Goal: Information Seeking & Learning: Learn about a topic

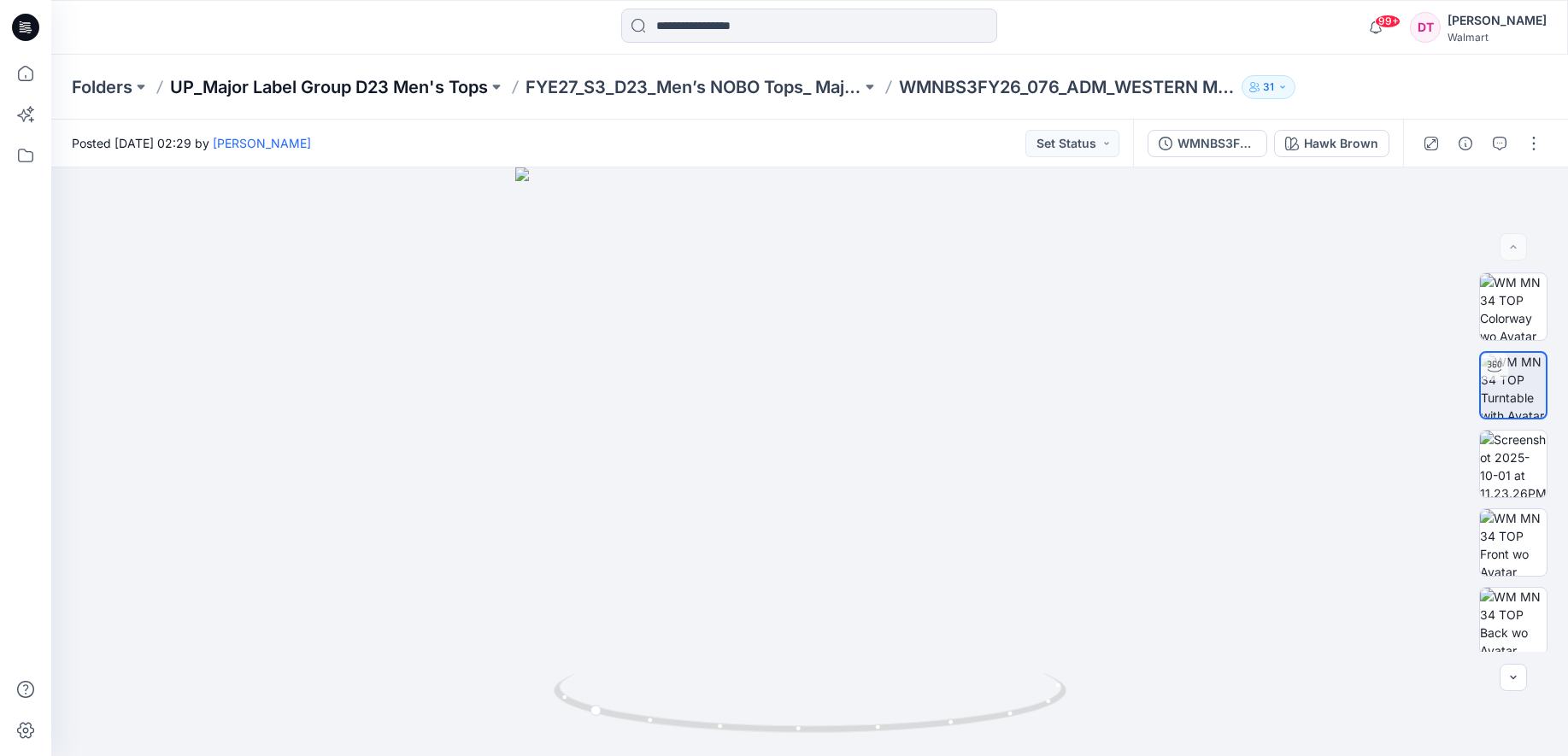
click at [443, 84] on p "UP_Major Label Group D23 Men's Tops" at bounding box center [329, 87] width 318 height 24
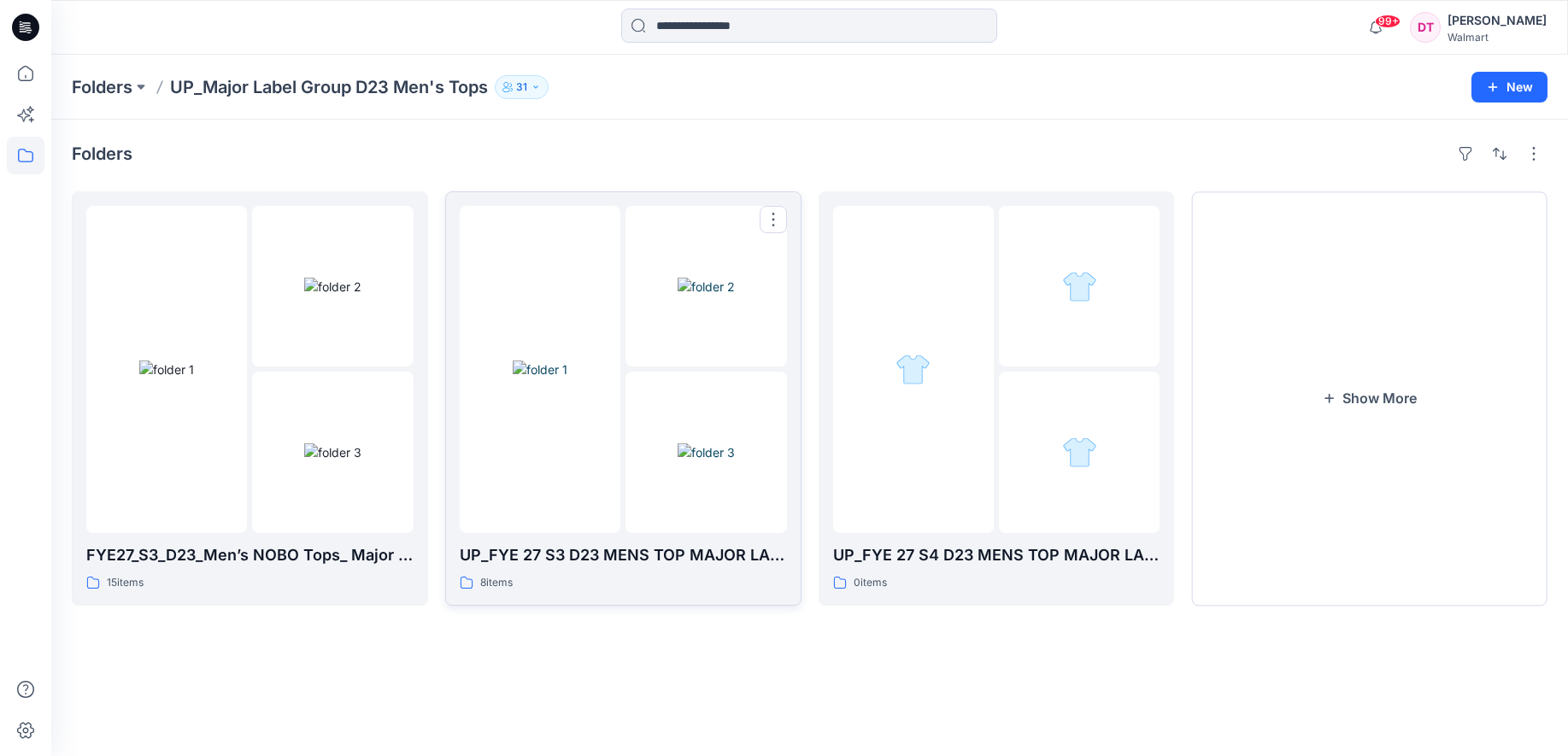
click at [678, 295] on img at bounding box center [706, 286] width 57 height 18
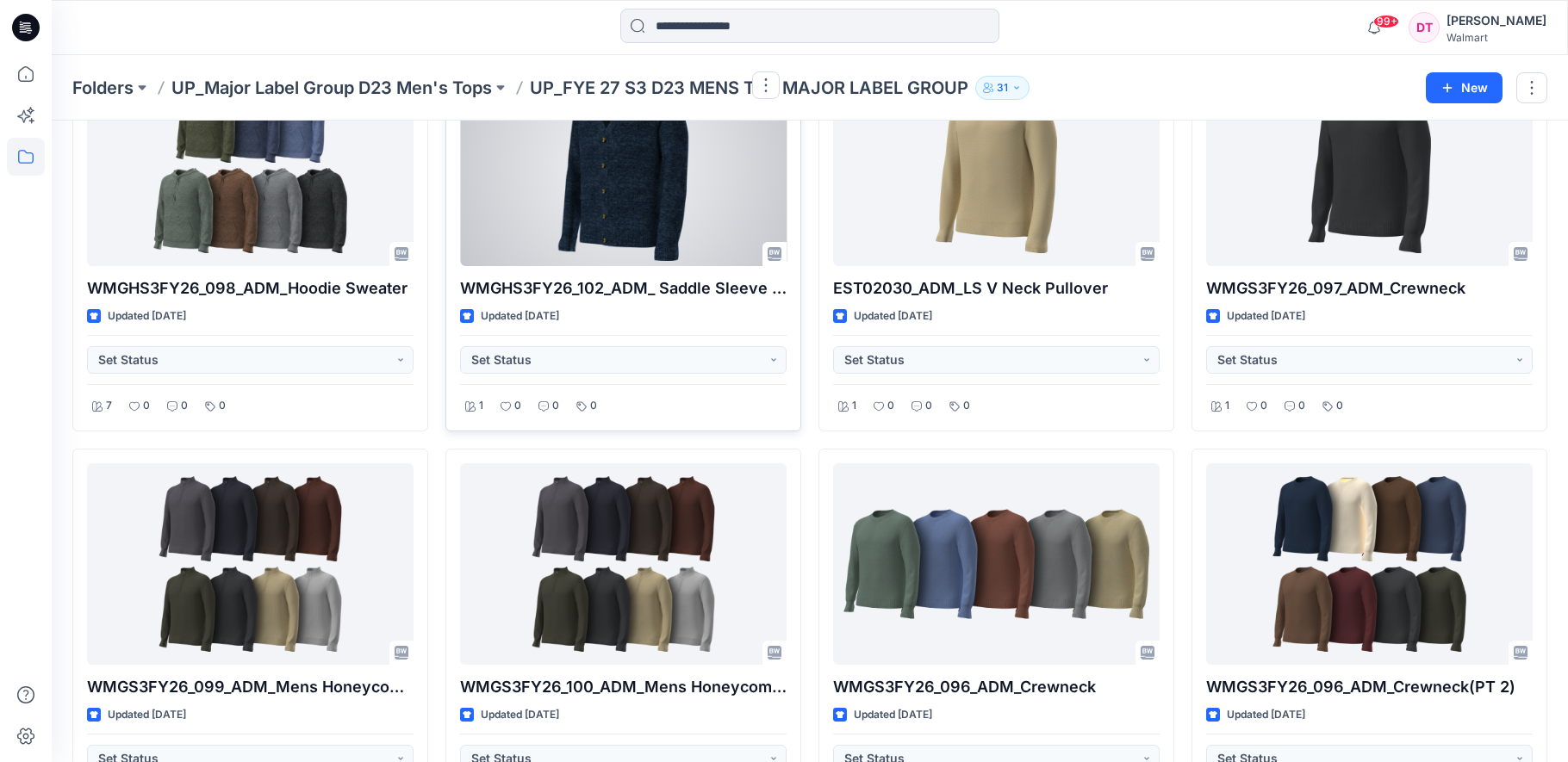
scroll to position [231, 0]
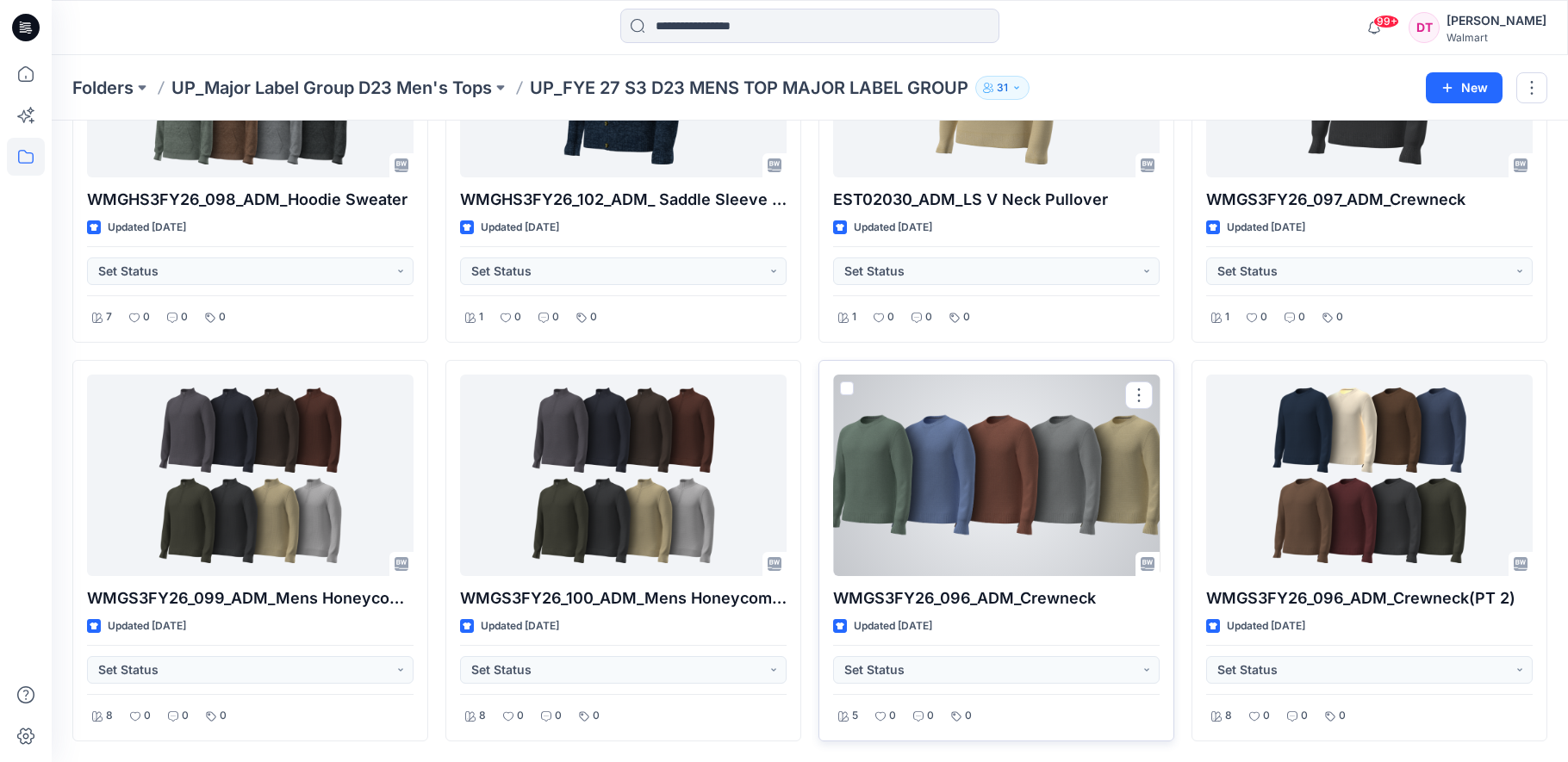
click at [1007, 488] on div at bounding box center [996, 475] width 326 height 202
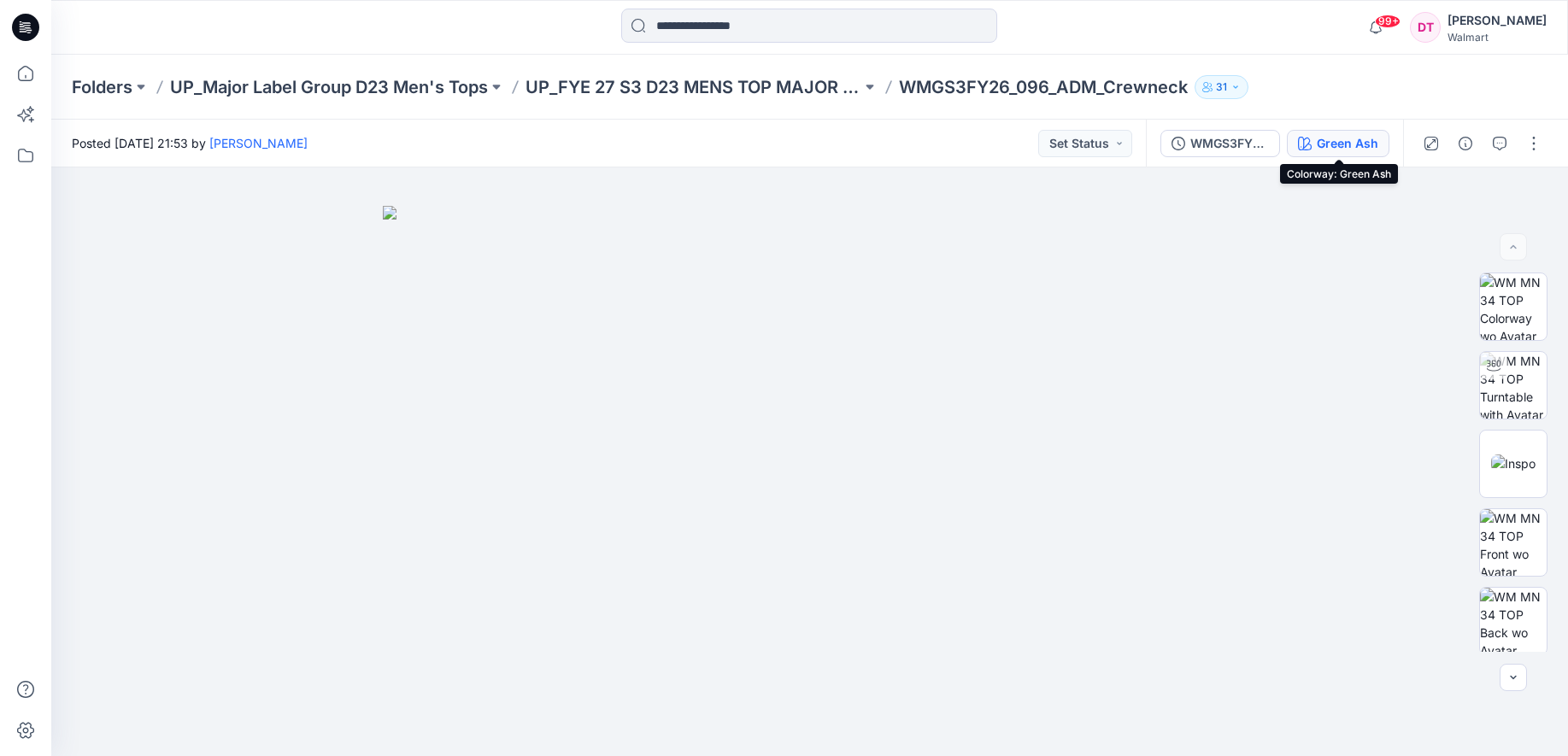
click at [1348, 141] on div "Green Ash" at bounding box center [1347, 143] width 62 height 19
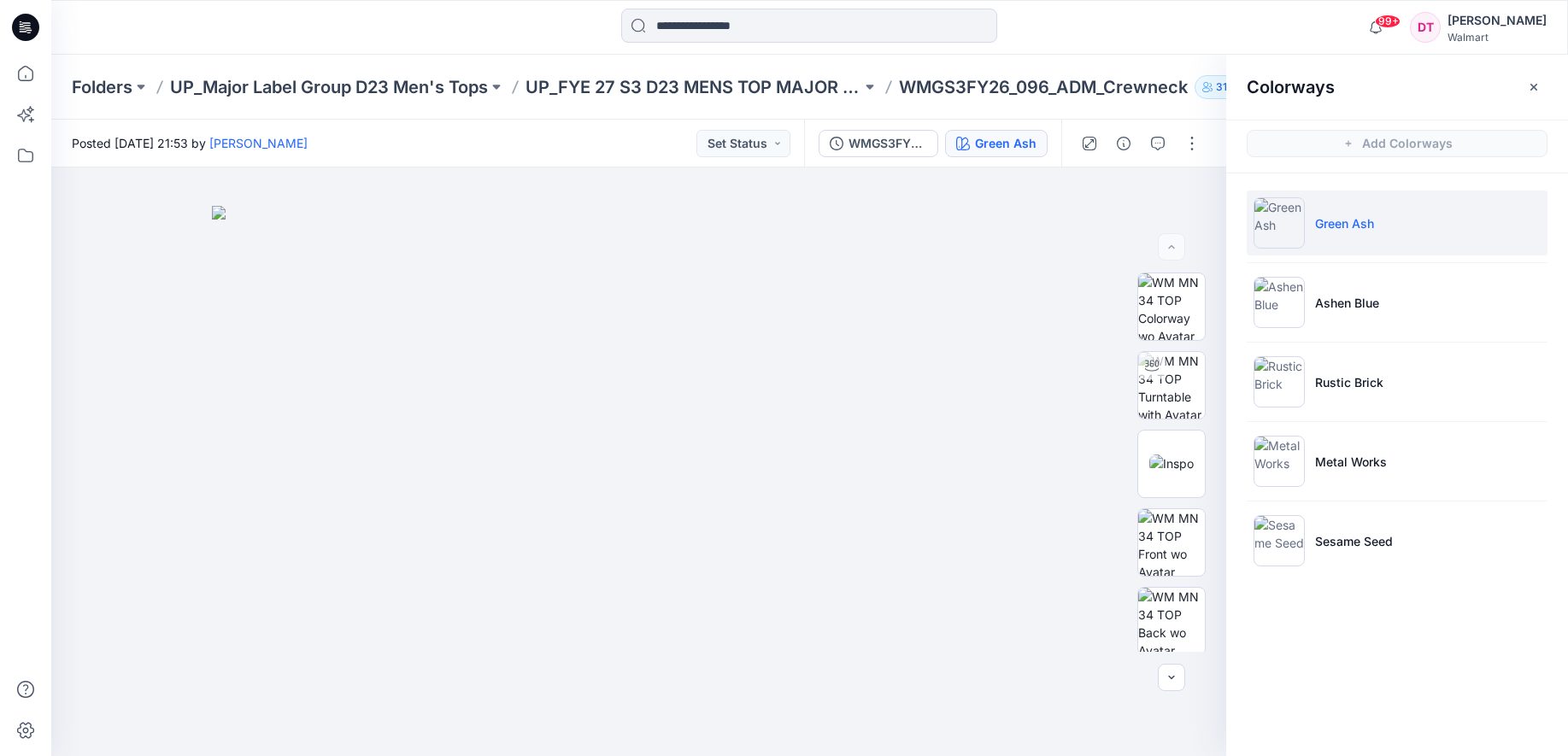
click at [1334, 235] on li "Green Ash" at bounding box center [1396, 223] width 301 height 65
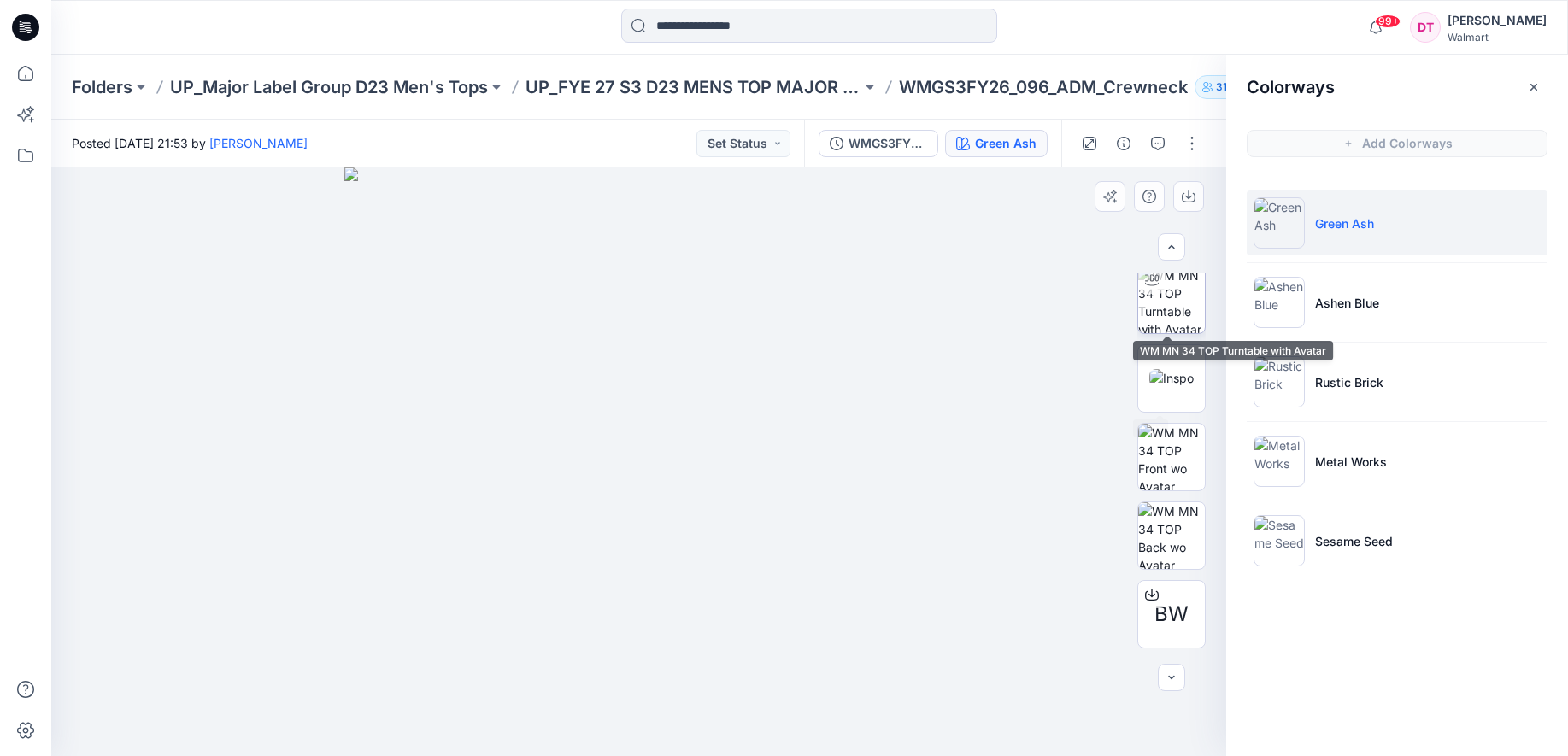
click at [1169, 313] on img at bounding box center [1171, 300] width 67 height 67
drag, startPoint x: 683, startPoint y: 727, endPoint x: 832, endPoint y: 700, distance: 151.4
click at [832, 700] on icon at bounding box center [640, 705] width 517 height 64
drag, startPoint x: 696, startPoint y: 731, endPoint x: 799, endPoint y: 719, distance: 103.7
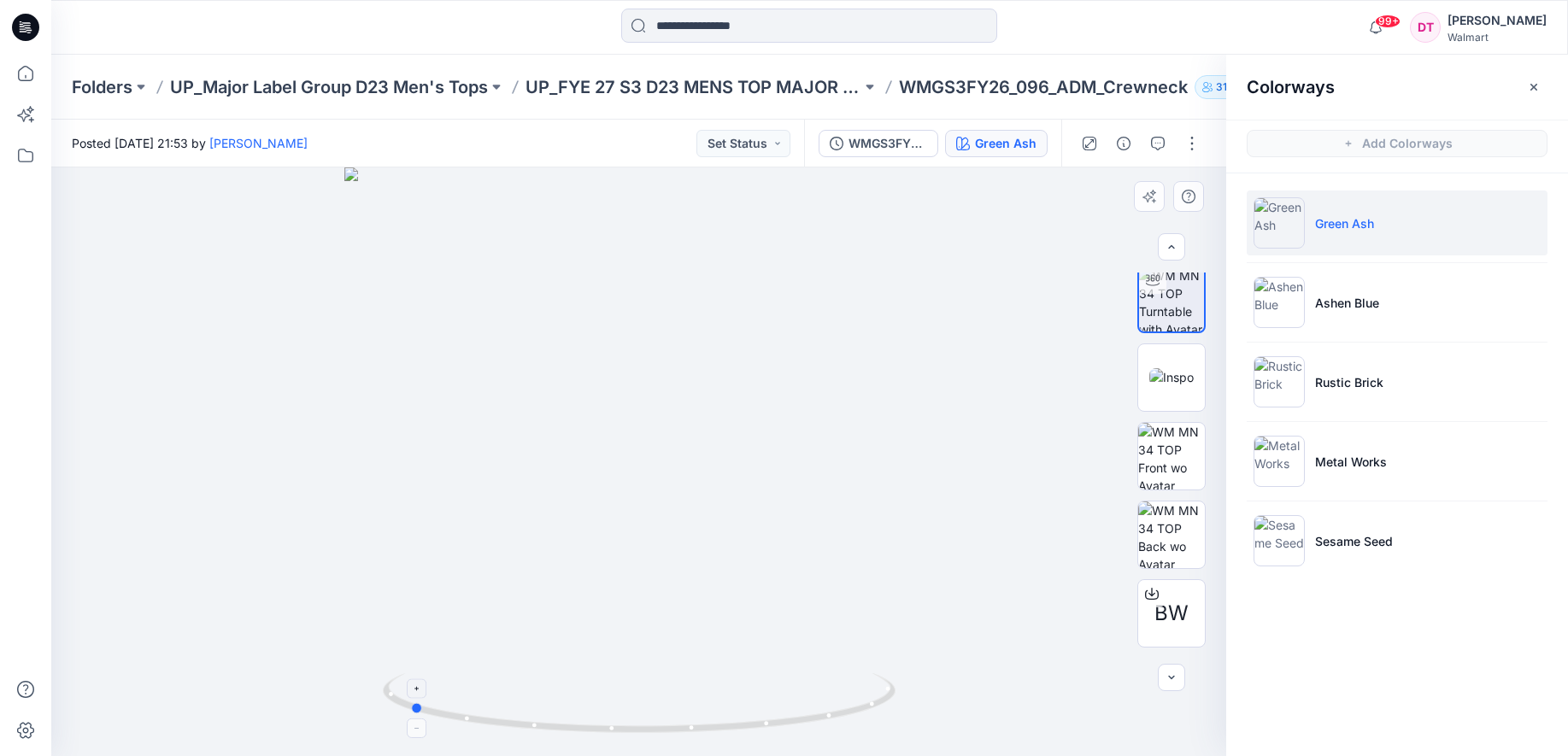
click at [799, 719] on icon at bounding box center [640, 705] width 517 height 64
click at [1532, 84] on icon "button" at bounding box center [1533, 86] width 7 height 7
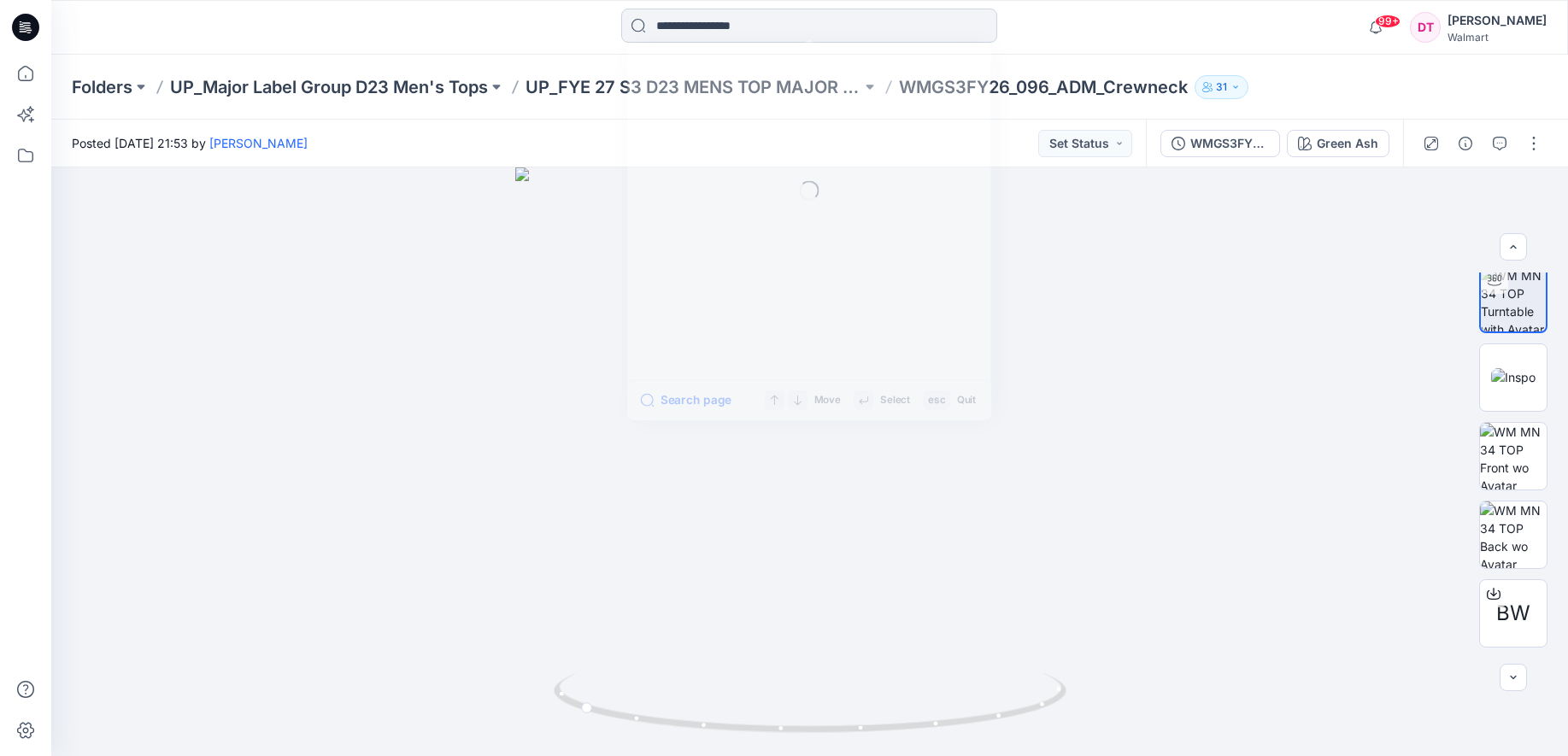
click at [759, 33] on input at bounding box center [808, 25] width 376 height 34
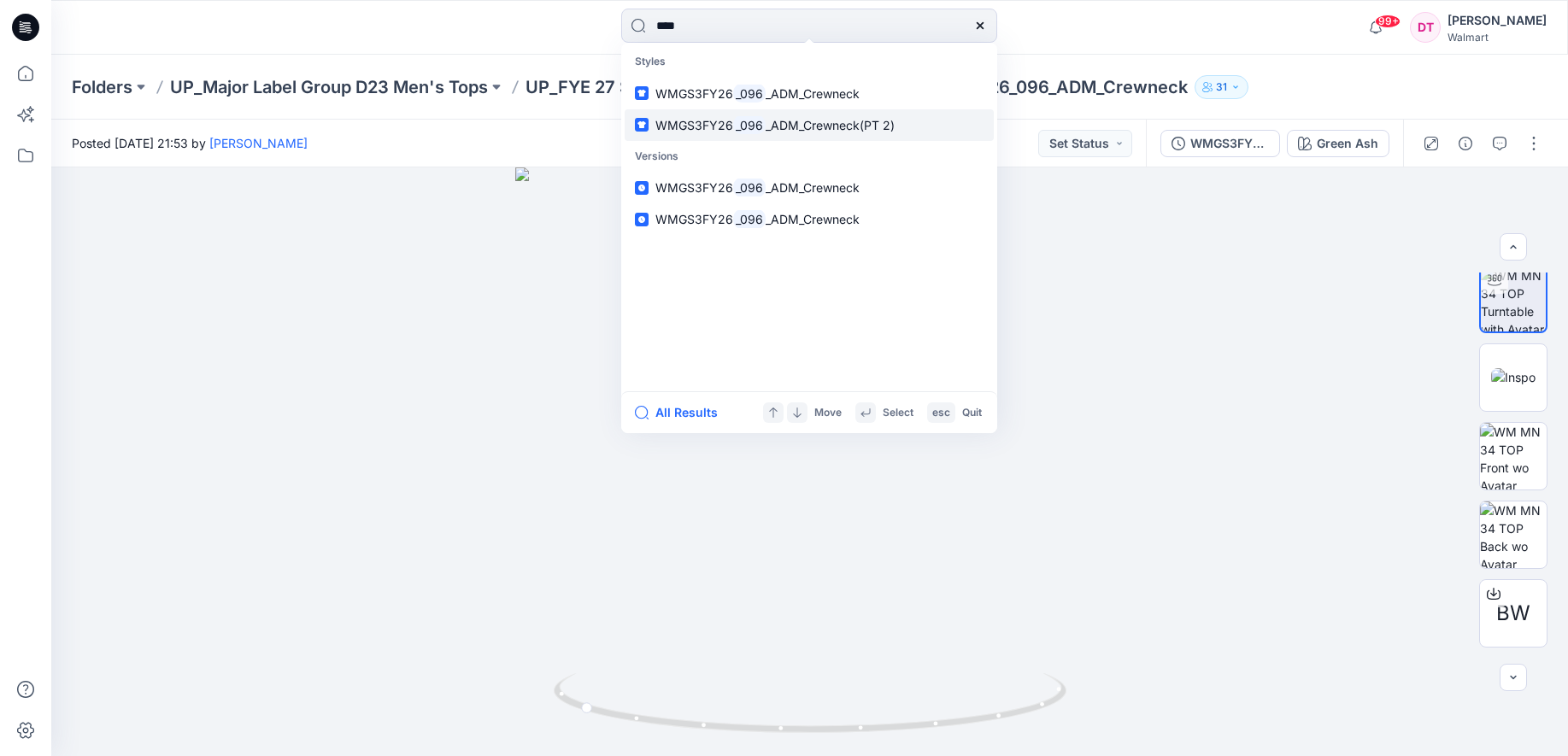
type input "****"
click at [755, 124] on mark "_096" at bounding box center [749, 126] width 32 height 20
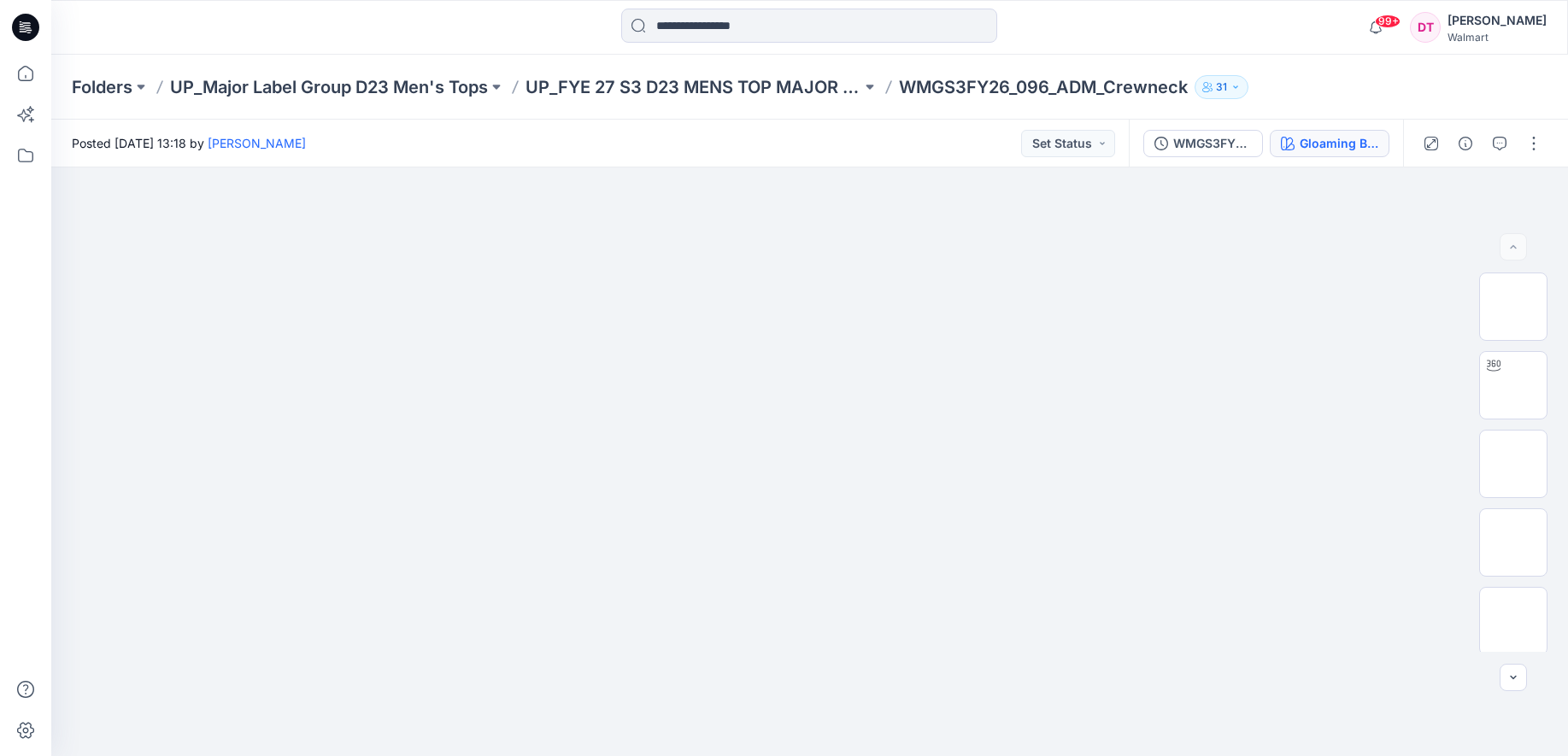
click at [1314, 151] on div "Gloaming Blue" at bounding box center [1339, 143] width 78 height 19
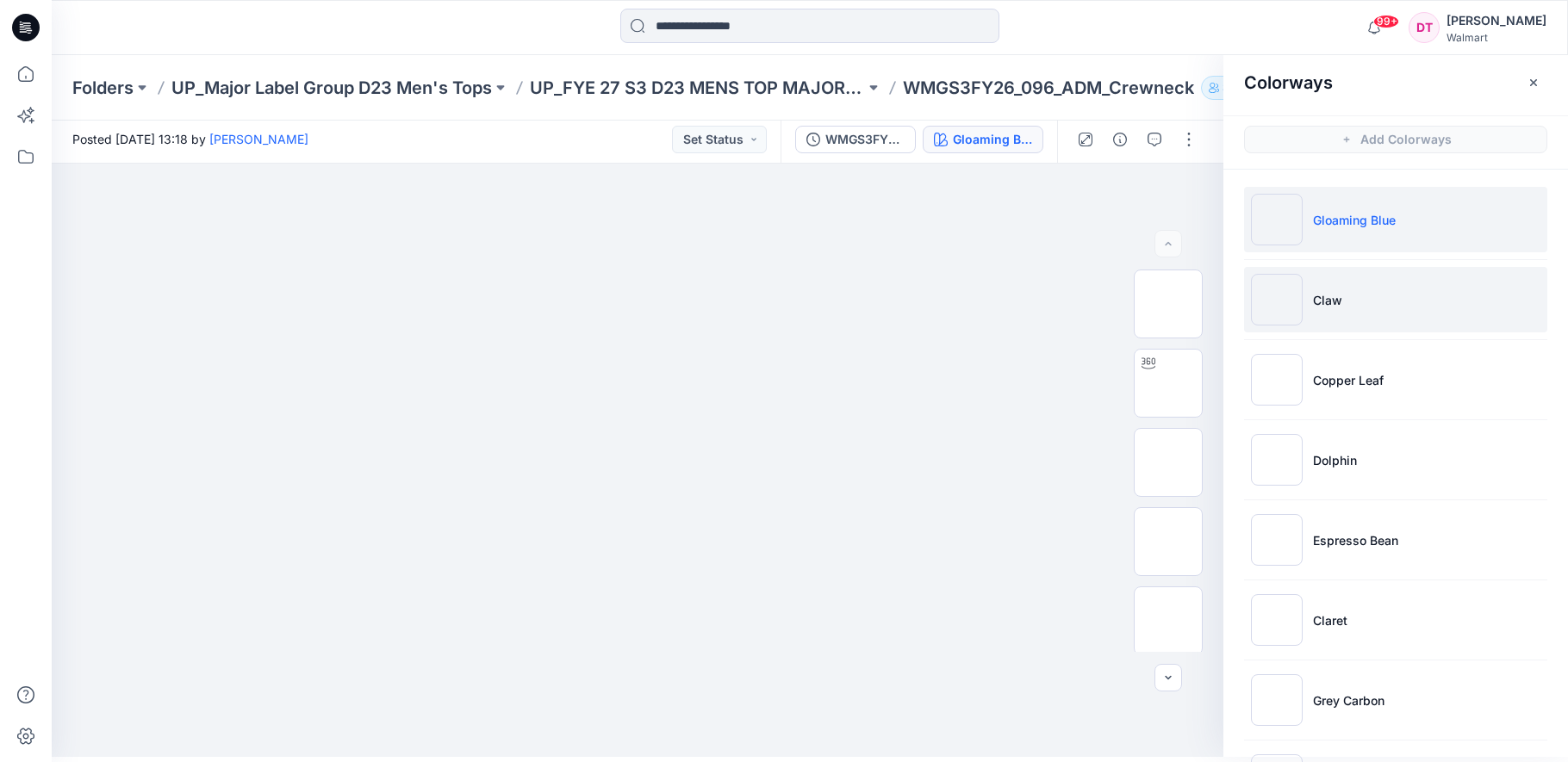
click at [1363, 290] on li "Claw" at bounding box center [1395, 299] width 304 height 65
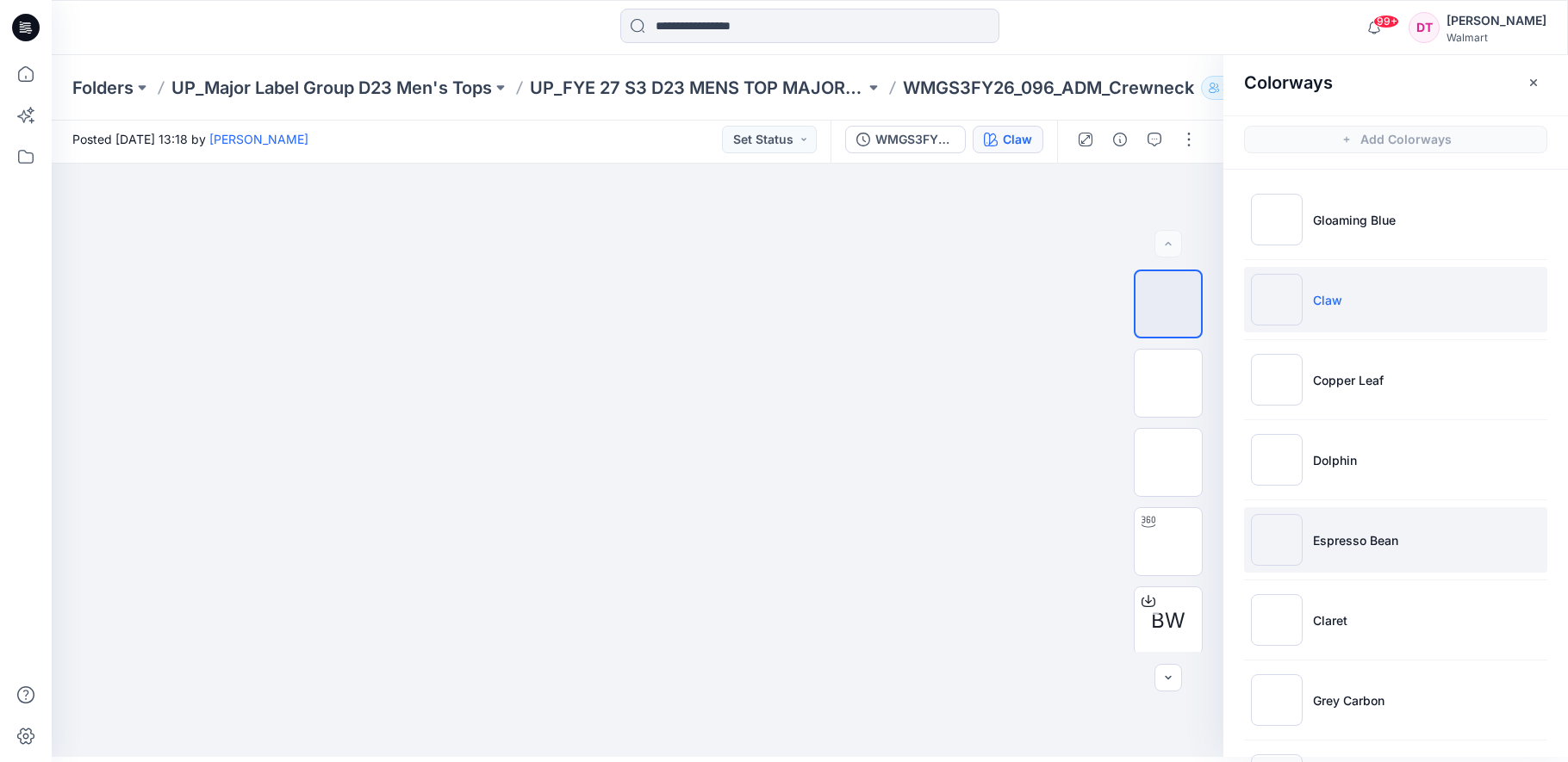
scroll to position [82, 0]
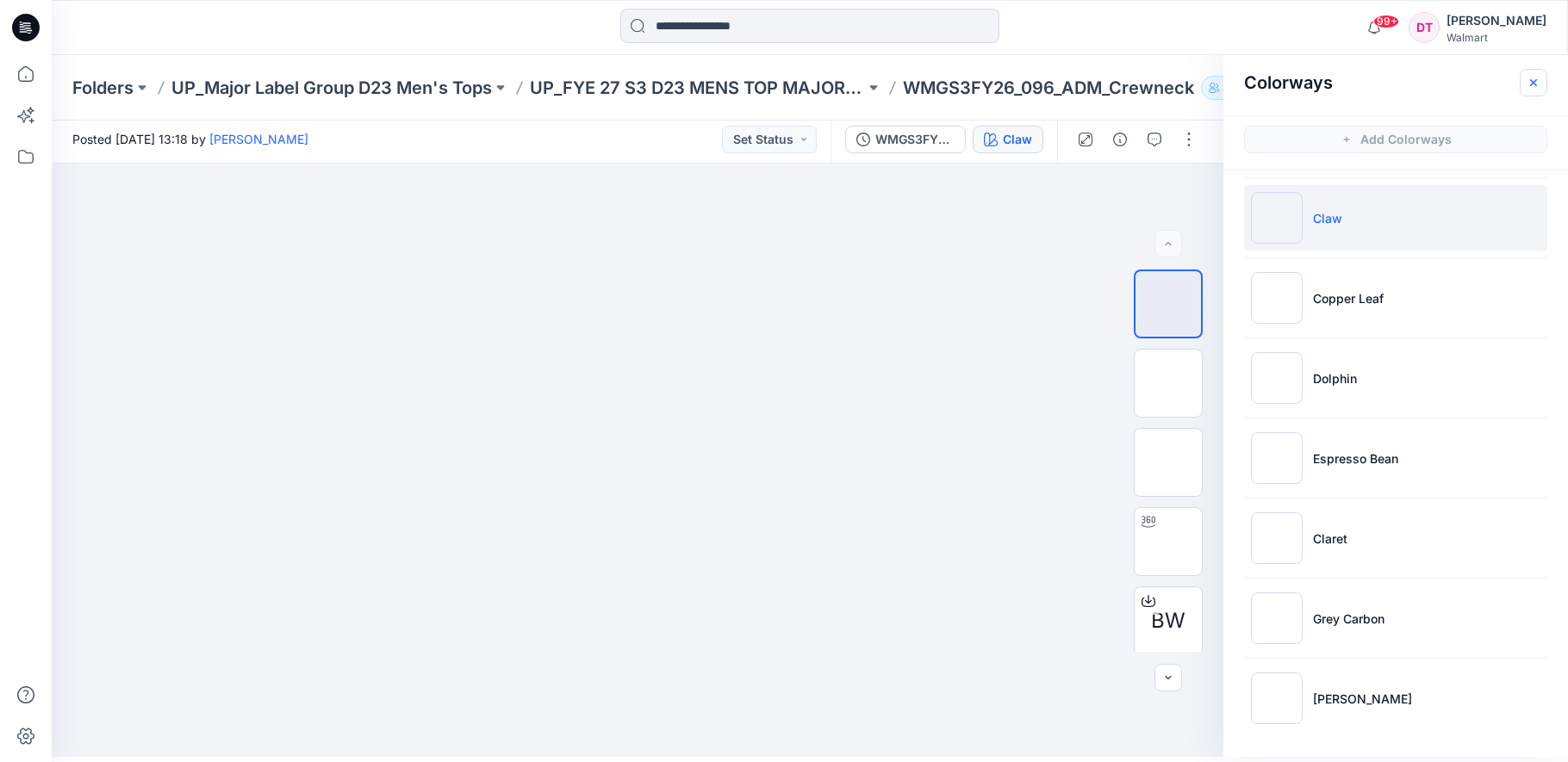
click at [1523, 92] on button "button" at bounding box center [1533, 83] width 28 height 28
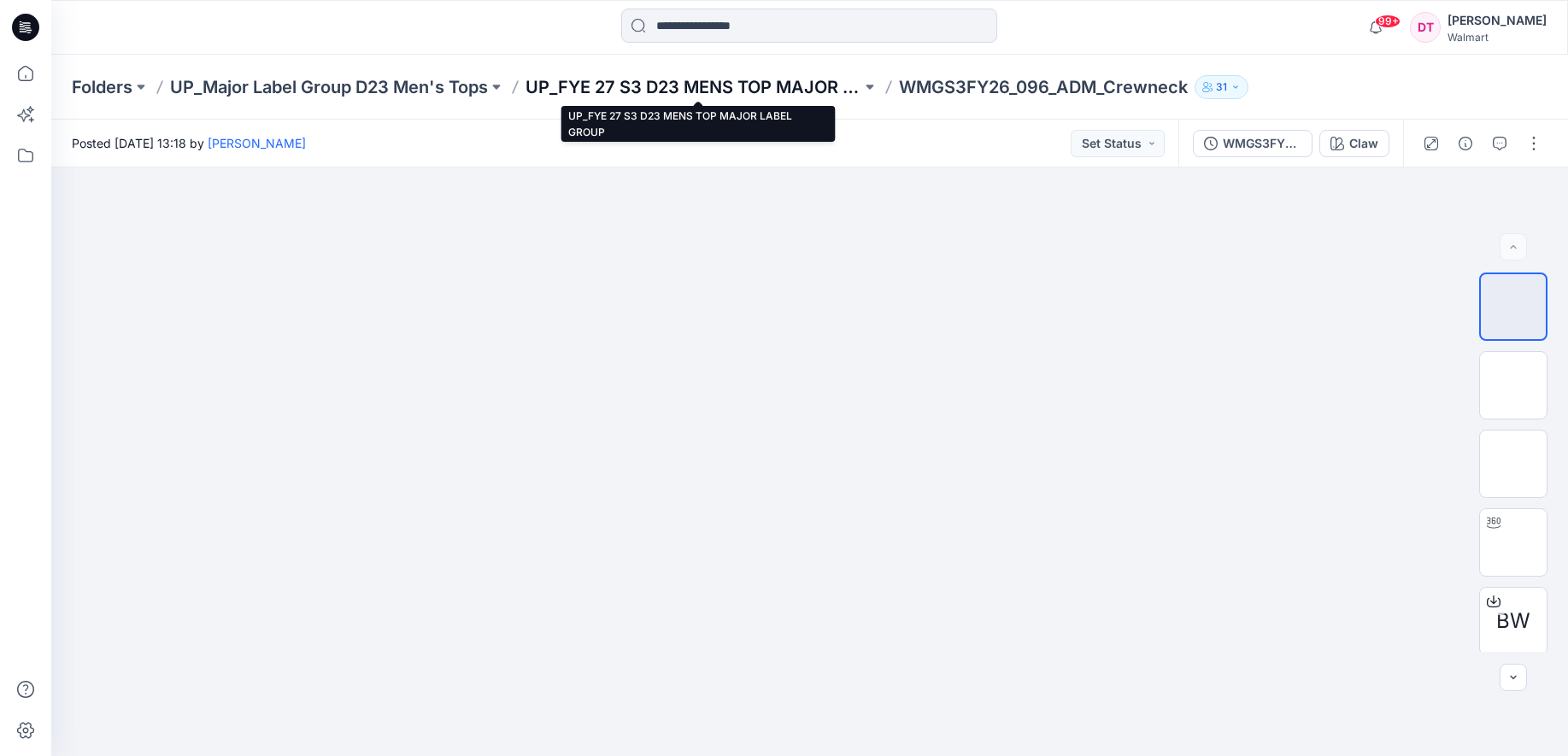
click at [727, 86] on p "UP_FYE 27 S3 D23 MENS TOP MAJOR LABEL GROUP" at bounding box center [693, 87] width 335 height 24
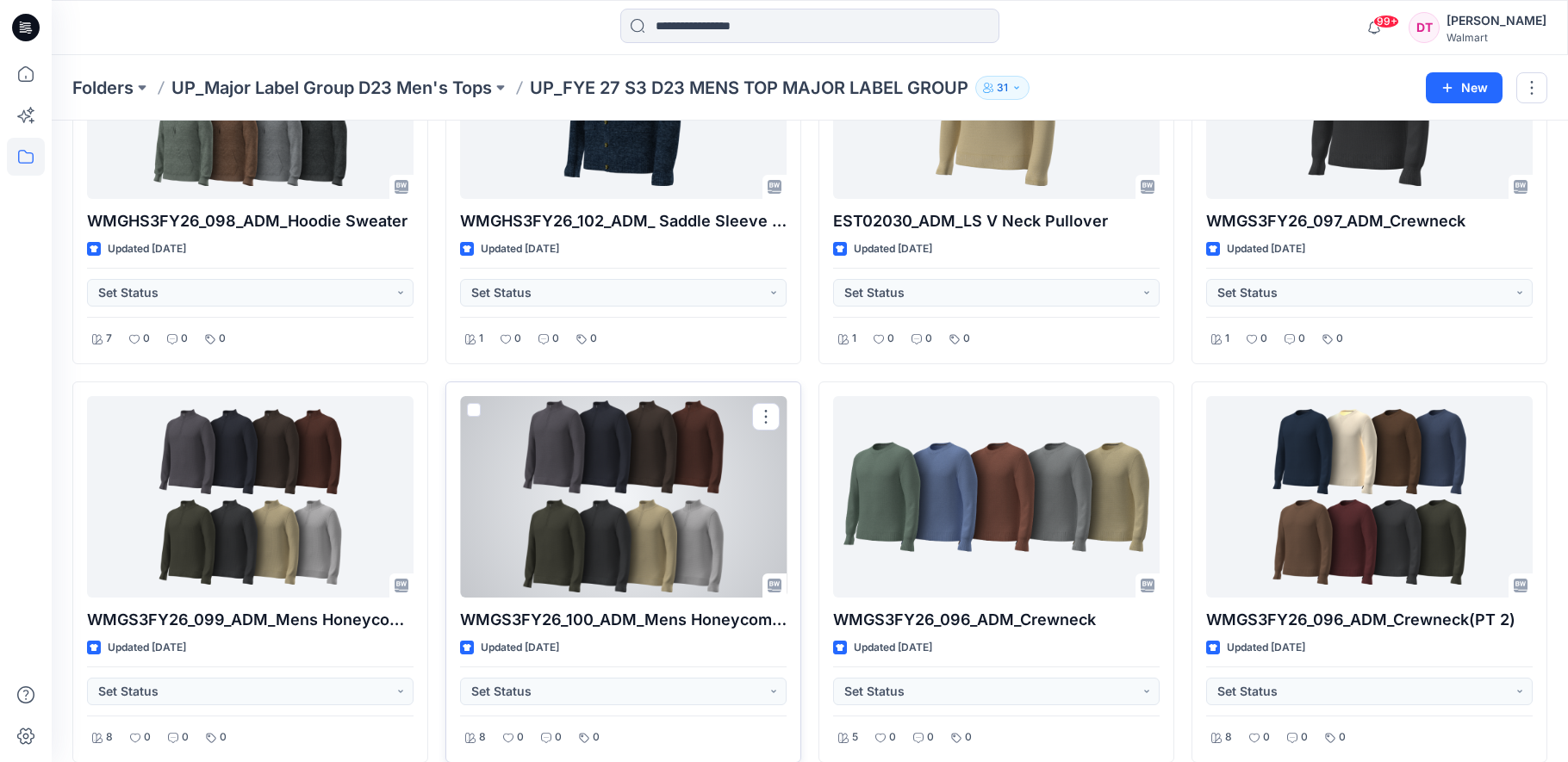
scroll to position [231, 0]
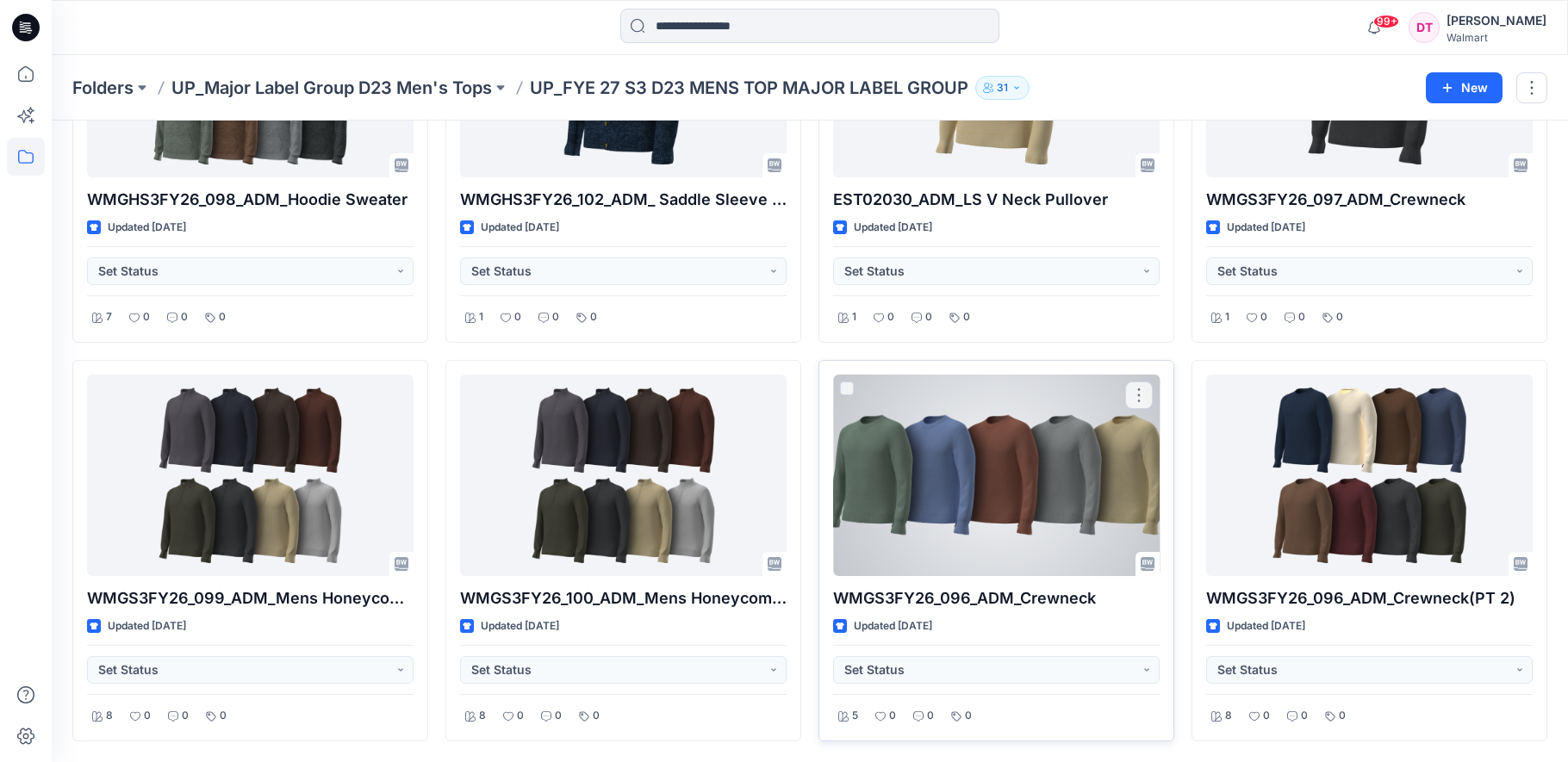
click at [947, 441] on div at bounding box center [996, 475] width 326 height 202
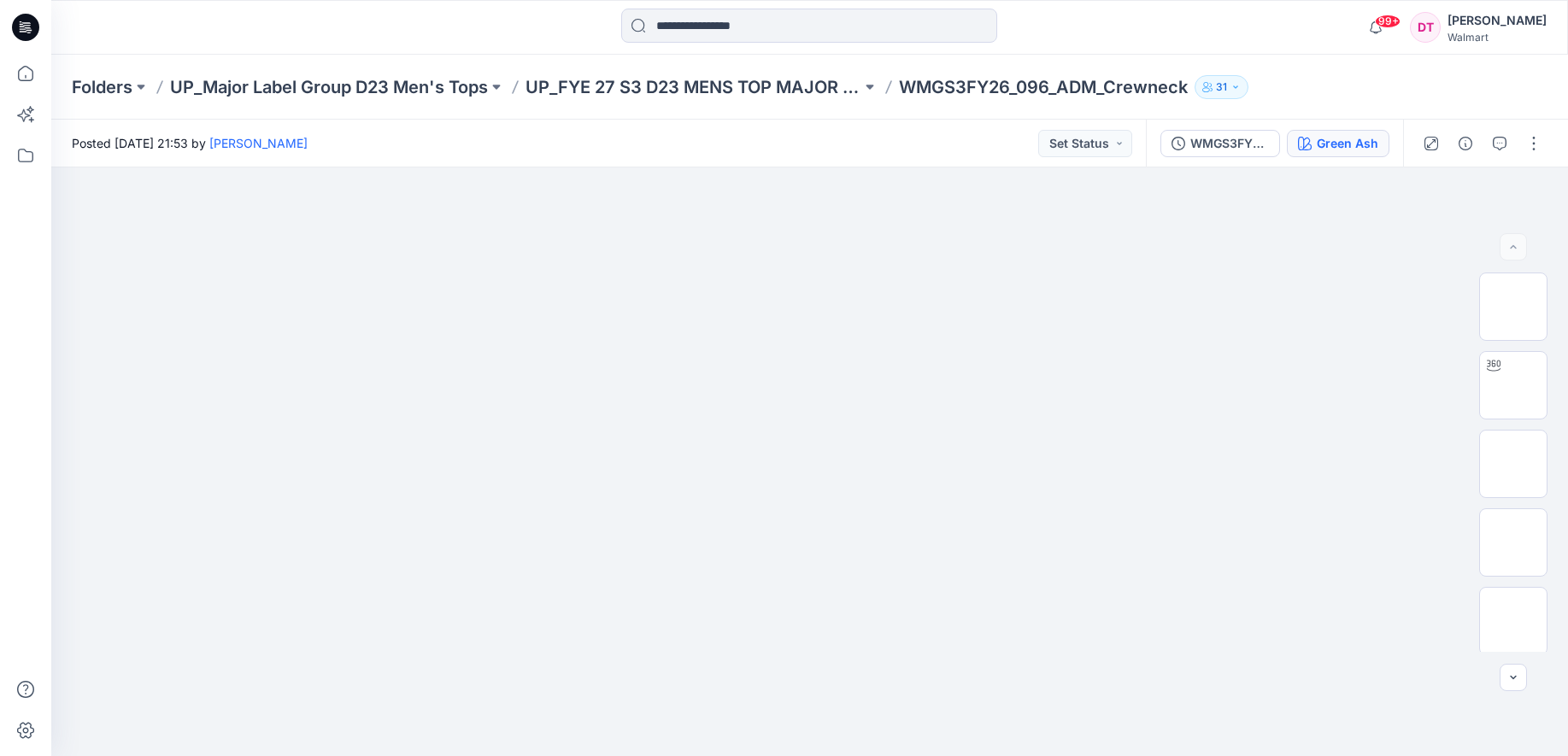
click at [1335, 137] on div "Green Ash" at bounding box center [1347, 143] width 62 height 19
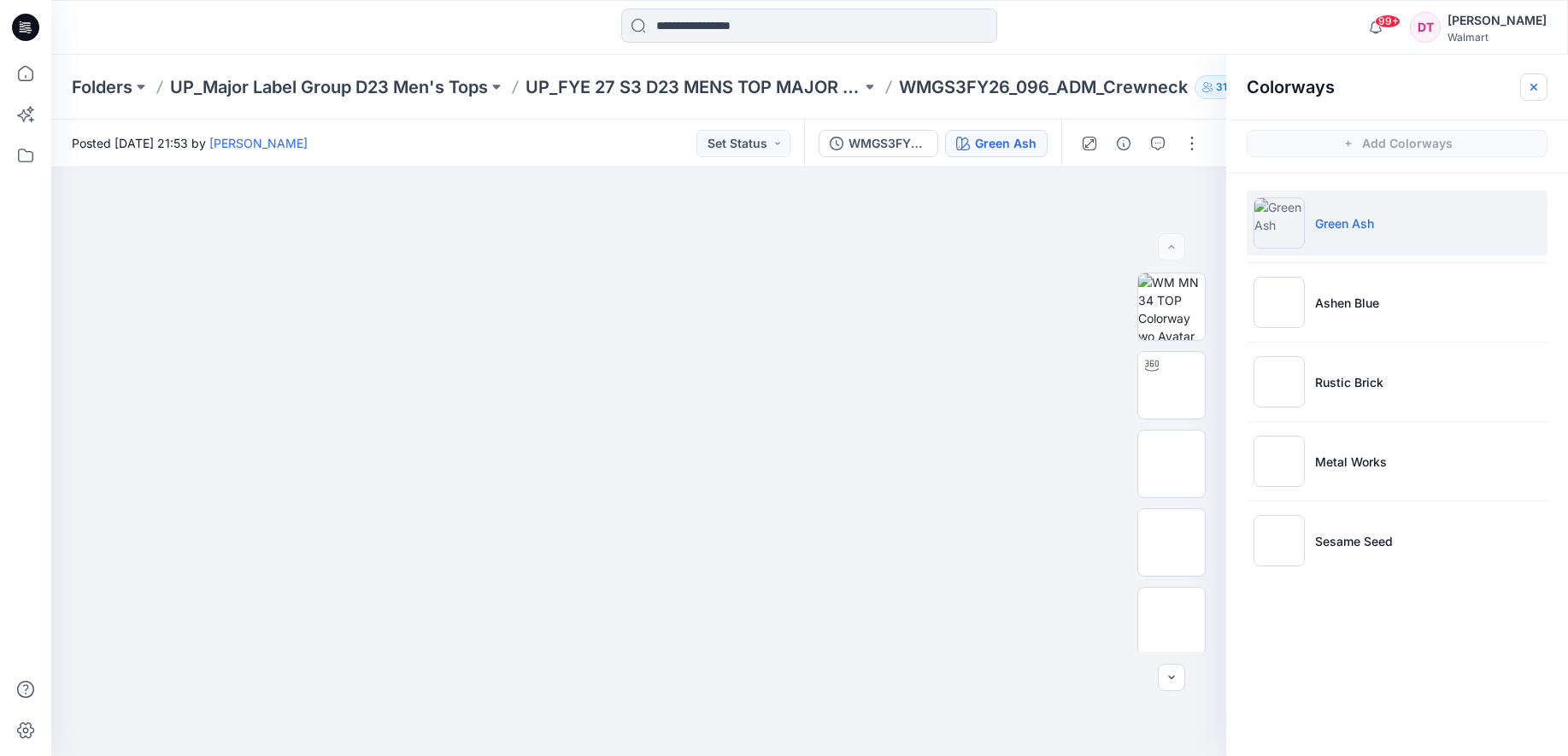
click at [1539, 96] on button "button" at bounding box center [1534, 87] width 27 height 27
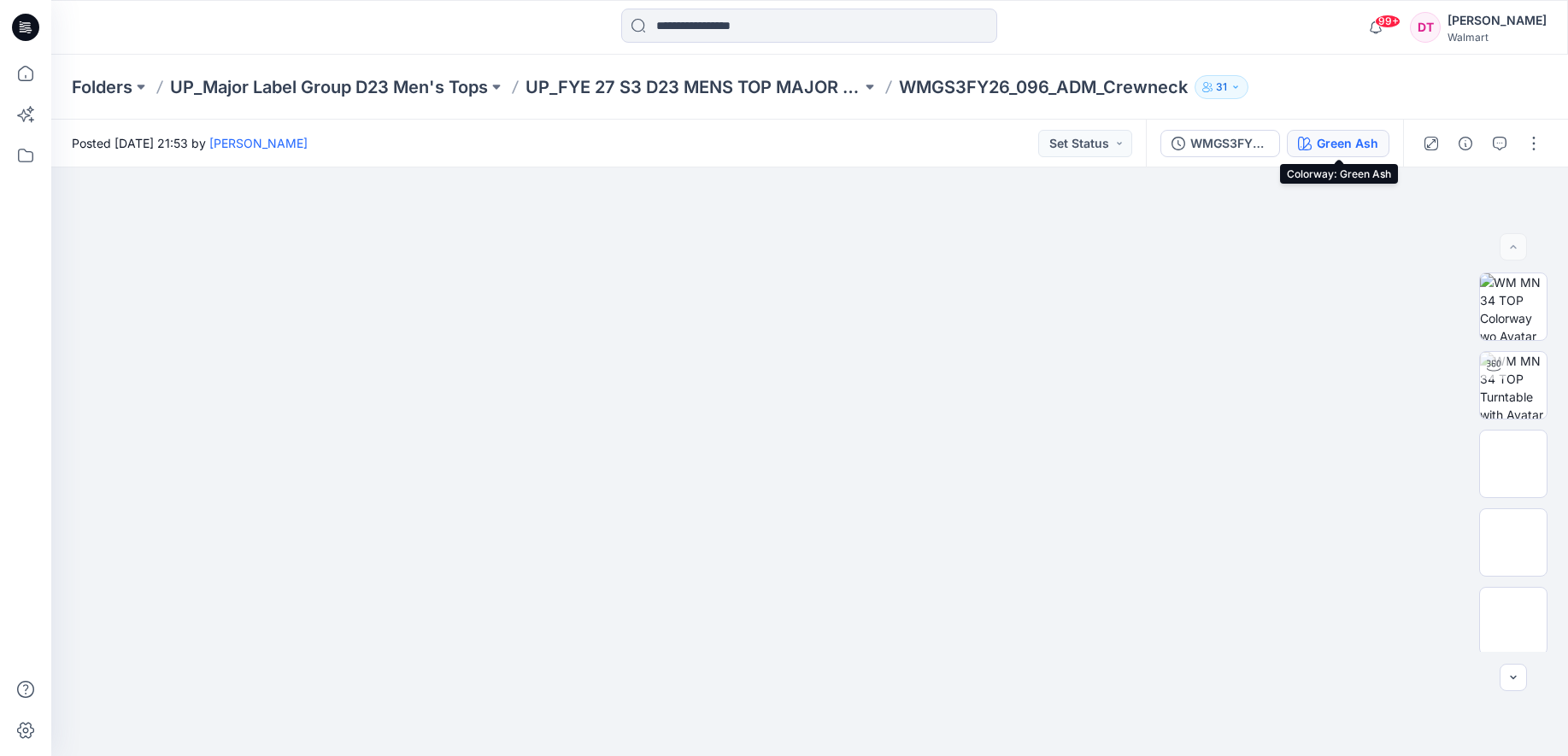
click at [1309, 142] on icon "button" at bounding box center [1304, 143] width 14 height 14
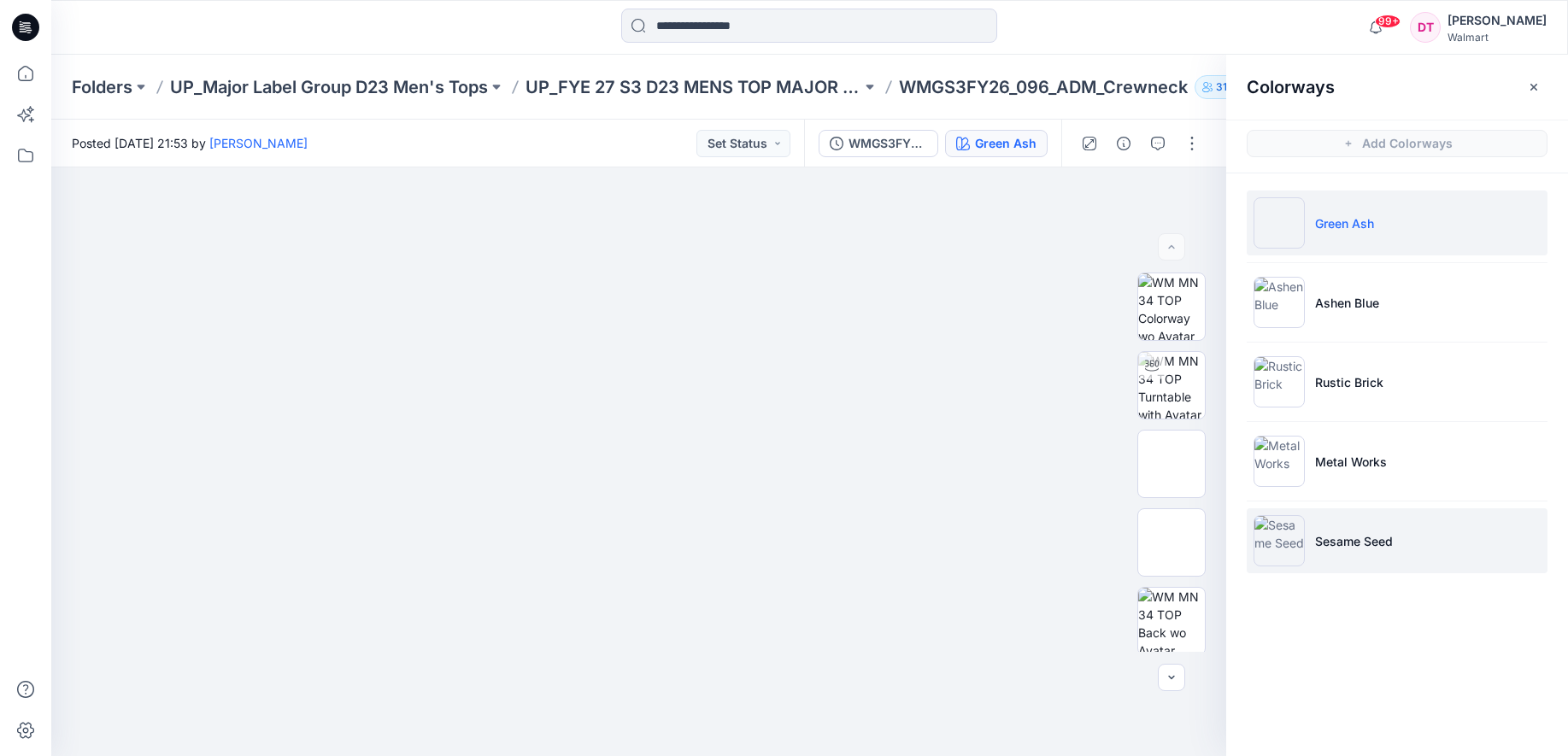
click at [1348, 536] on p "Sesame Seed" at bounding box center [1353, 541] width 77 height 18
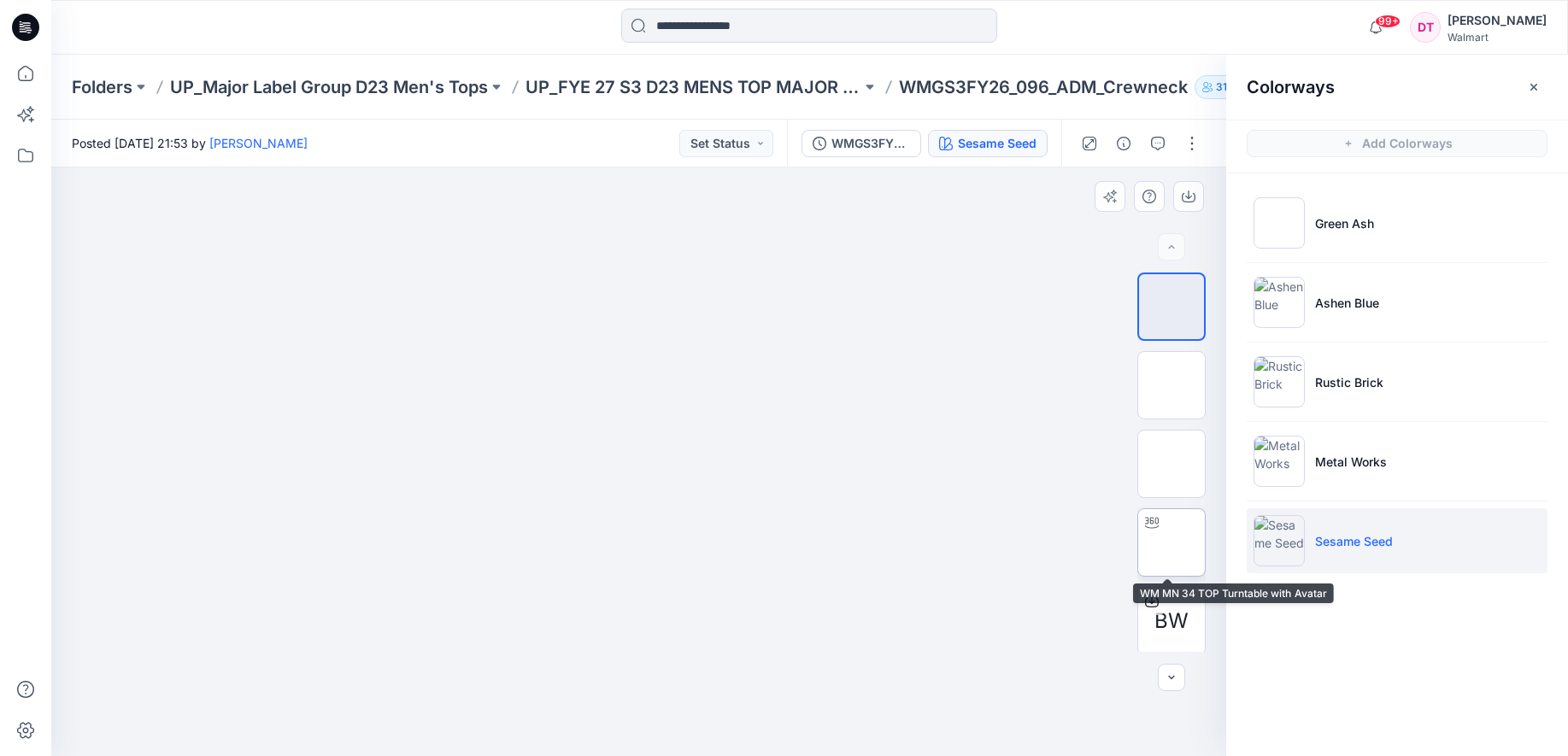
click at [1171, 542] on img at bounding box center [1171, 542] width 0 height 0
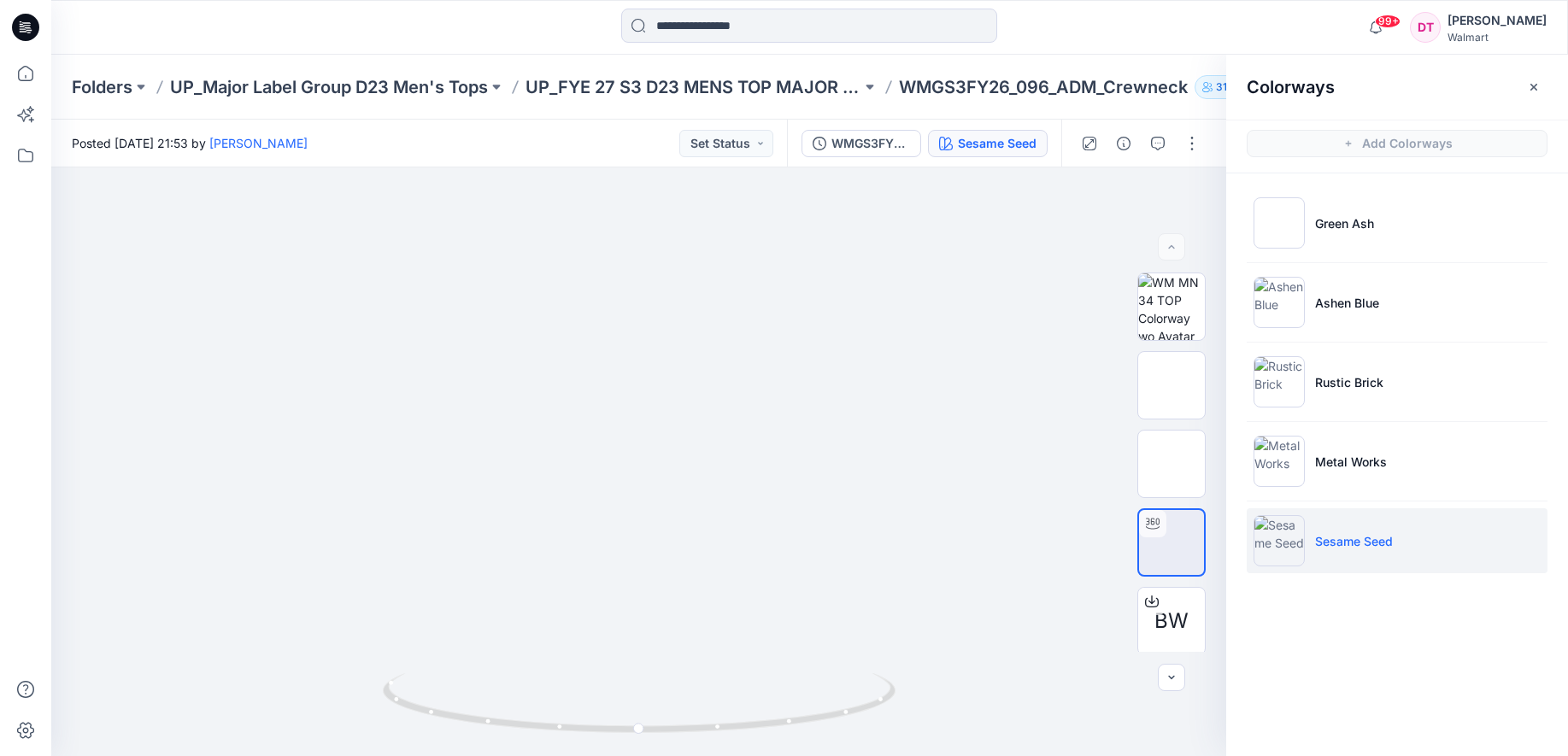
click at [1537, 101] on div "Colorways" at bounding box center [1396, 86] width 341 height 64
click at [1537, 92] on icon "button" at bounding box center [1534, 87] width 14 height 14
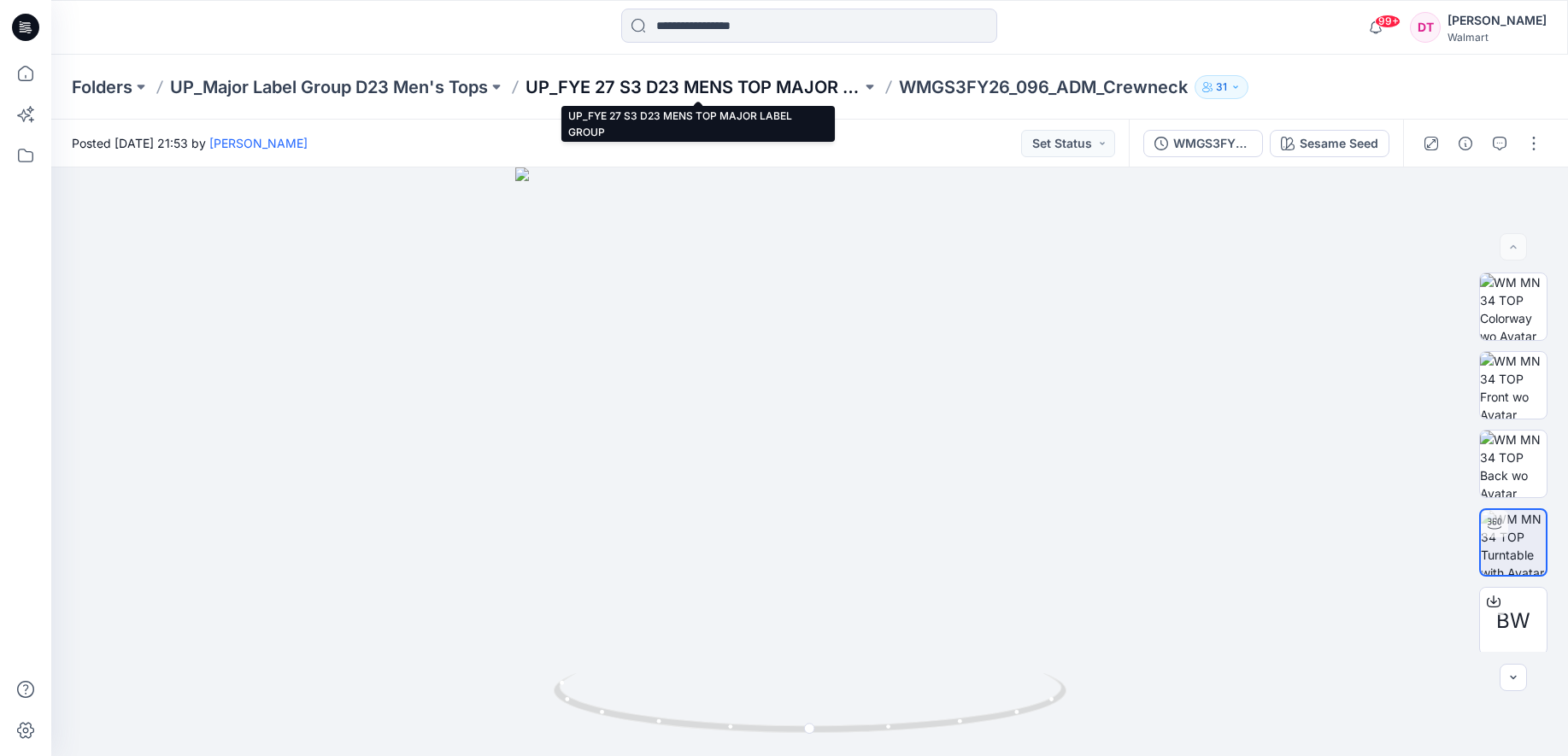
click at [574, 89] on p "UP_FYE 27 S3 D23 MENS TOP MAJOR LABEL GROUP" at bounding box center [693, 87] width 335 height 24
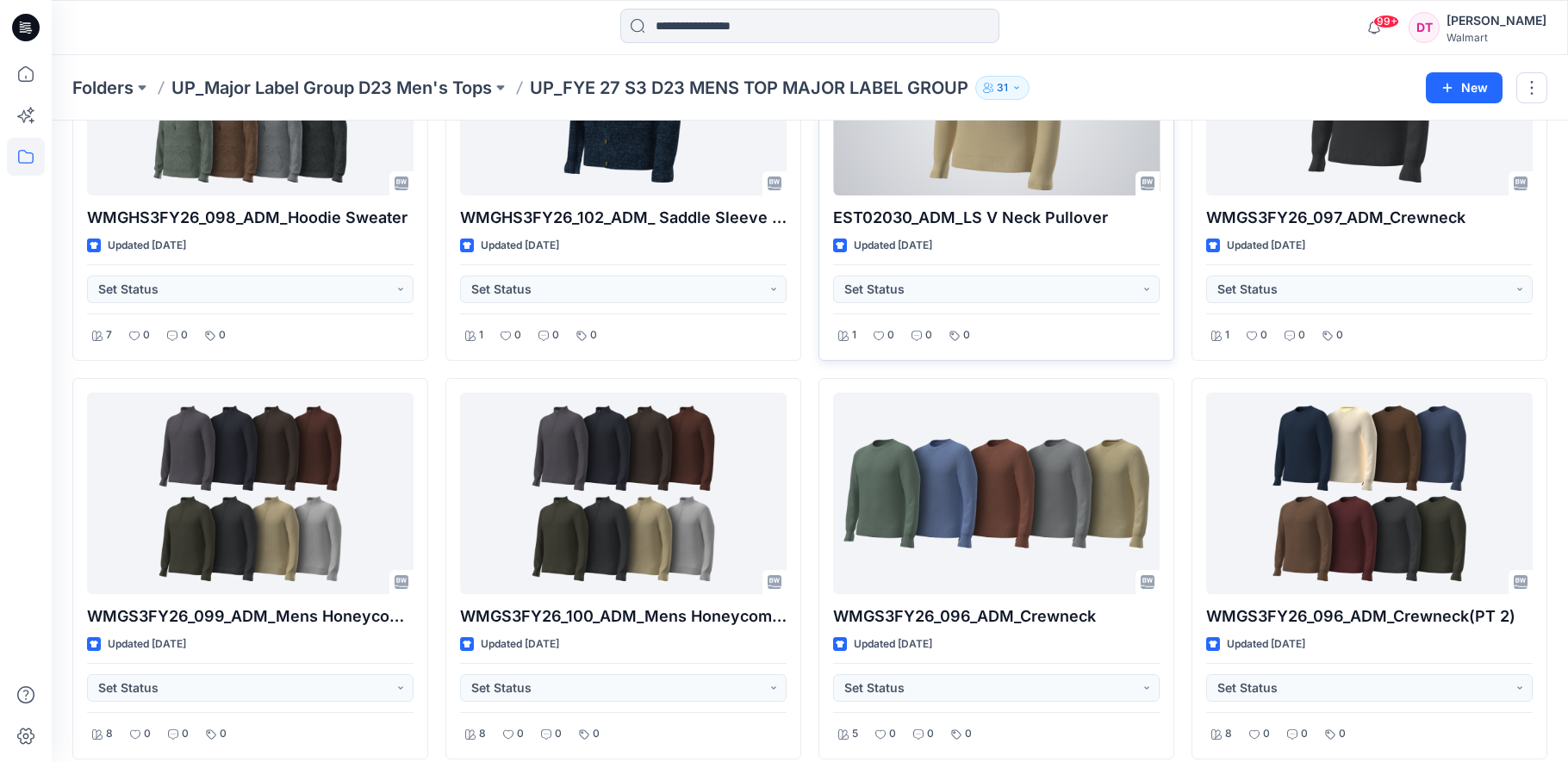
scroll to position [231, 0]
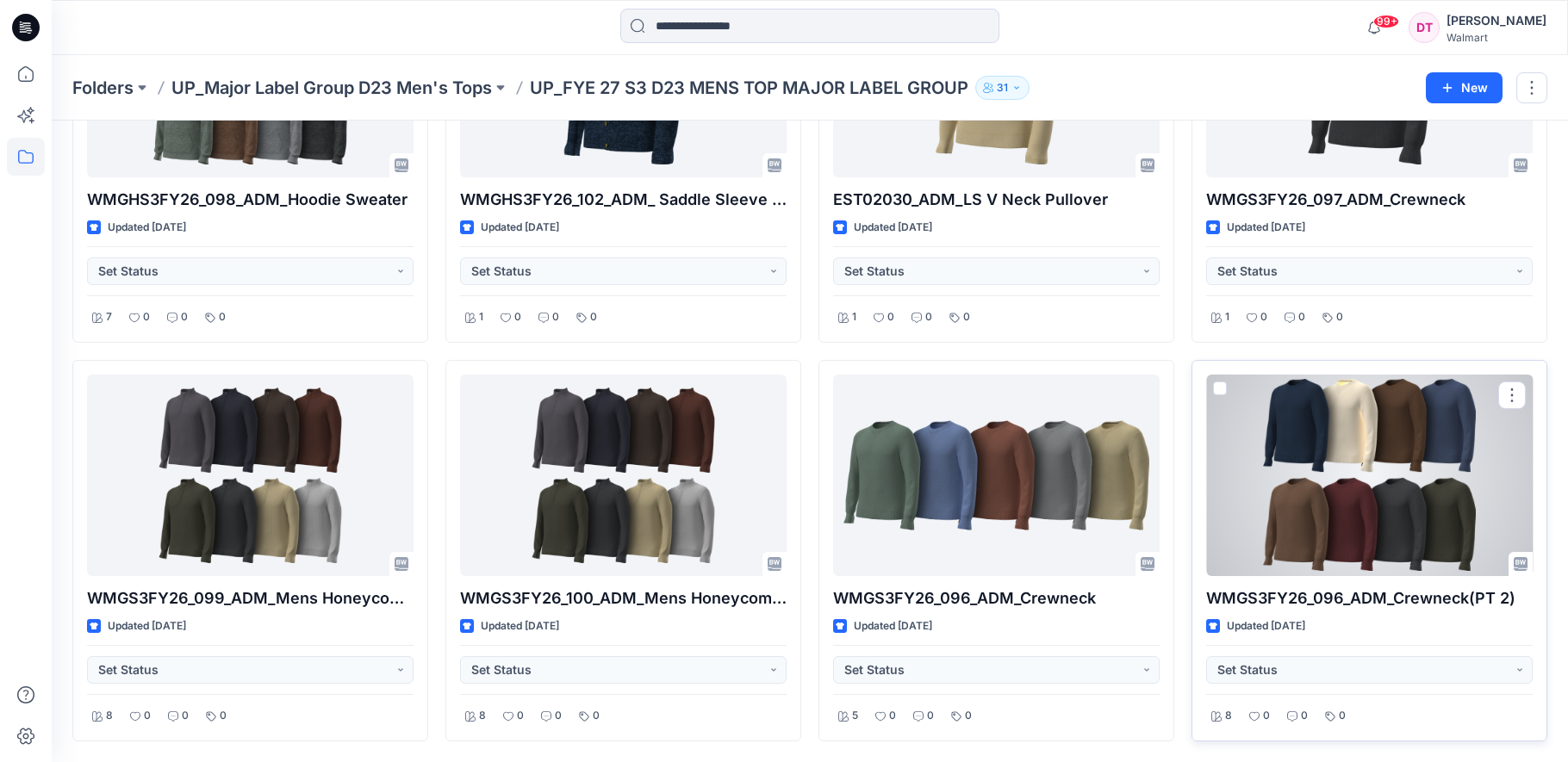
click at [1266, 461] on div at bounding box center [1369, 475] width 326 height 202
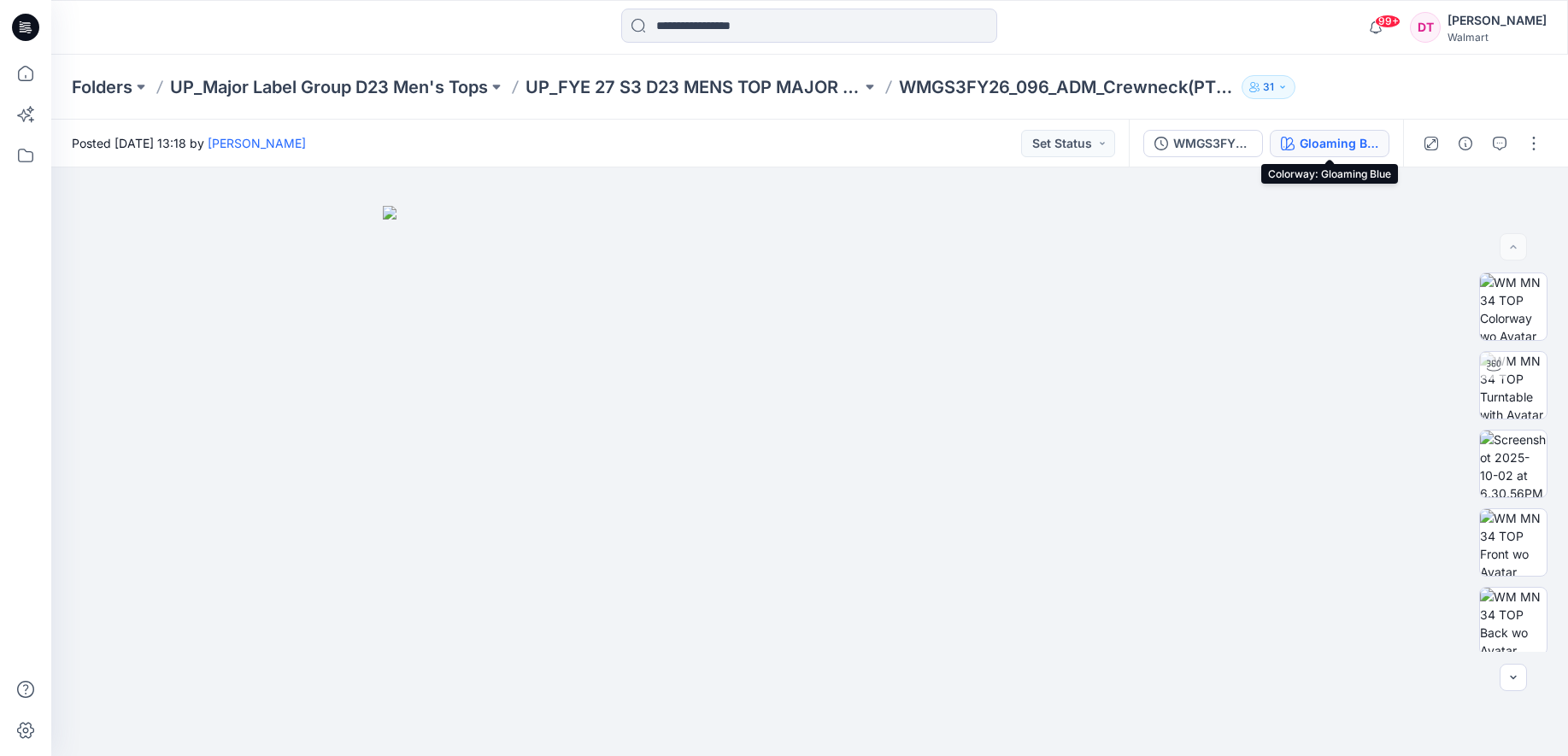
click at [1317, 148] on div "Gloaming Blue" at bounding box center [1339, 143] width 78 height 19
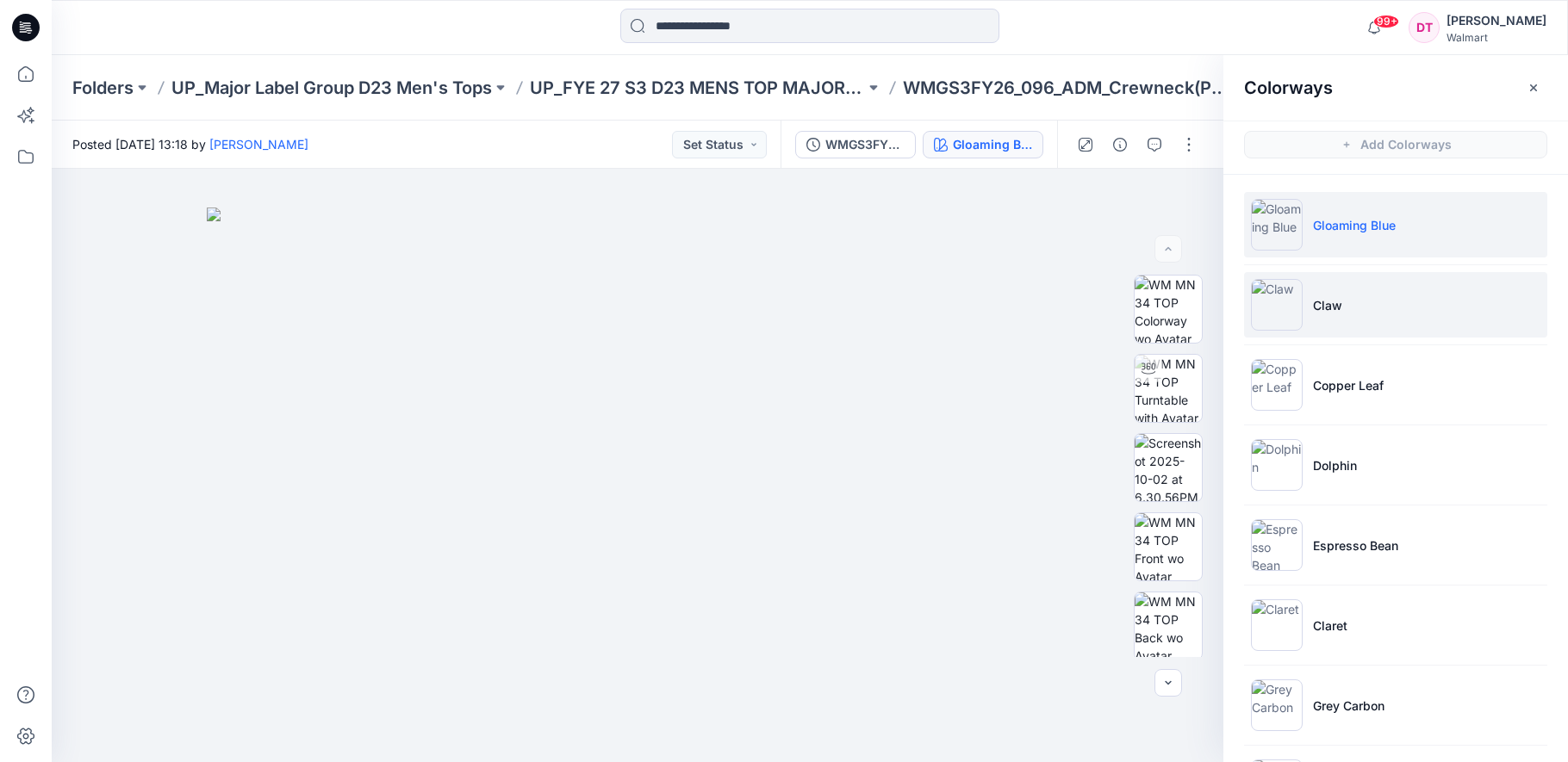
click at [1361, 319] on li "Claw" at bounding box center [1395, 304] width 304 height 65
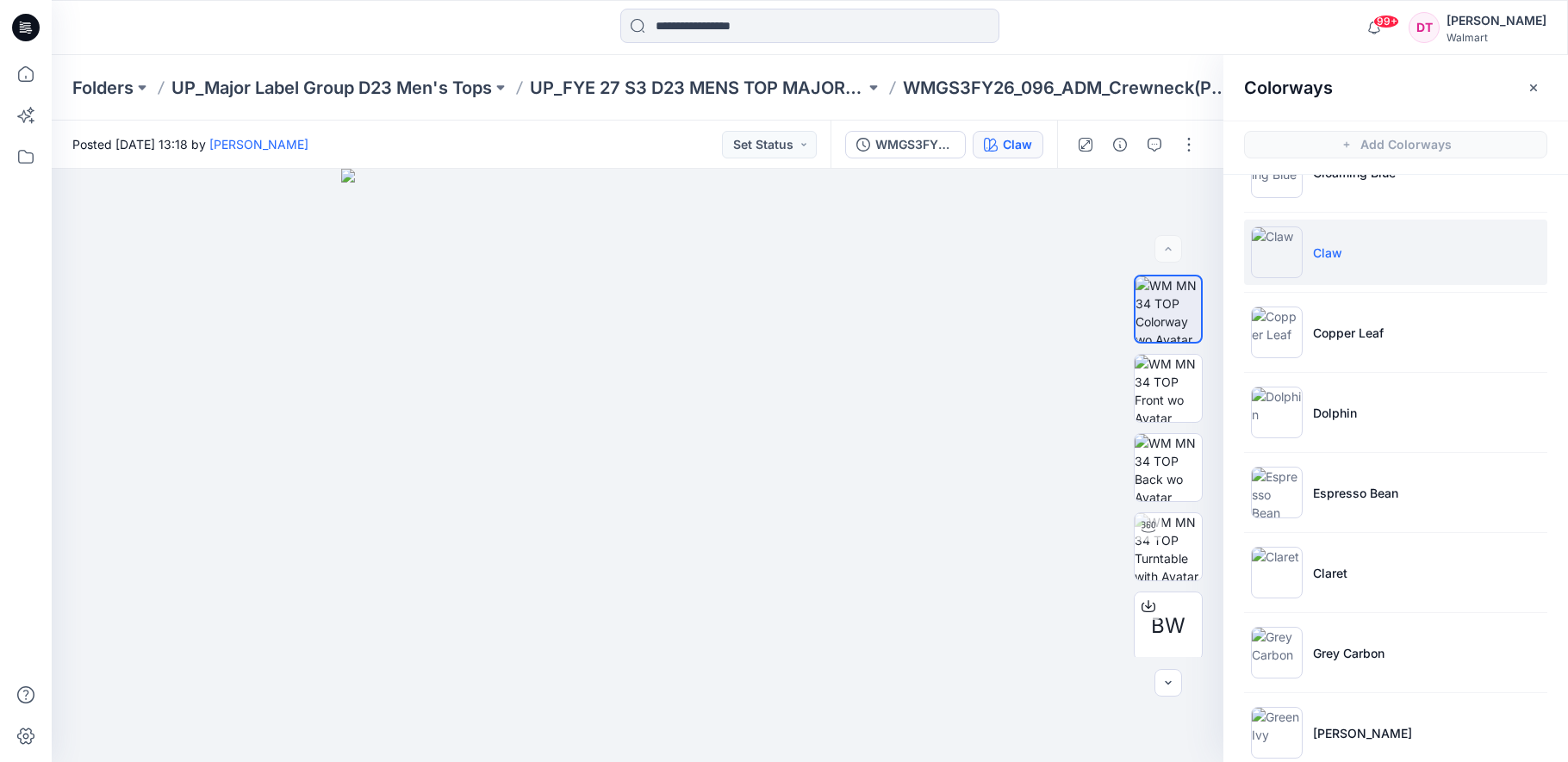
scroll to position [82, 0]
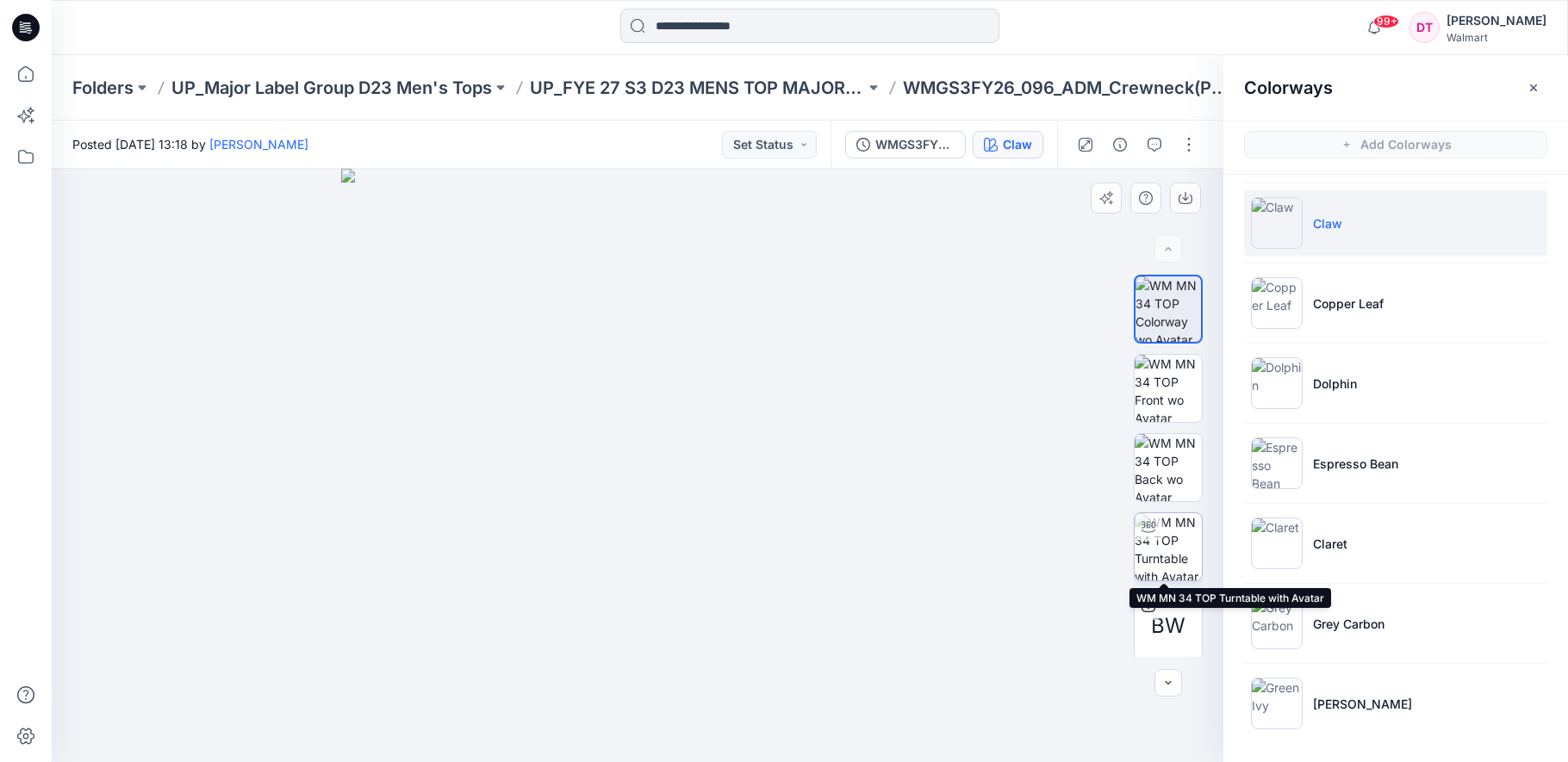
click at [1178, 536] on img at bounding box center [1168, 547] width 67 height 67
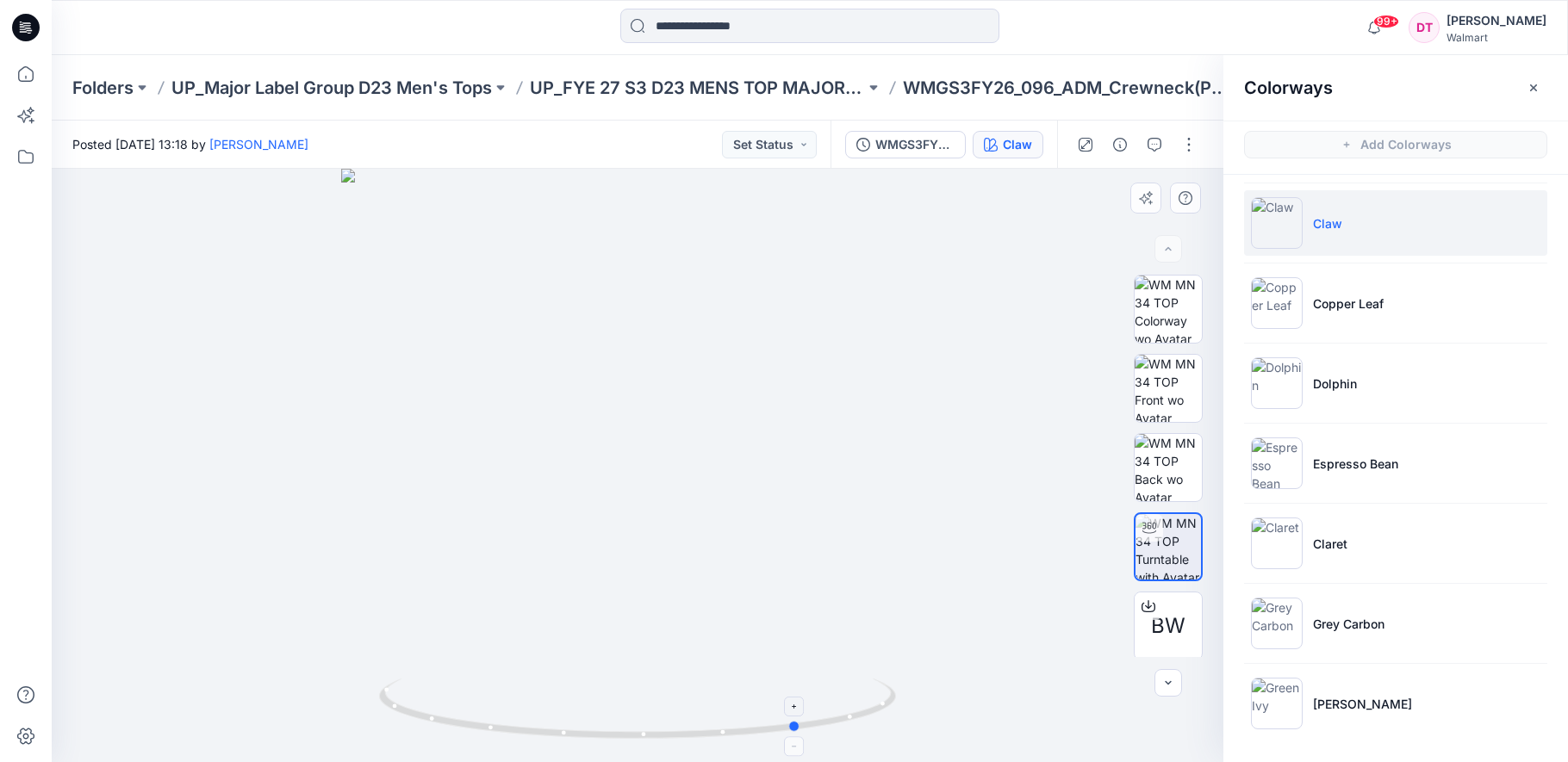
drag, startPoint x: 672, startPoint y: 749, endPoint x: 834, endPoint y: 728, distance: 163.4
click at [834, 728] on div at bounding box center [637, 466] width 1172 height 593
drag, startPoint x: 645, startPoint y: 729, endPoint x: 763, endPoint y: 732, distance: 118.0
click at [763, 732] on icon at bounding box center [639, 711] width 521 height 64
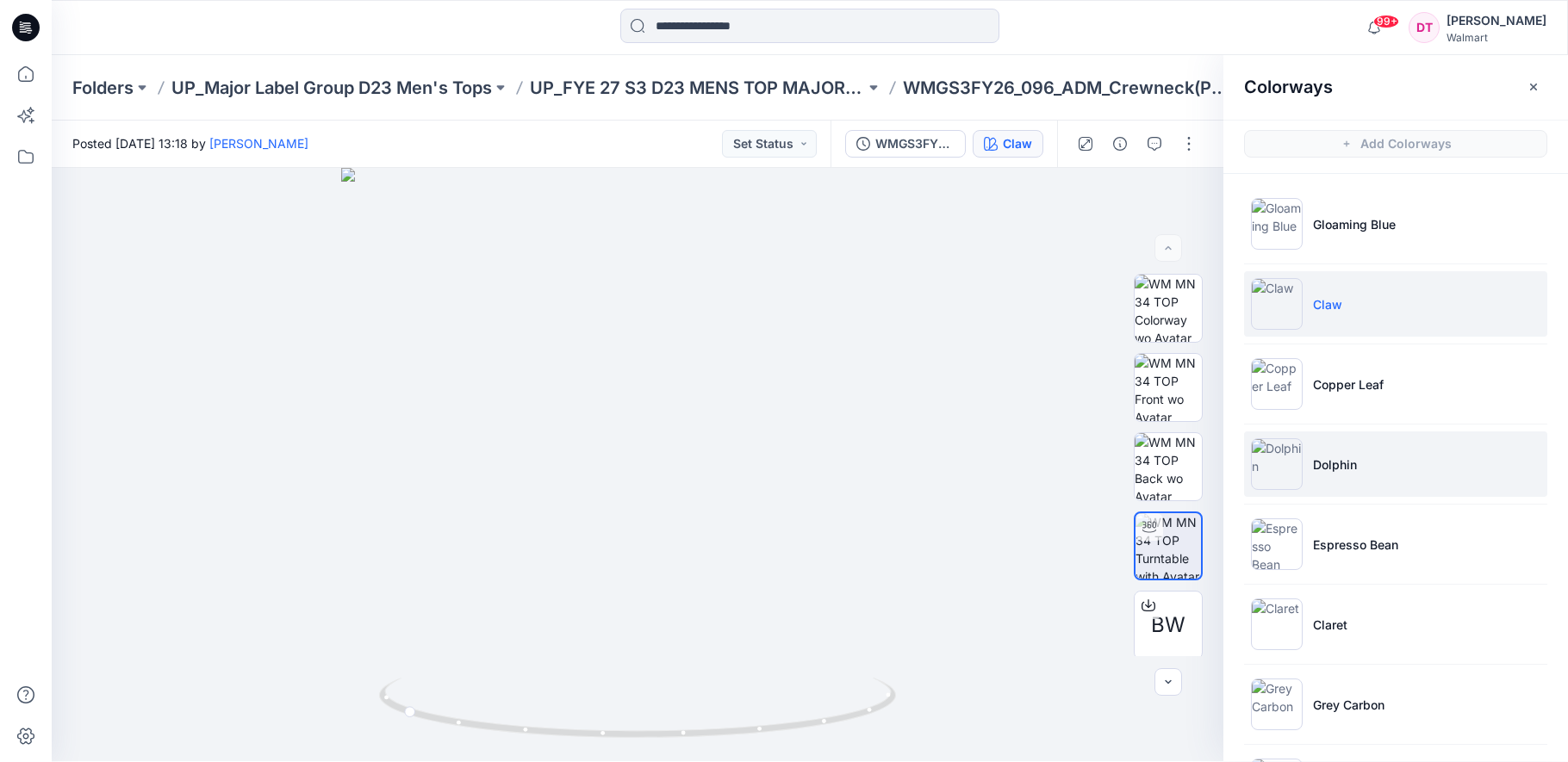
scroll to position [0, 0]
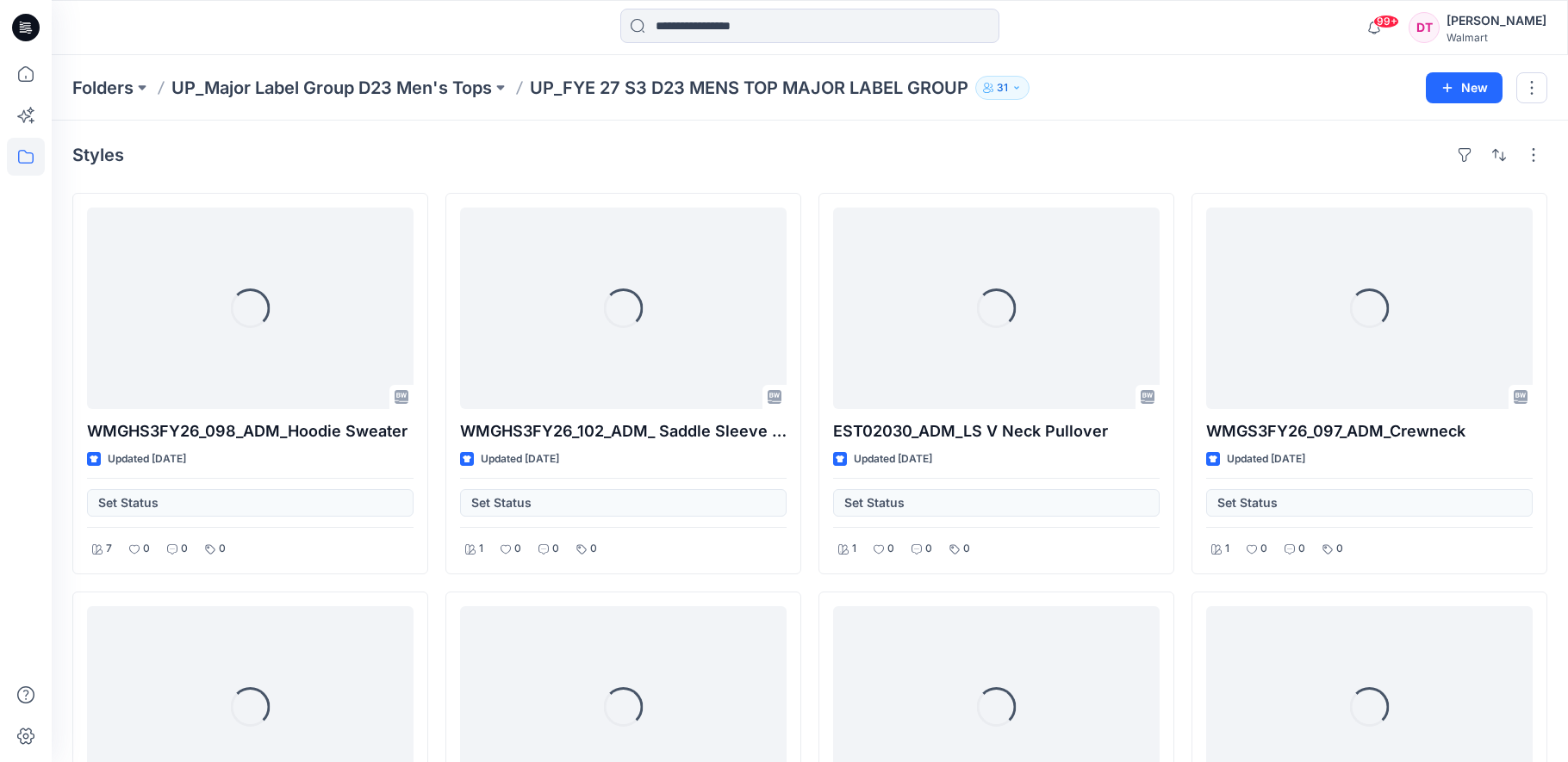
scroll to position [231, 0]
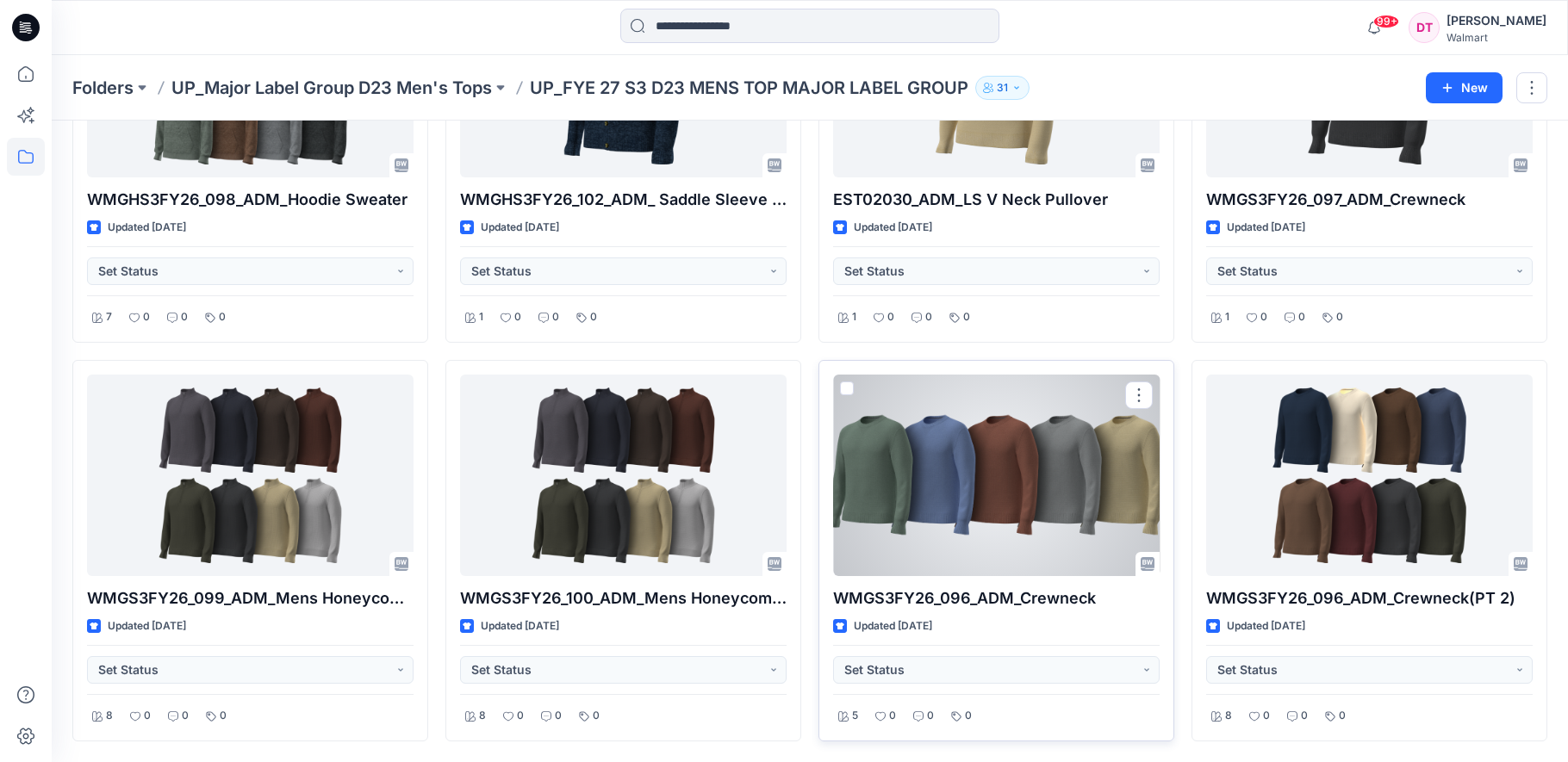
click at [1061, 450] on div at bounding box center [996, 475] width 326 height 202
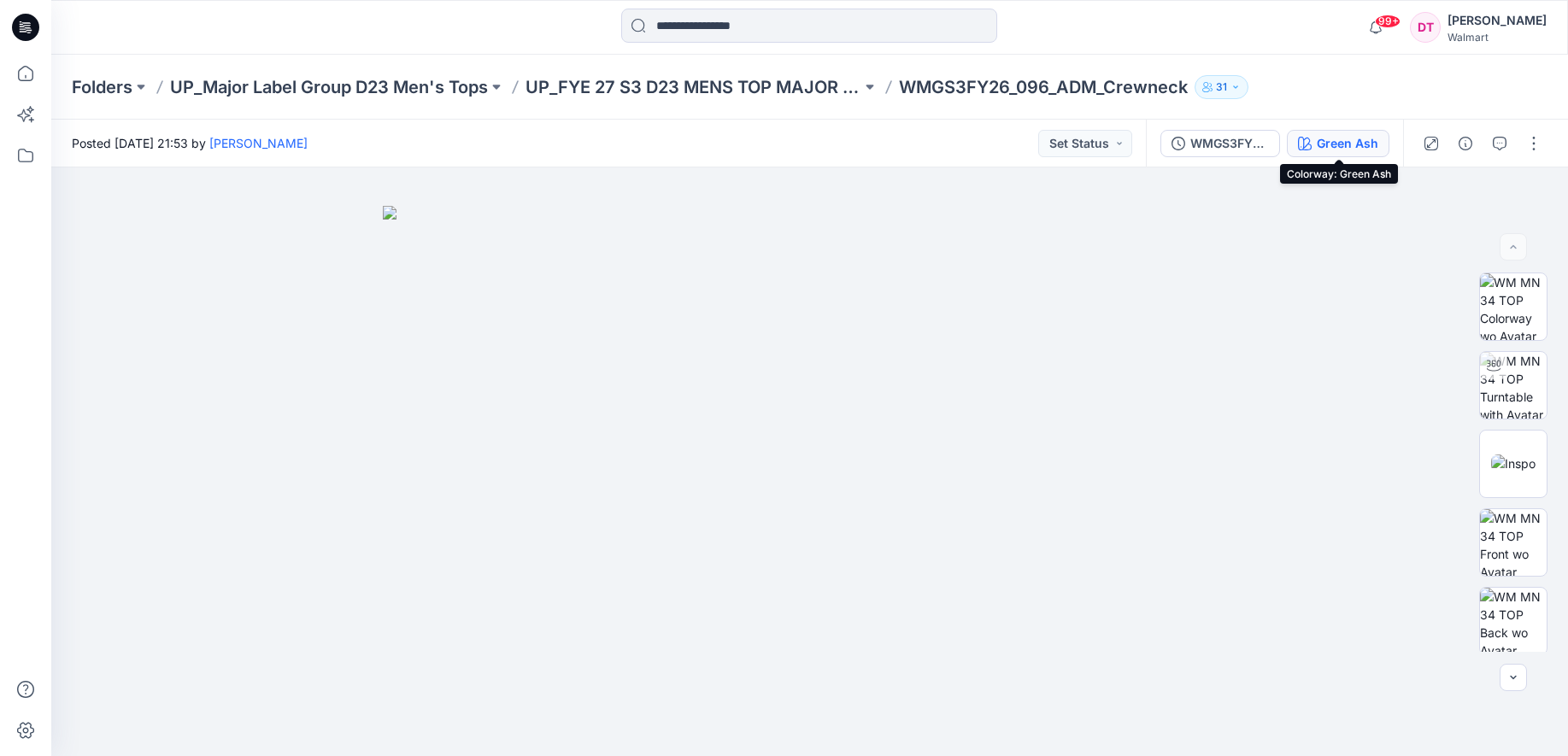
click at [1291, 148] on button "Green Ash" at bounding box center [1338, 143] width 103 height 27
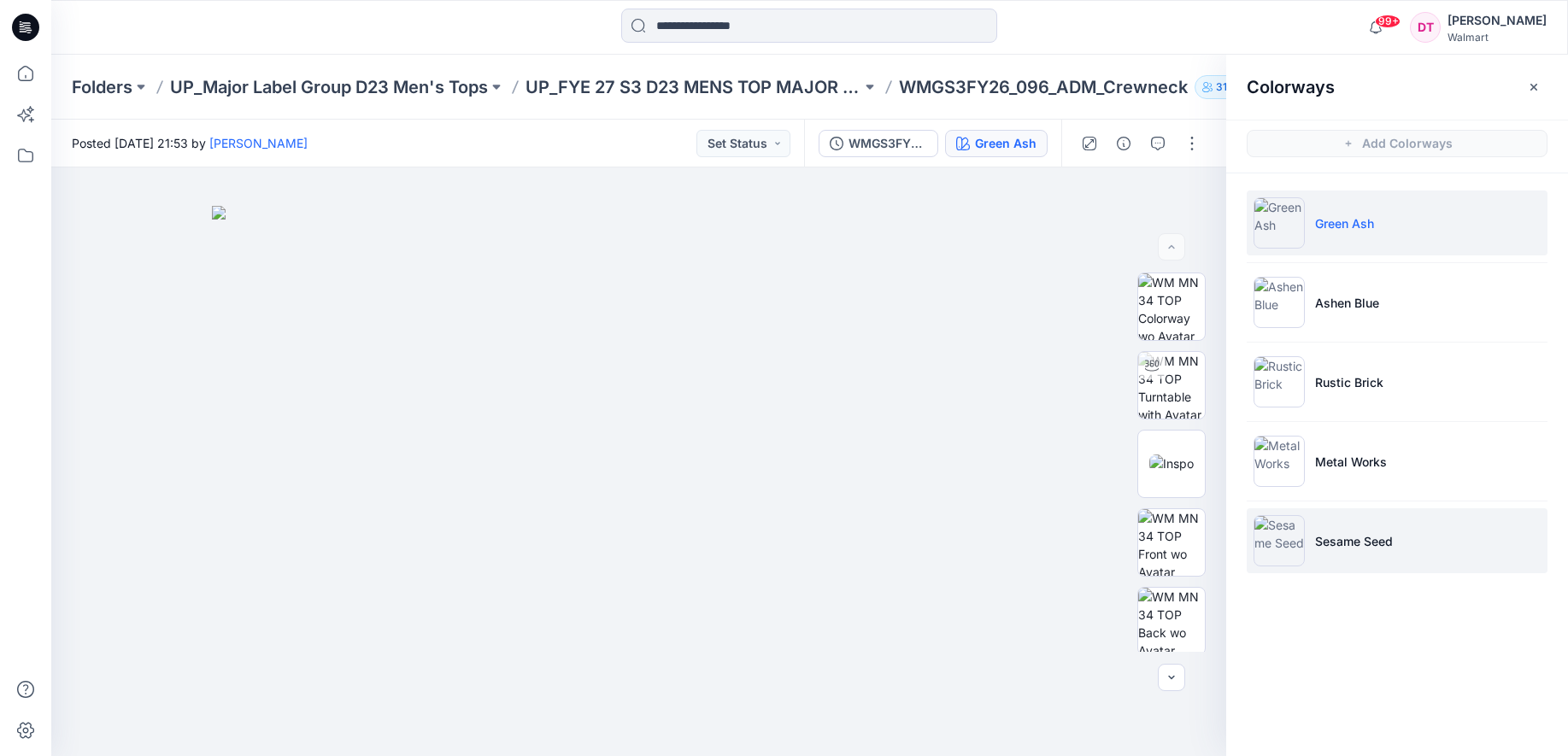
click at [1438, 550] on li "Sesame Seed" at bounding box center [1396, 540] width 301 height 65
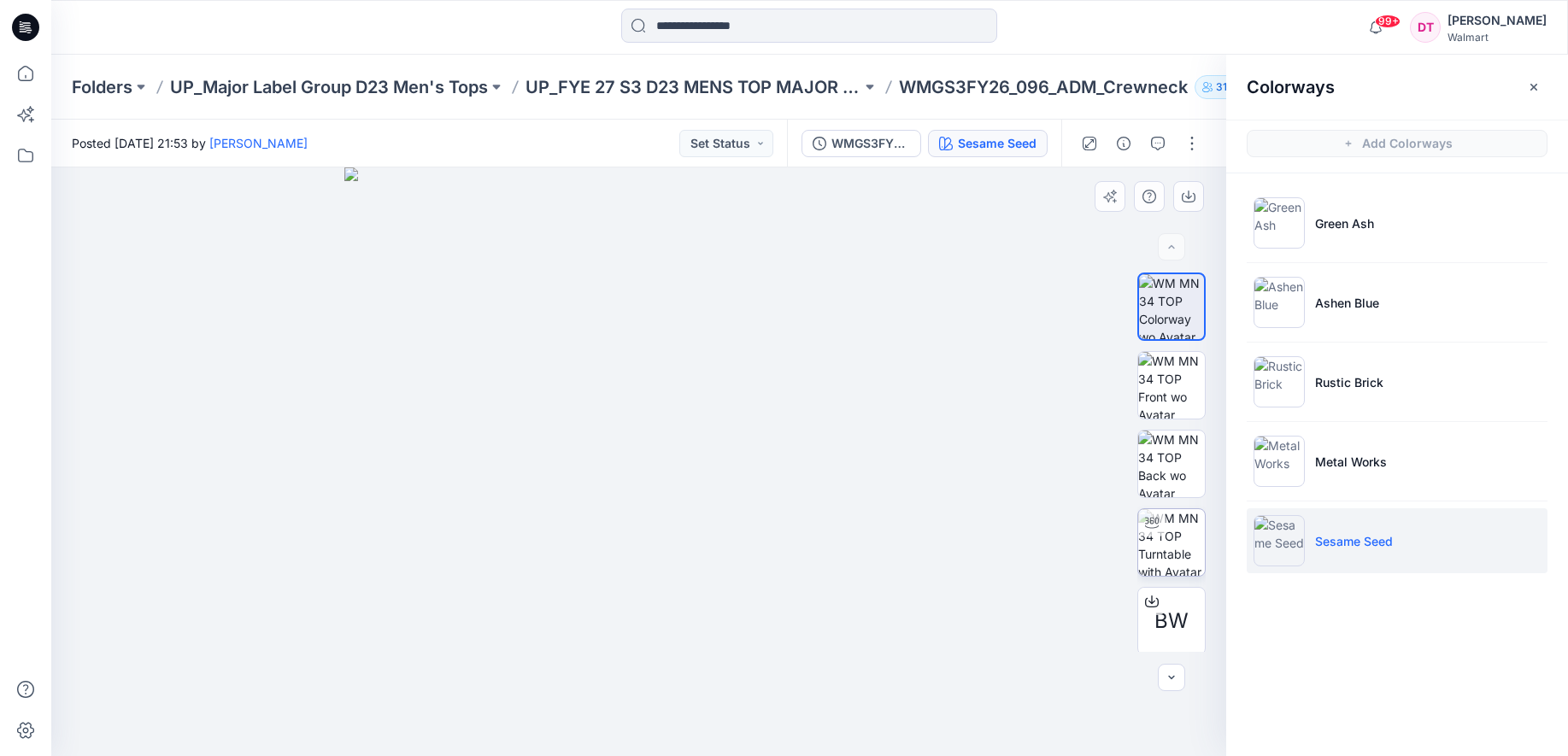
click at [1172, 527] on img at bounding box center [1171, 542] width 67 height 67
drag, startPoint x: 679, startPoint y: 732, endPoint x: 811, endPoint y: 721, distance: 132.5
click at [811, 721] on icon at bounding box center [640, 705] width 517 height 64
drag, startPoint x: 648, startPoint y: 727, endPoint x: 758, endPoint y: 718, distance: 110.4
click at [758, 718] on icon at bounding box center [640, 705] width 517 height 64
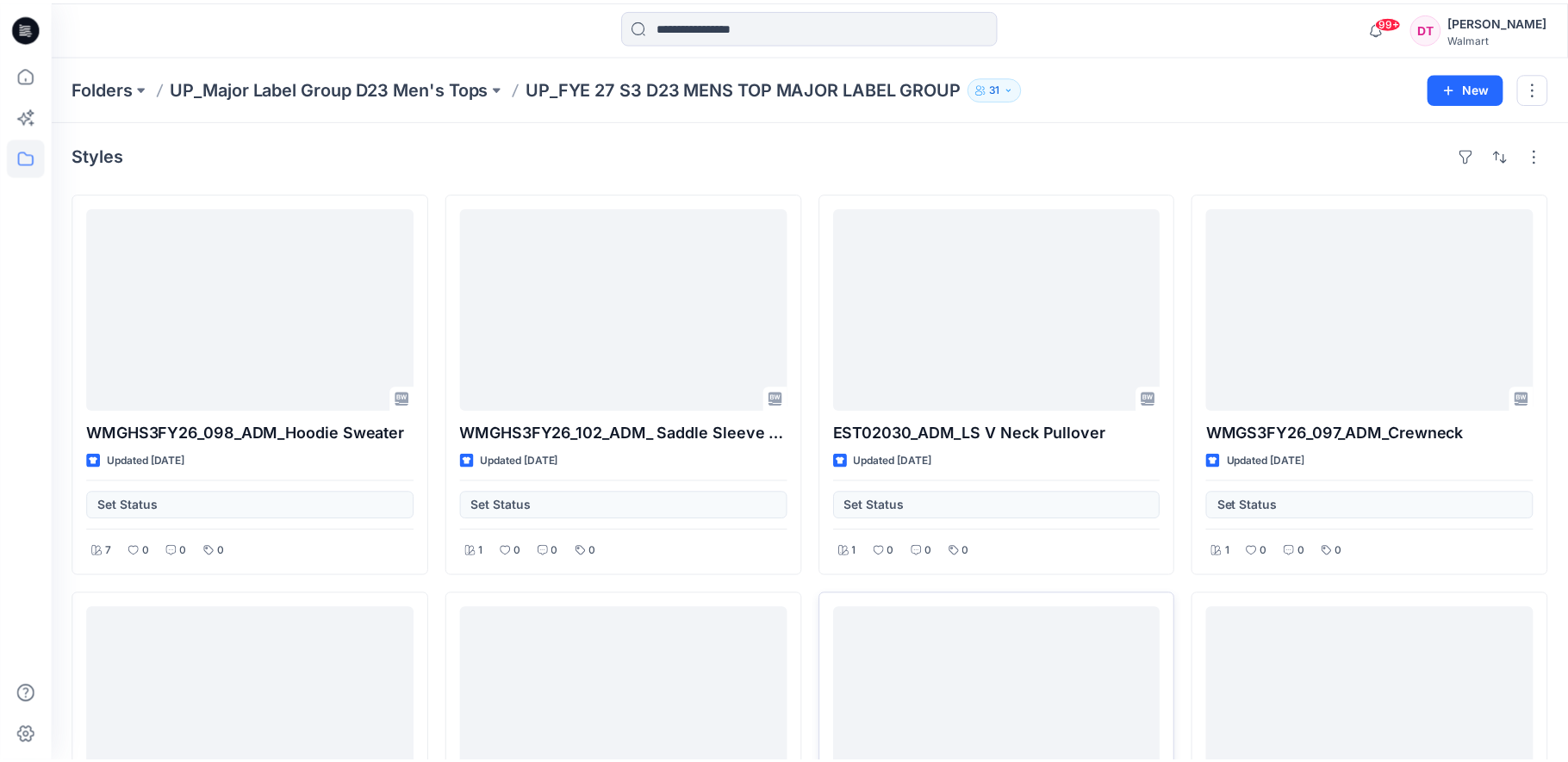
scroll to position [231, 0]
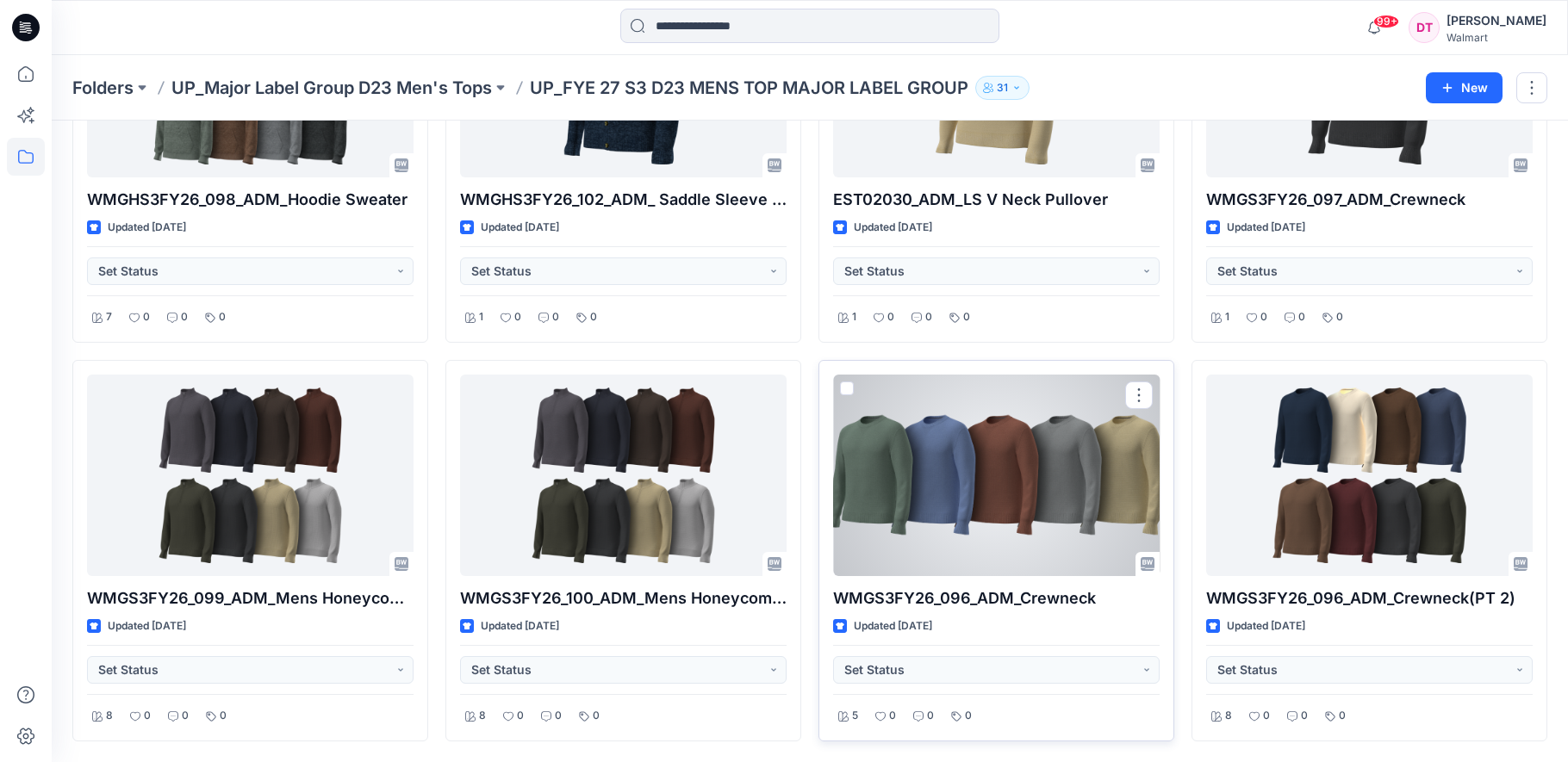
click at [898, 544] on div at bounding box center [996, 475] width 326 height 202
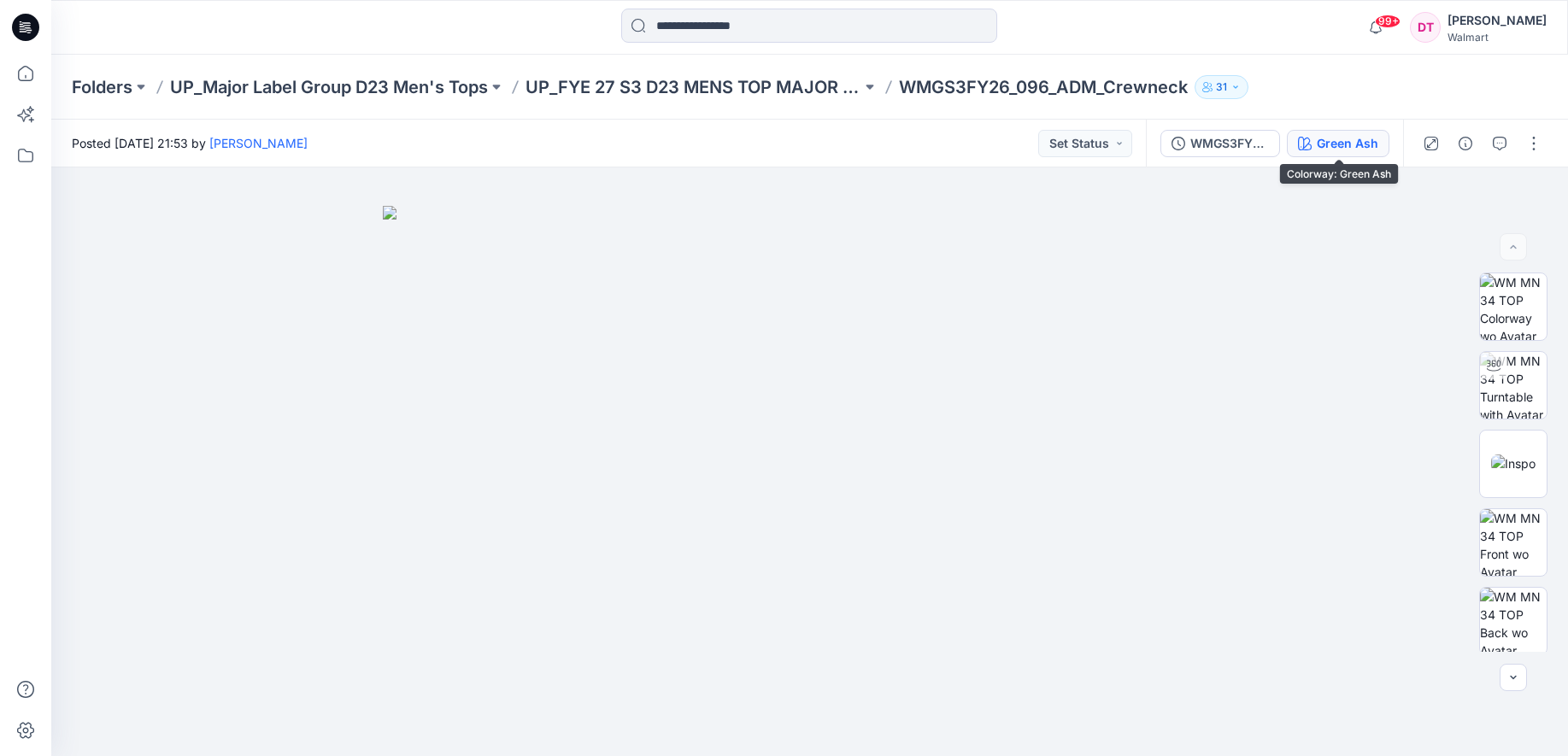
click at [1297, 150] on button "Green Ash" at bounding box center [1338, 143] width 103 height 27
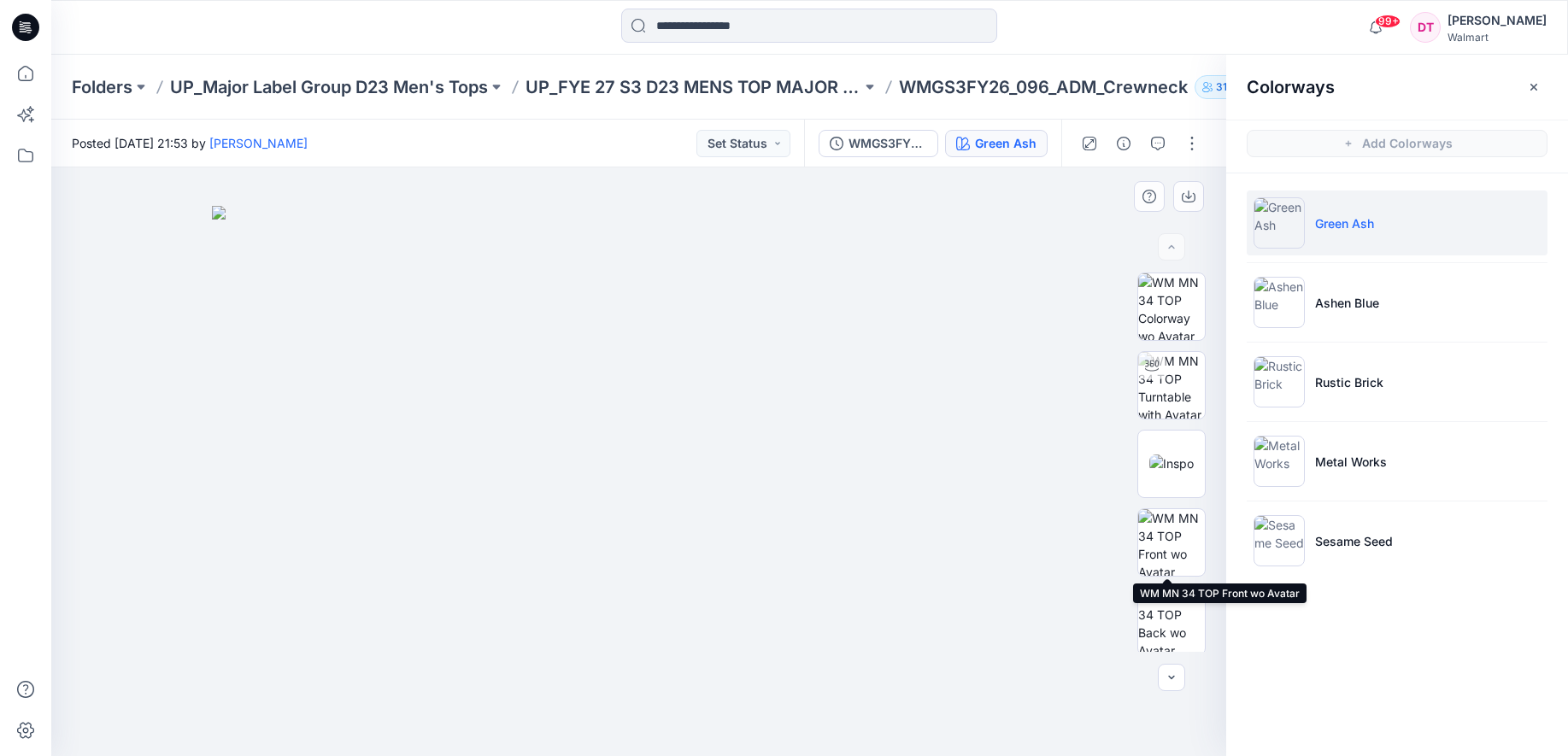
drag, startPoint x: 1165, startPoint y: 510, endPoint x: 1116, endPoint y: 524, distance: 51.0
click at [1138, 516] on img at bounding box center [1171, 542] width 67 height 67
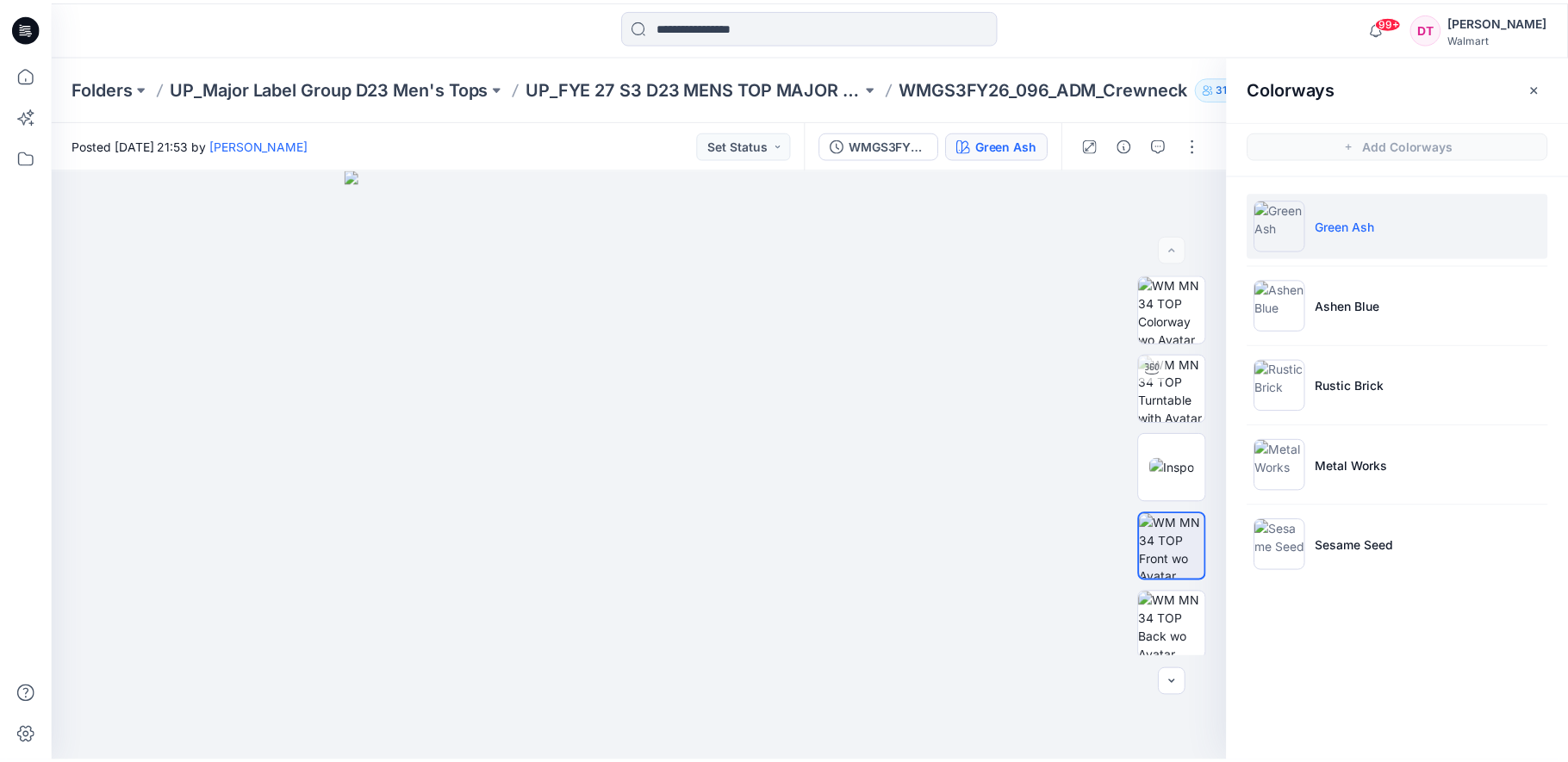
scroll to position [231, 0]
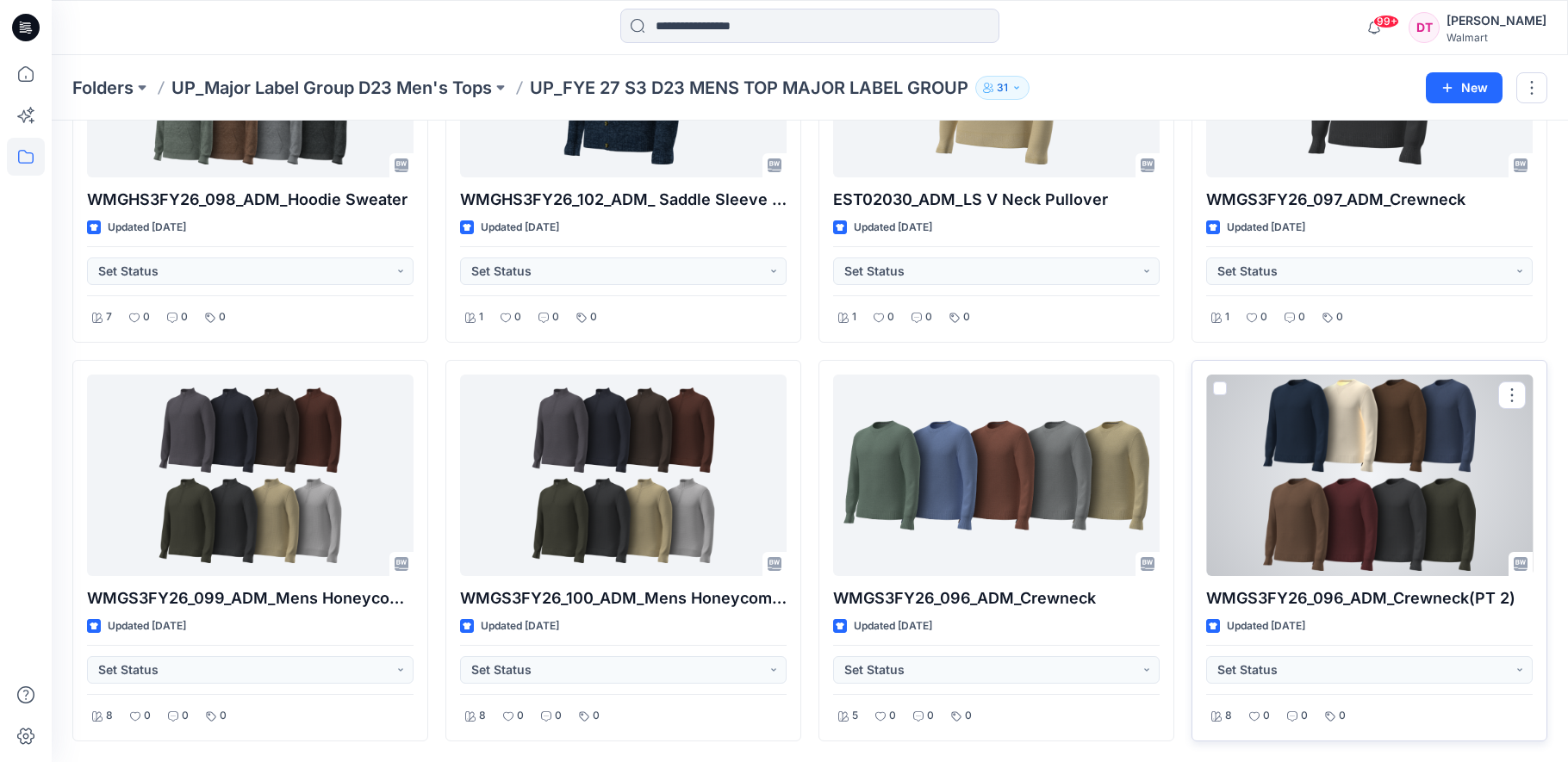
click at [1292, 494] on div at bounding box center [1369, 475] width 326 height 202
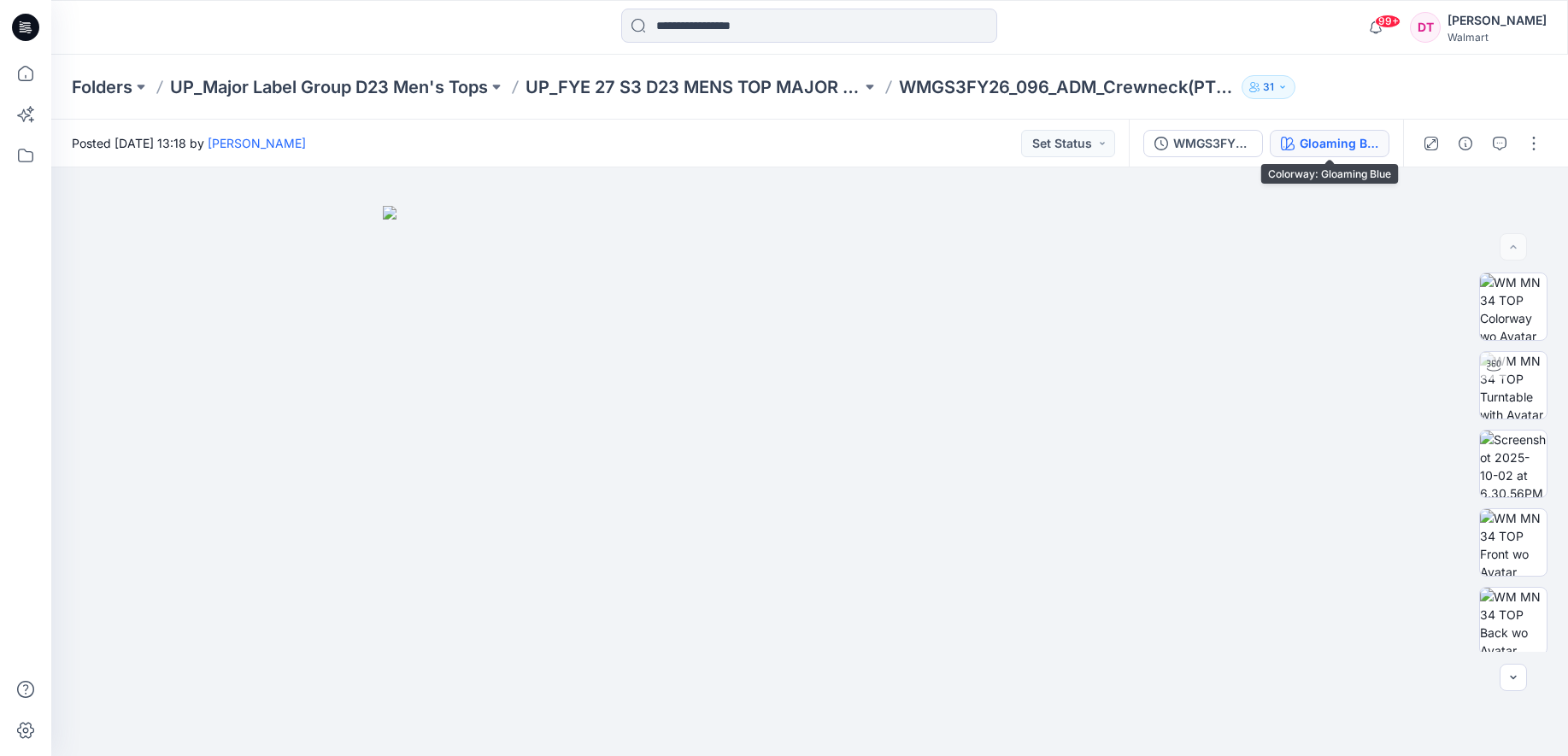
click at [1336, 137] on div "Gloaming Blue" at bounding box center [1339, 143] width 78 height 19
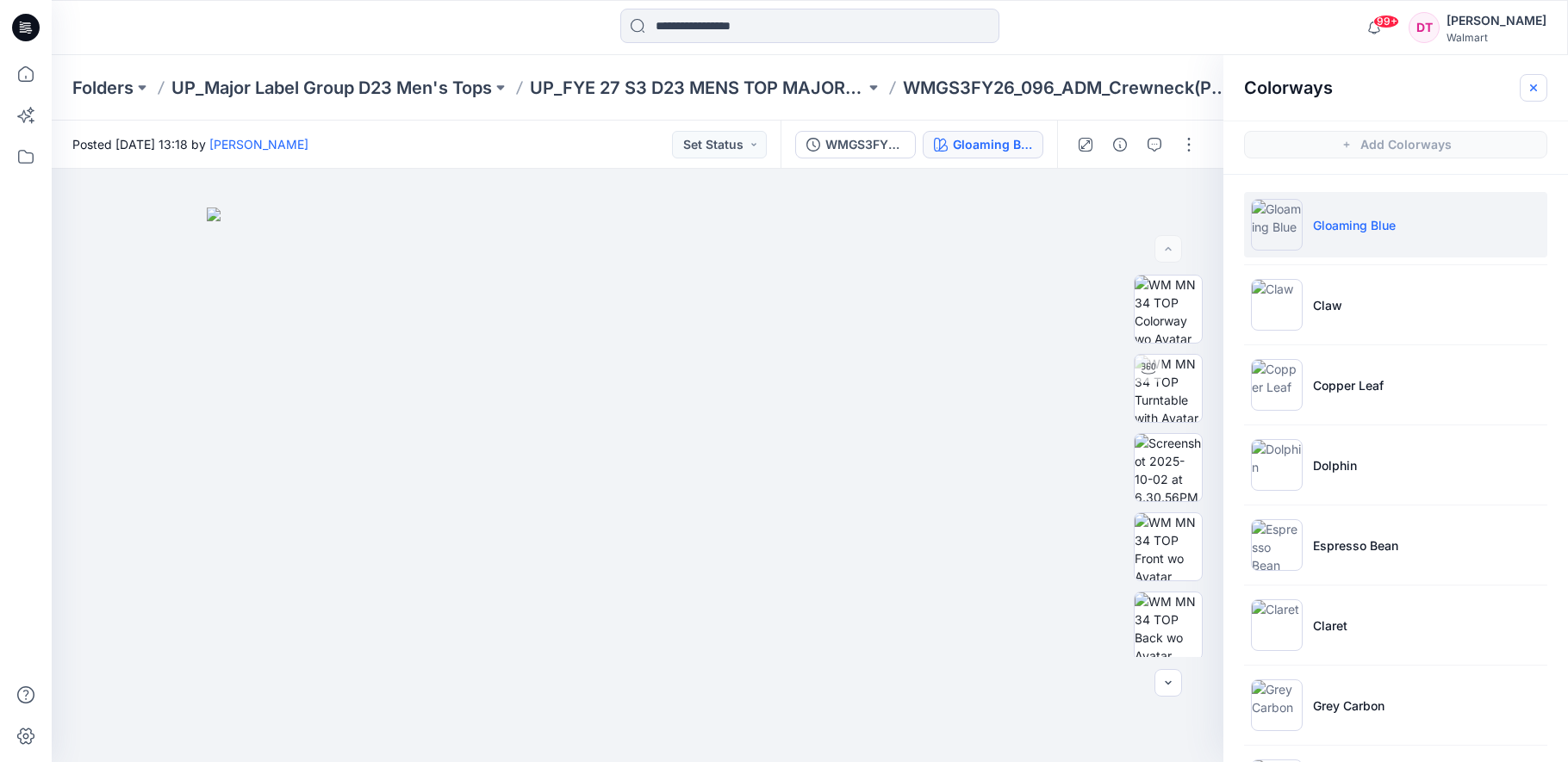
click at [1532, 89] on icon "button" at bounding box center [1532, 87] width 7 height 7
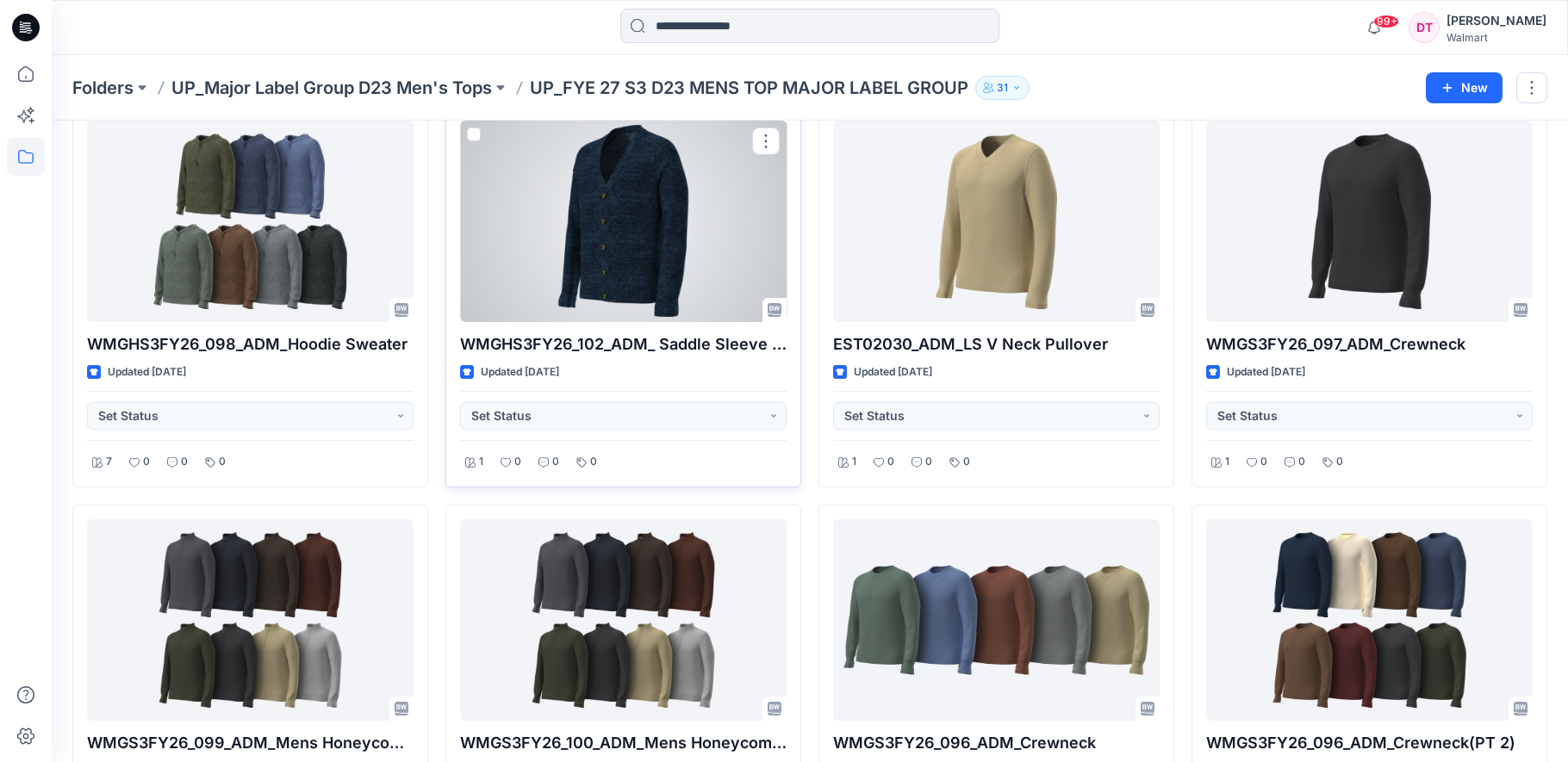
scroll to position [231, 0]
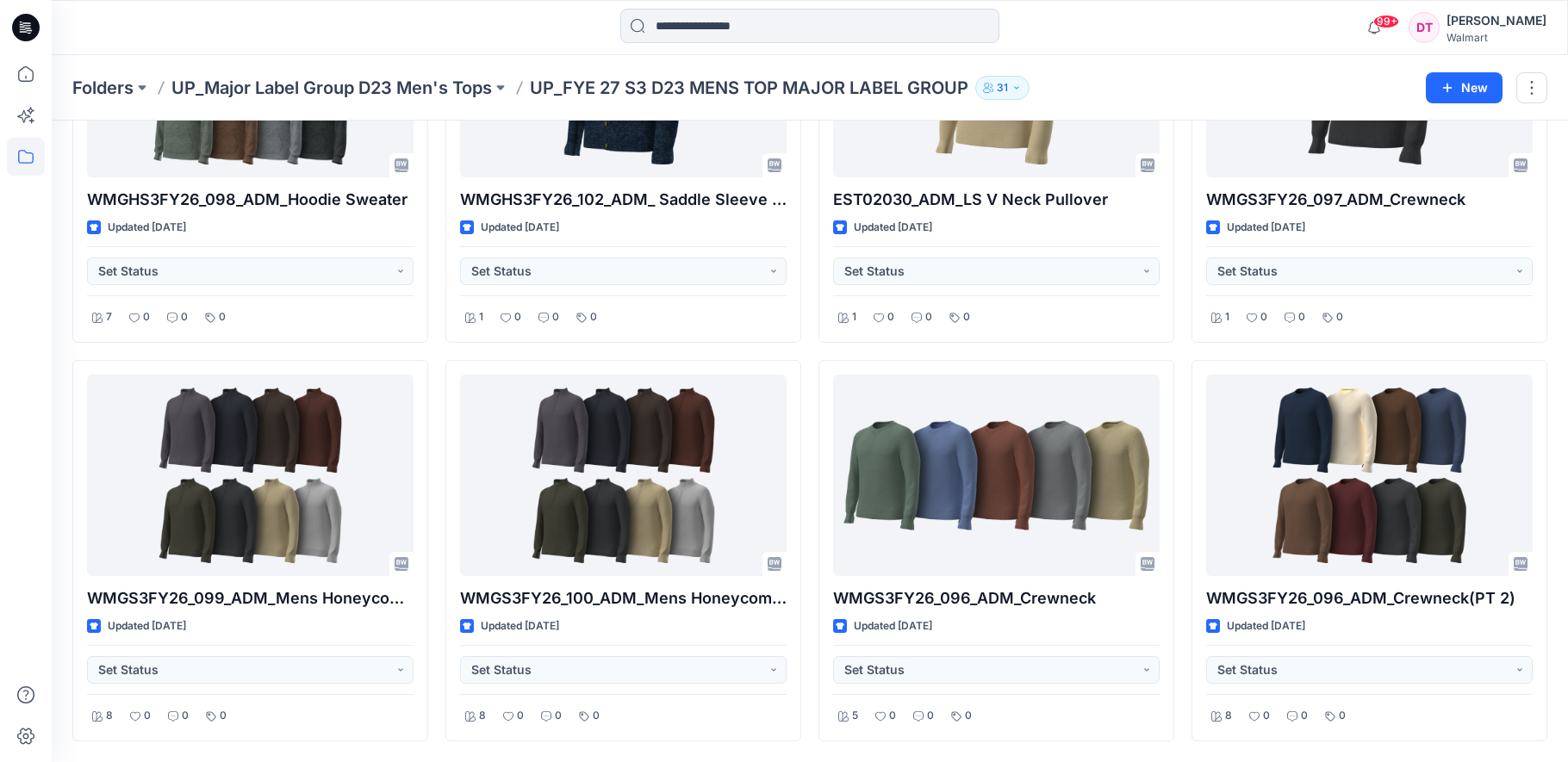
drag, startPoint x: 1559, startPoint y: 619, endPoint x: 1580, endPoint y: 615, distance: 21.4
click at [1562, 619] on div "Styles WMGHS3FY26_098_ADM_Hoodie Sweater Updated [DATE] Set Status 7 0 0 0 WMGS…" at bounding box center [809, 325] width 1516 height 873
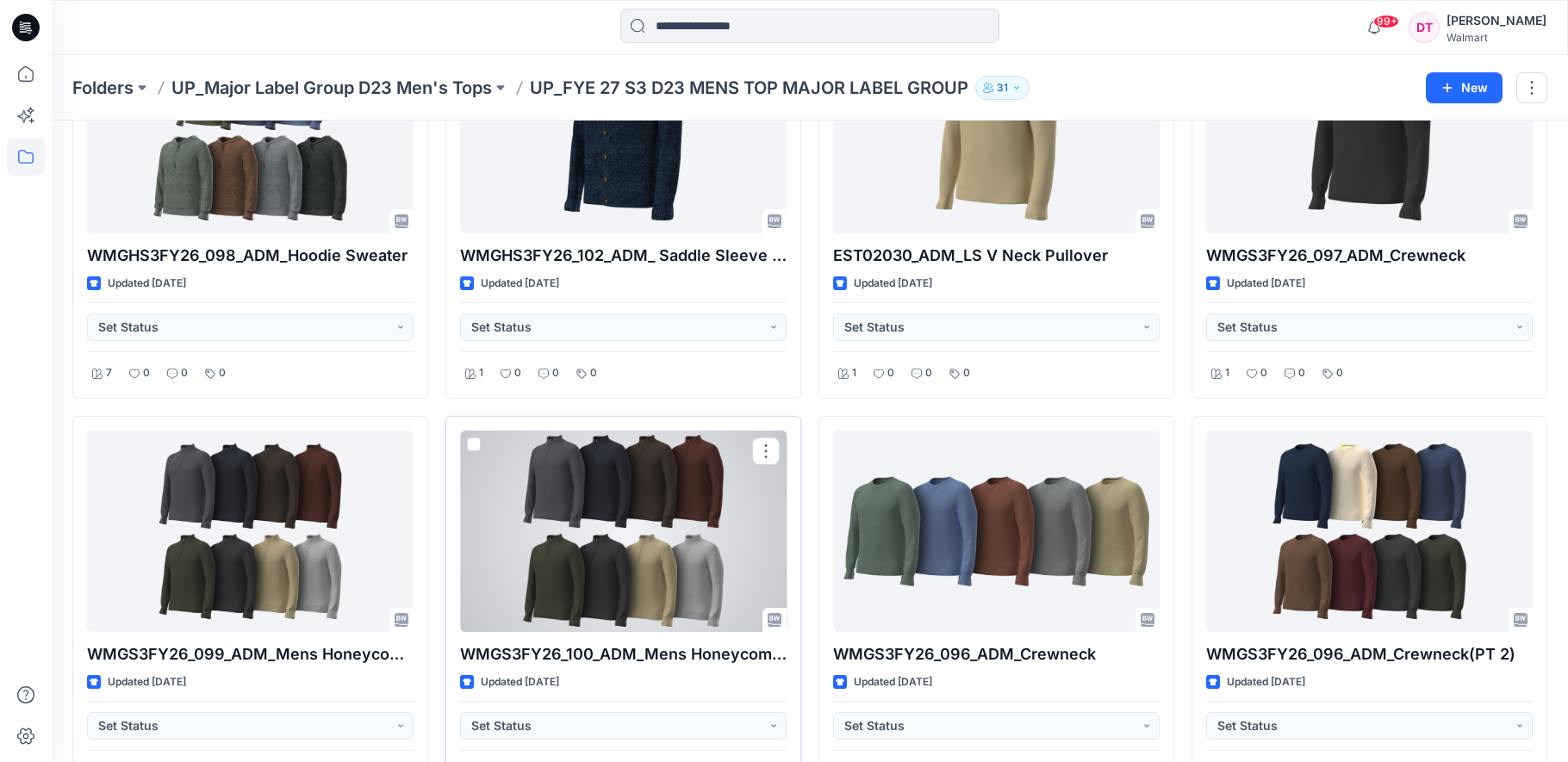
scroll to position [145, 0]
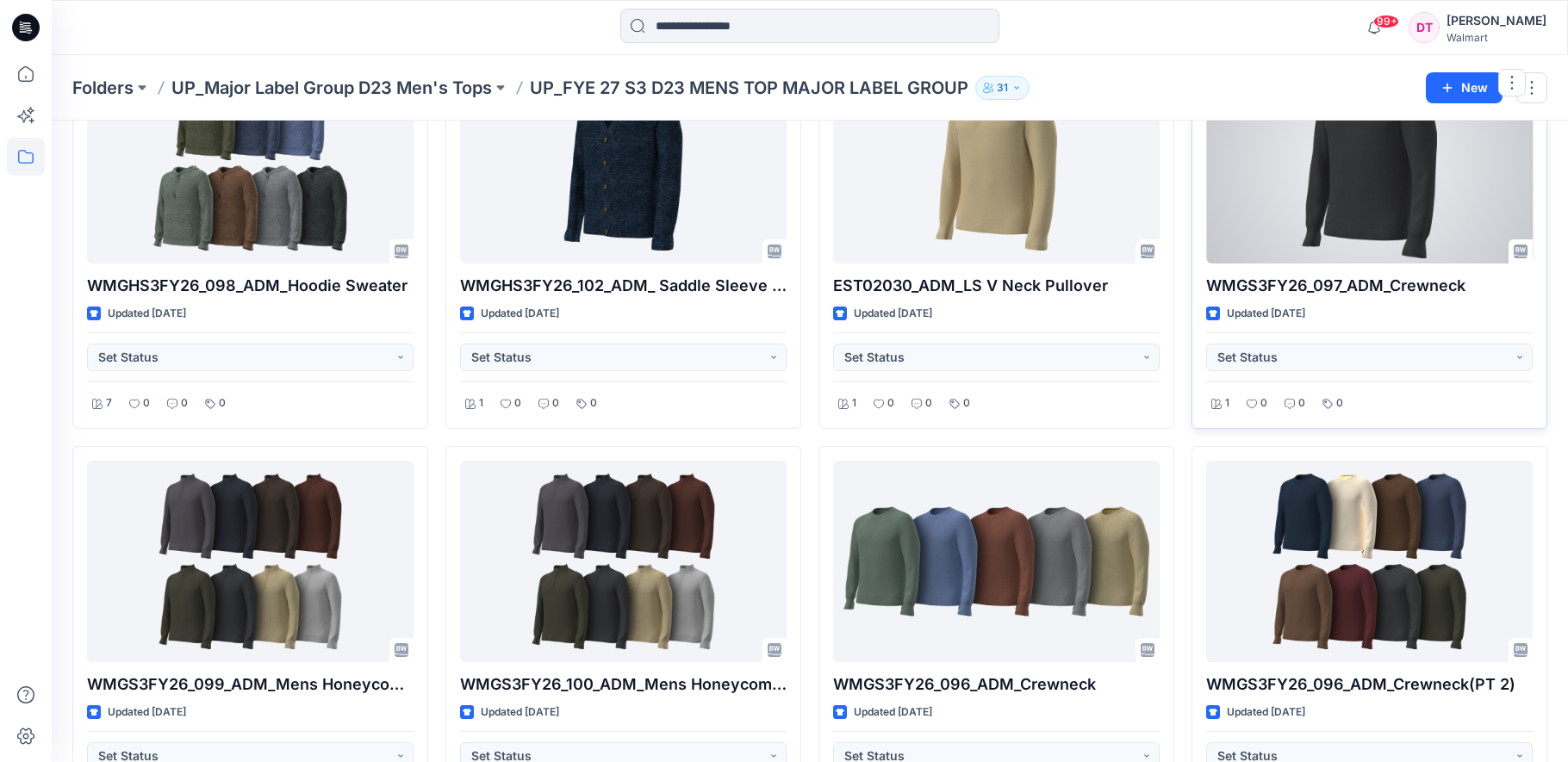
click at [1409, 211] on div at bounding box center [1369, 163] width 326 height 202
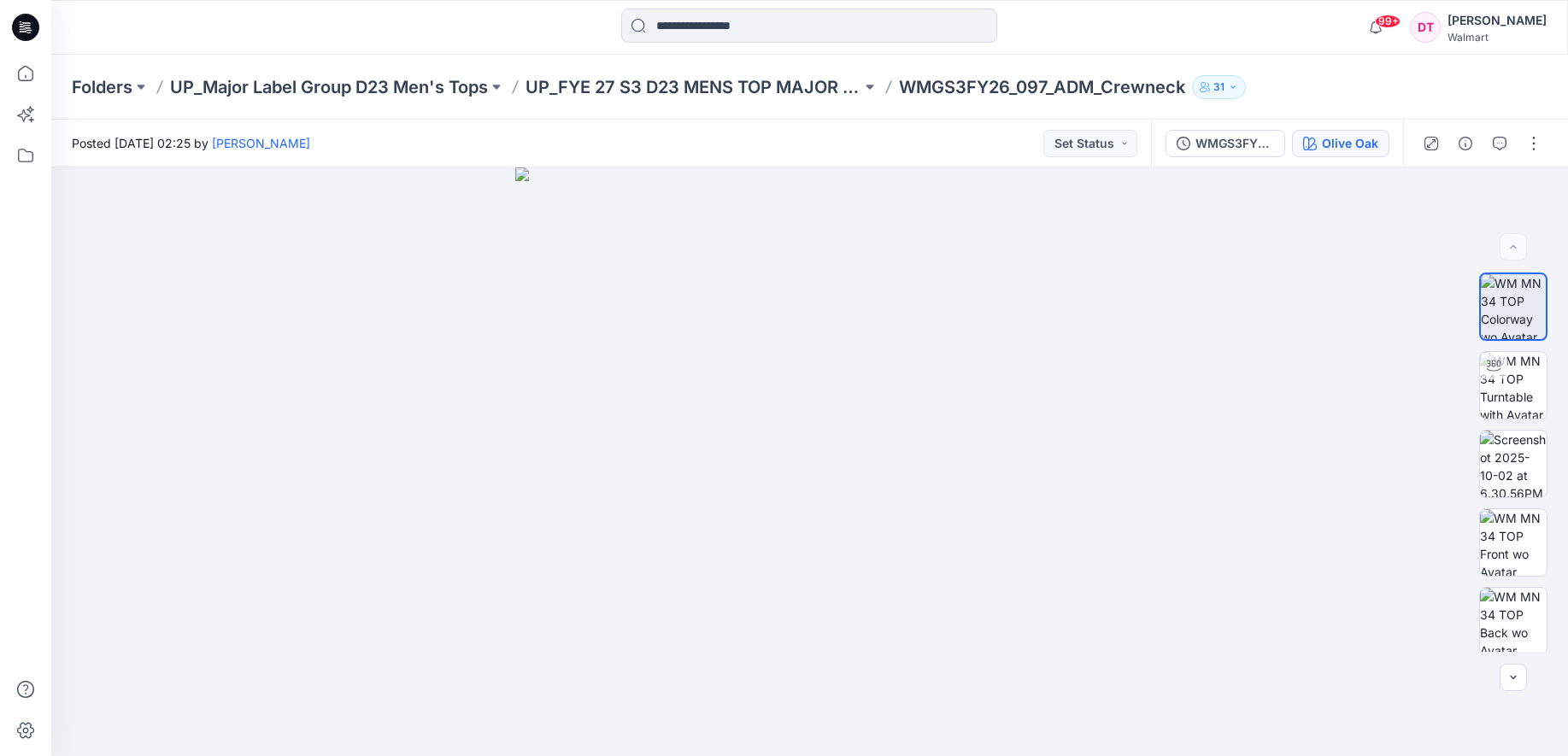
click at [1351, 148] on div "Olive Oak" at bounding box center [1350, 143] width 57 height 19
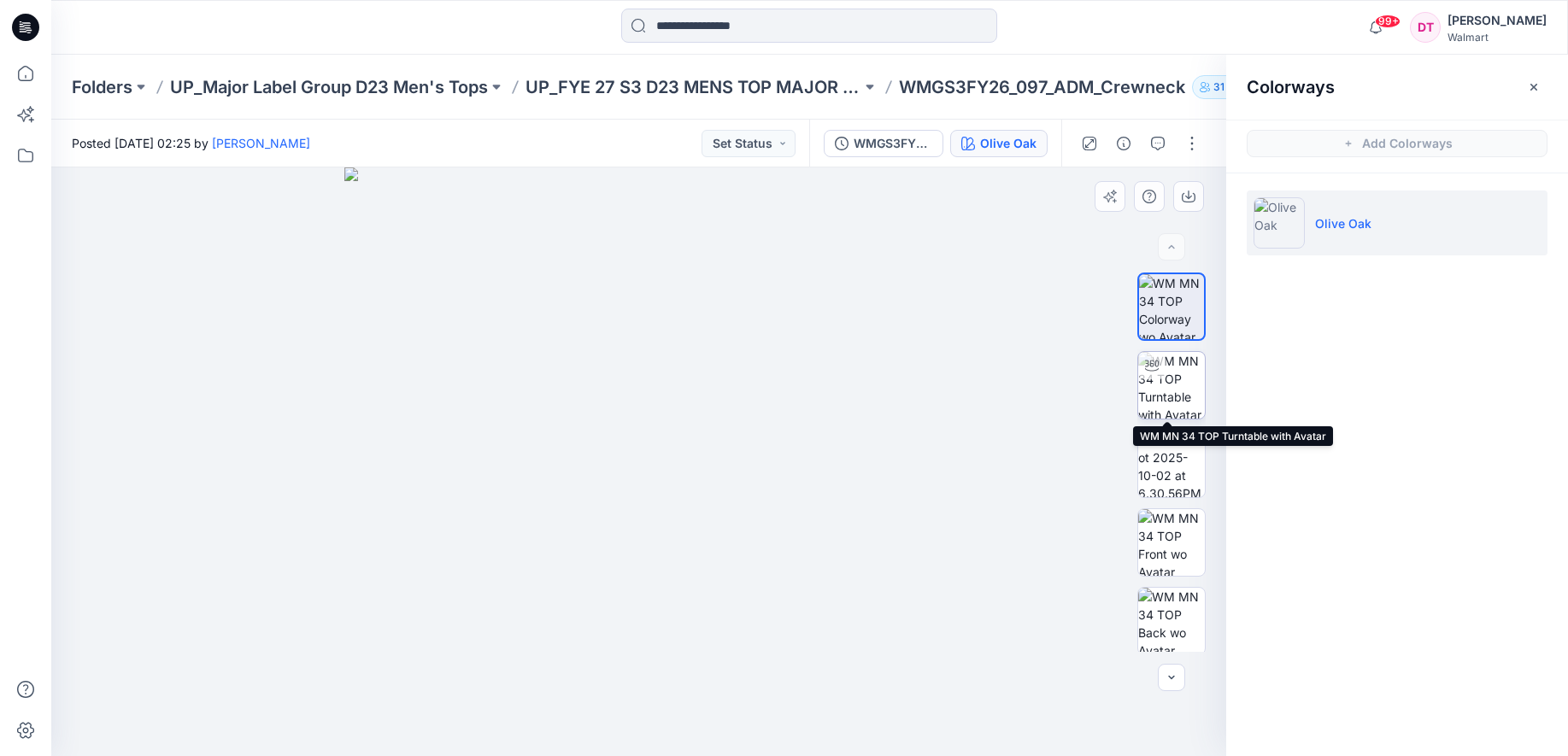
click at [1185, 389] on img at bounding box center [1171, 385] width 67 height 67
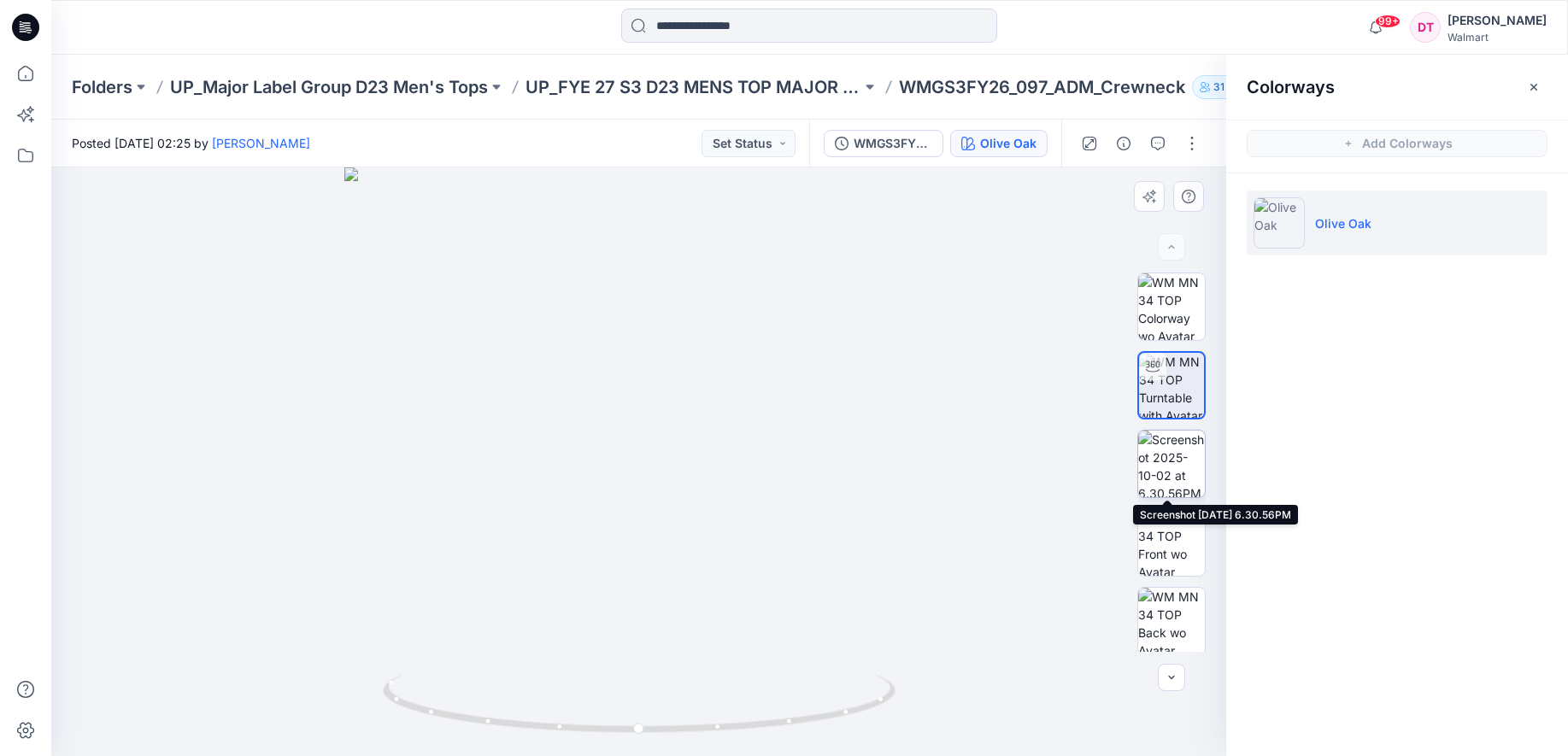
click at [1183, 493] on img at bounding box center [1171, 464] width 67 height 67
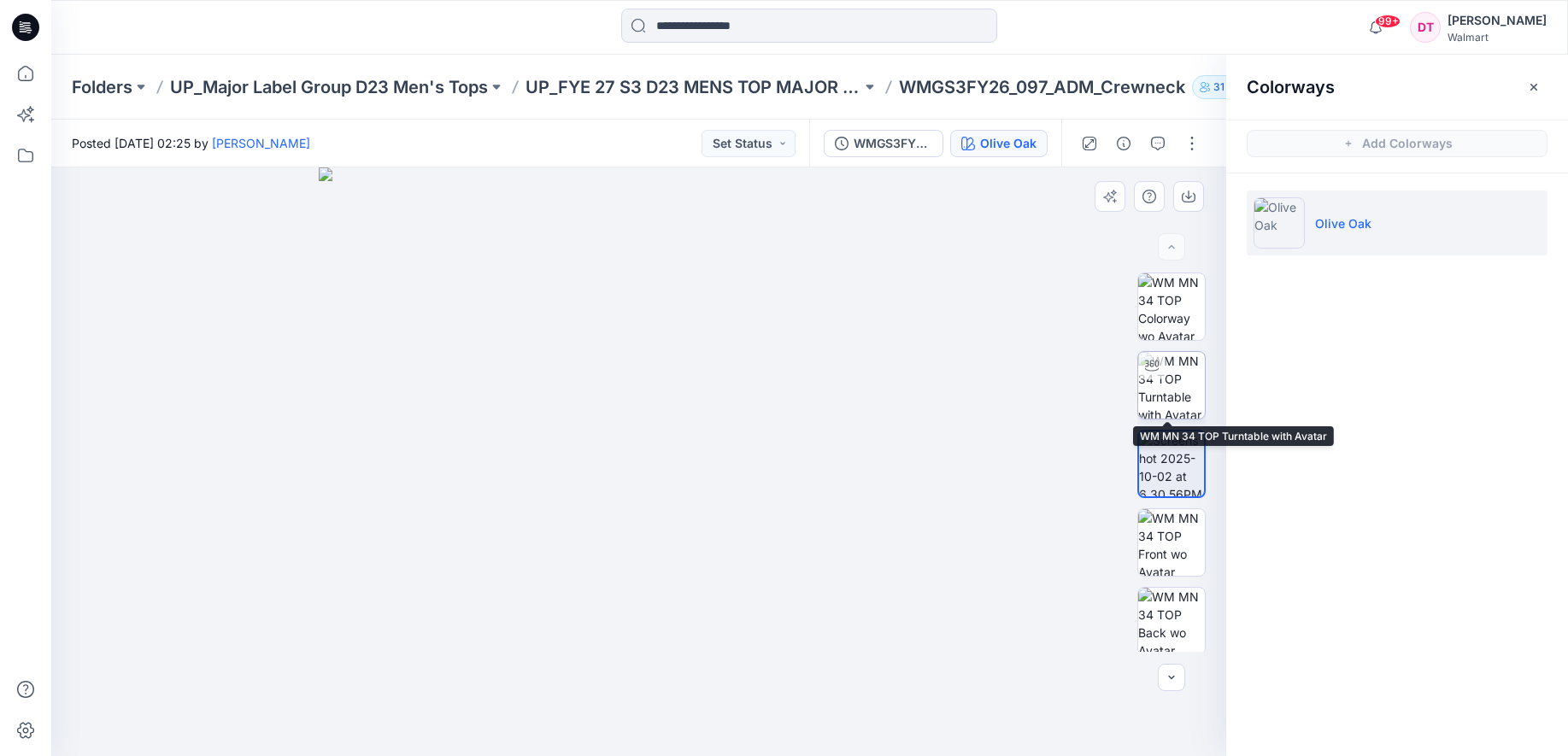
click at [1166, 408] on img at bounding box center [1171, 385] width 67 height 67
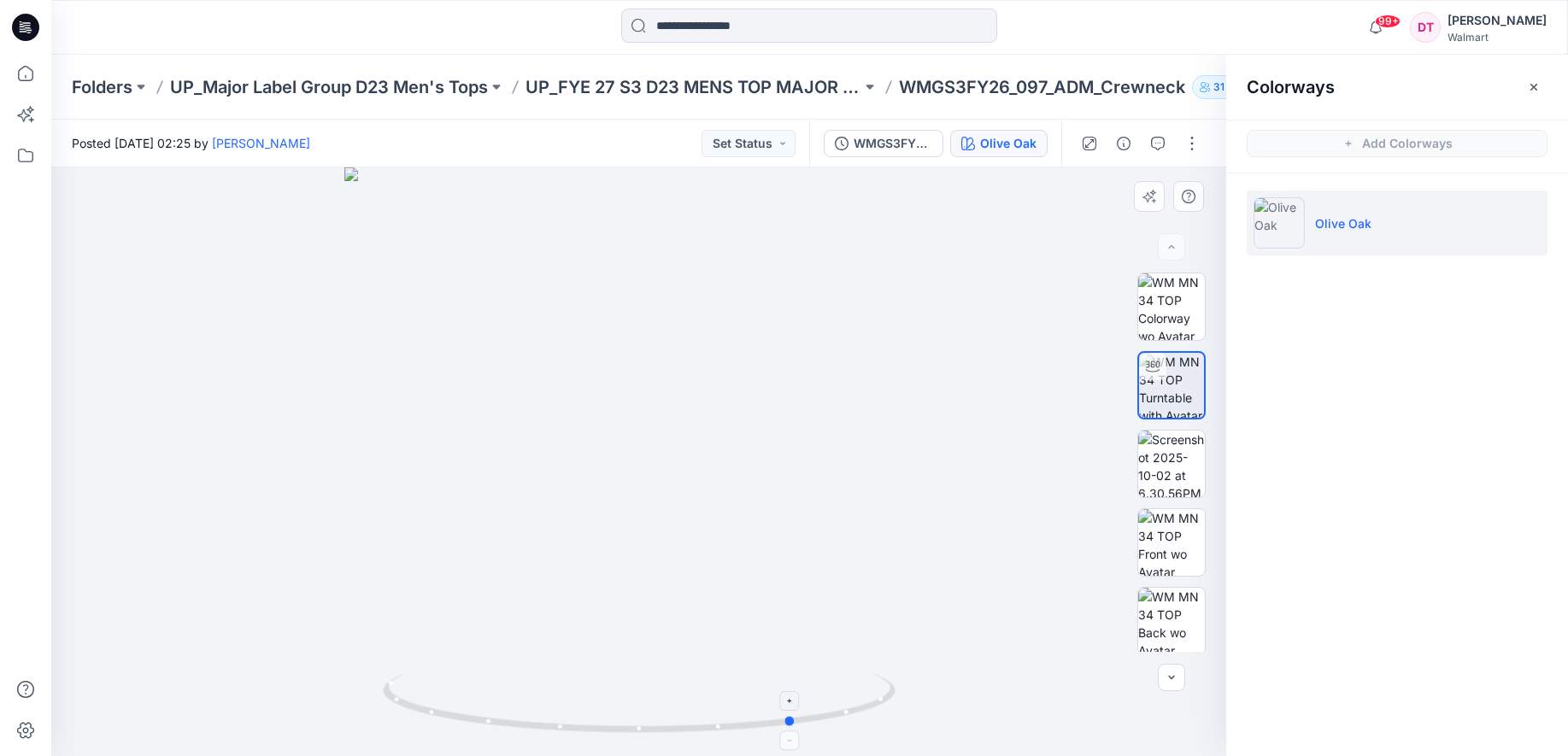
drag, startPoint x: 710, startPoint y: 739, endPoint x: 866, endPoint y: 717, distance: 157.5
click at [866, 717] on div at bounding box center [638, 462] width 1175 height 588
drag, startPoint x: 733, startPoint y: 730, endPoint x: 829, endPoint y: 718, distance: 96.7
click at [829, 718] on icon at bounding box center [640, 705] width 517 height 64
click at [967, 138] on icon "button" at bounding box center [968, 143] width 14 height 14
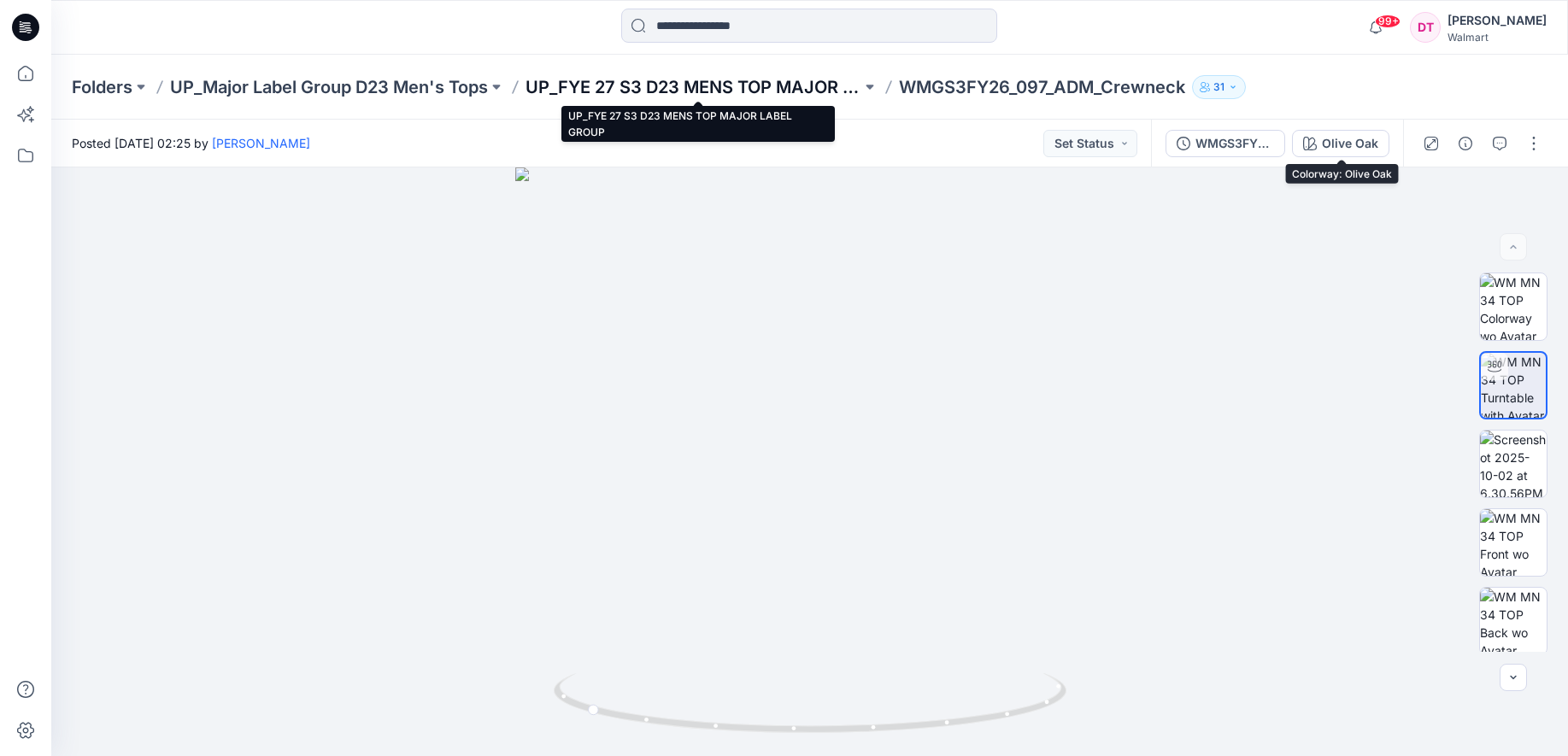
click at [640, 82] on p "UP_FYE 27 S3 D23 MENS TOP MAJOR LABEL GROUP" at bounding box center [693, 87] width 335 height 24
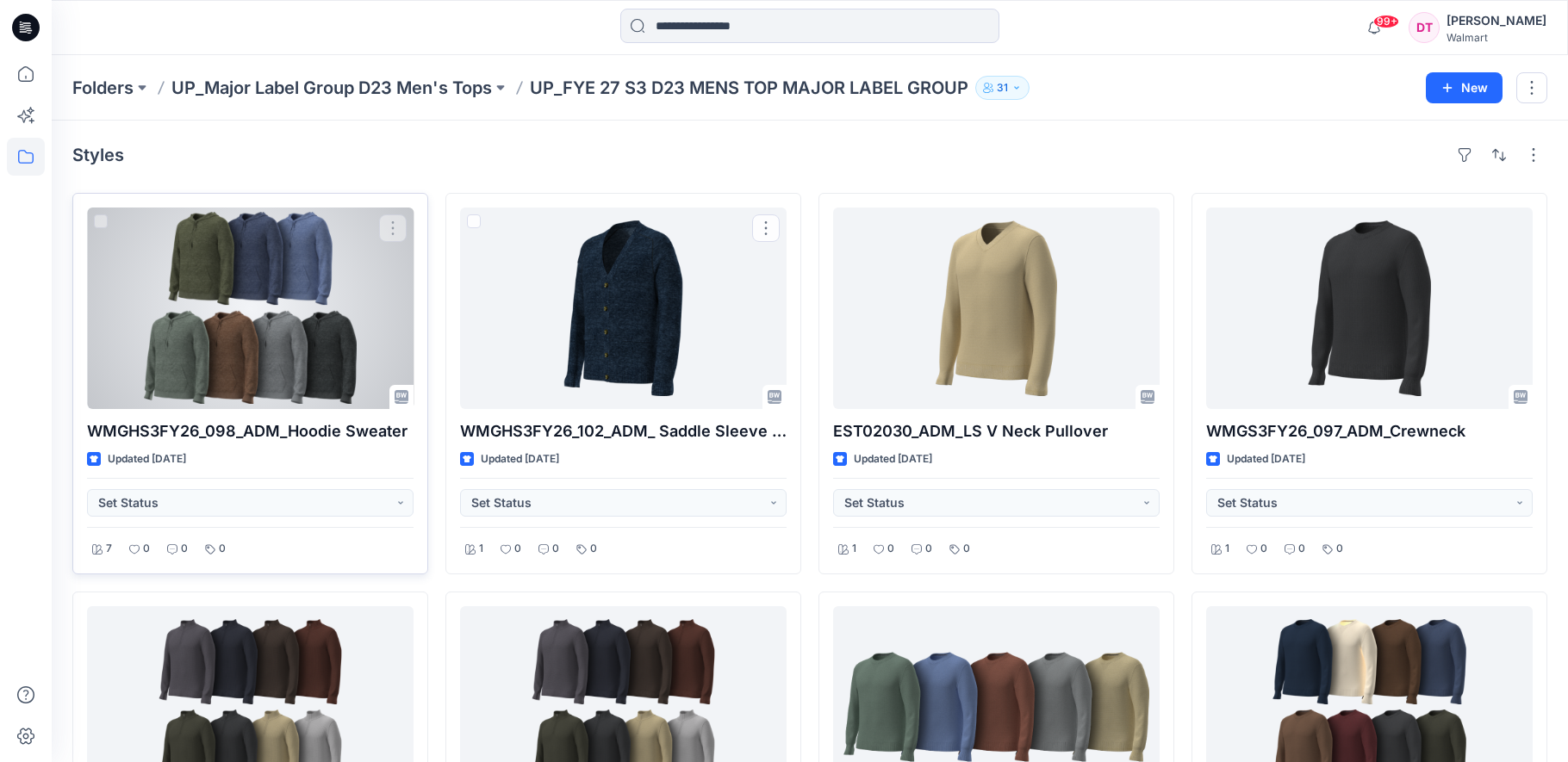
click at [235, 331] on div at bounding box center [250, 308] width 326 height 202
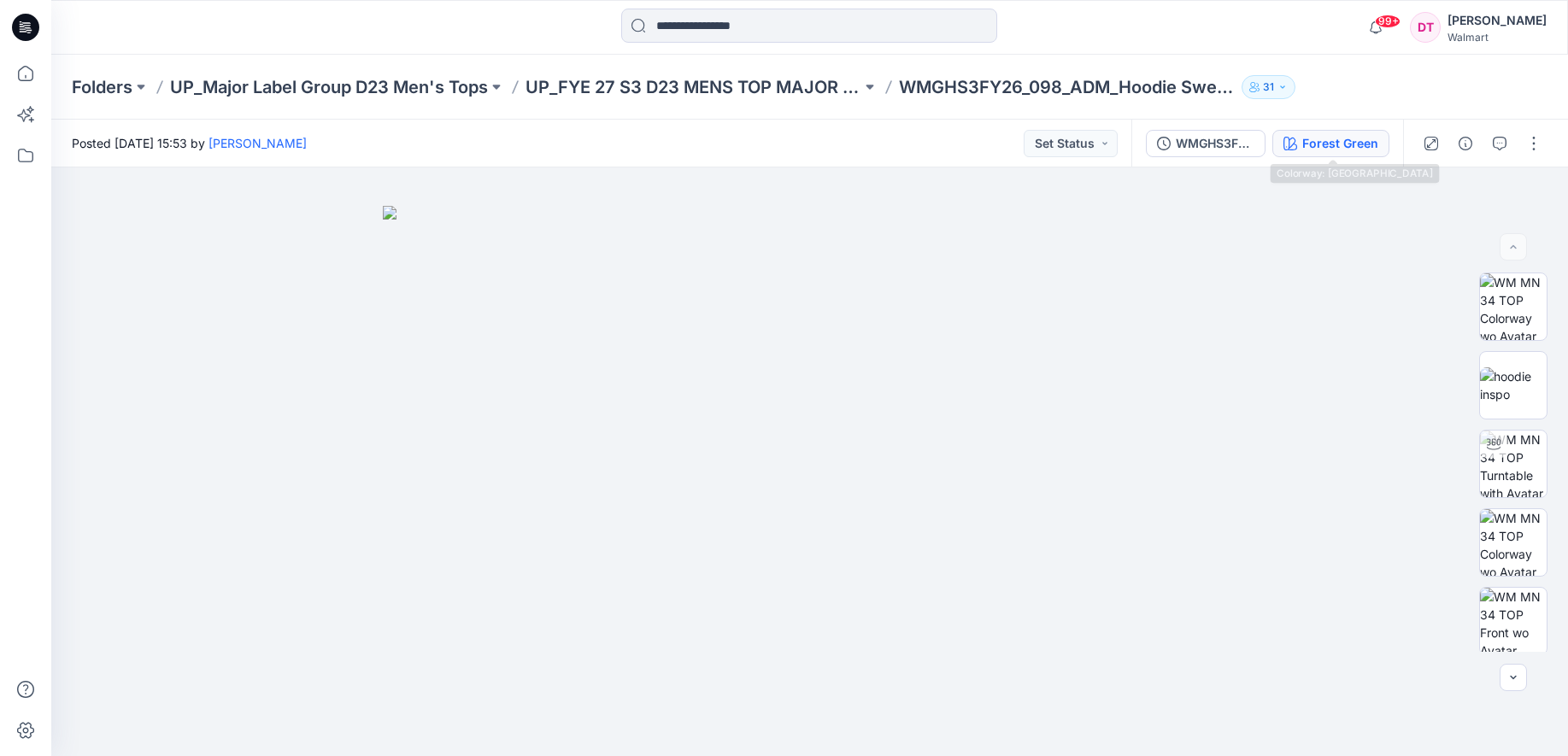
click at [1333, 144] on div "Forest Green" at bounding box center [1340, 143] width 76 height 19
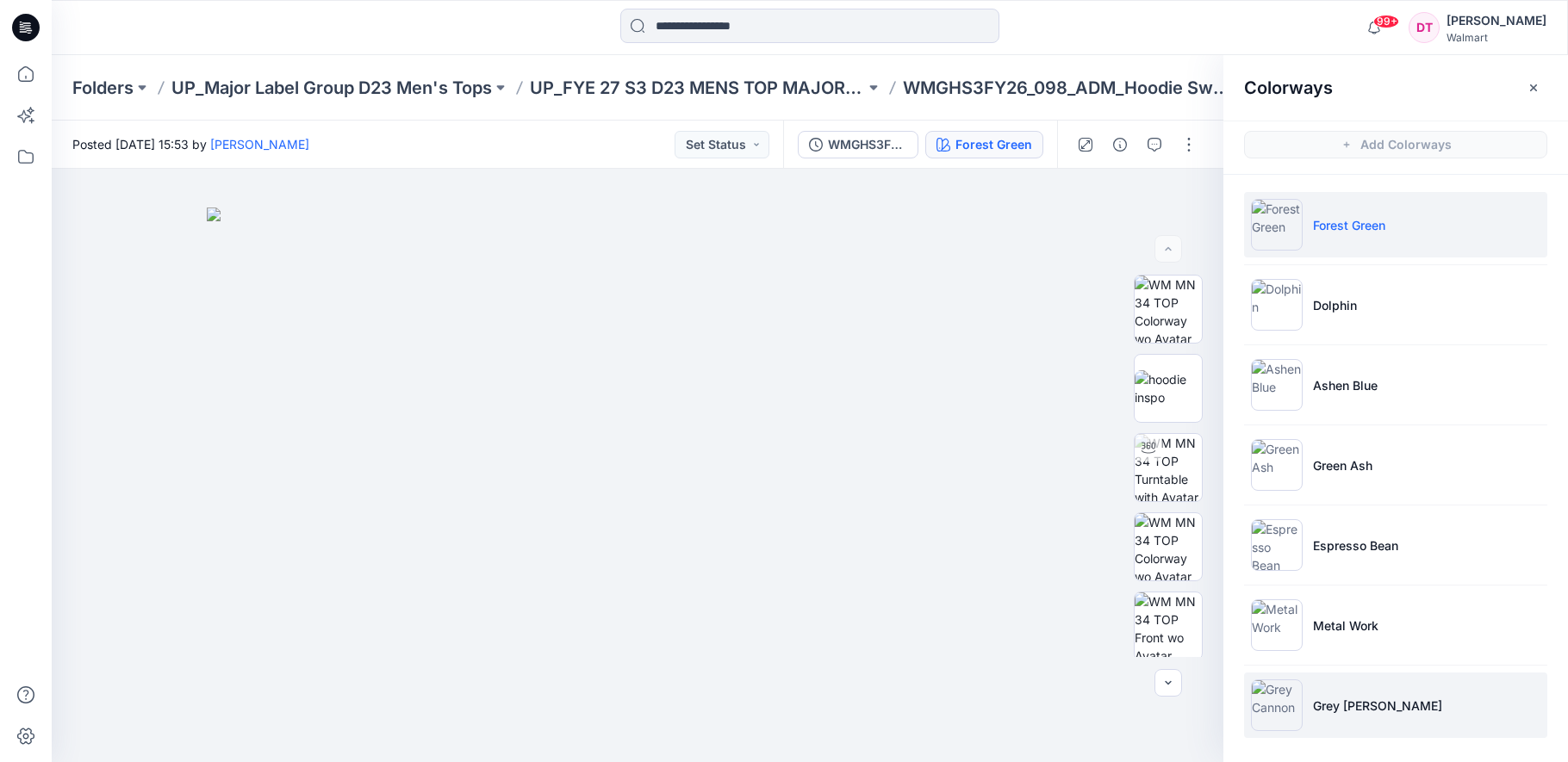
scroll to position [2, 0]
click at [1397, 692] on li "Grey [PERSON_NAME]" at bounding box center [1395, 704] width 304 height 65
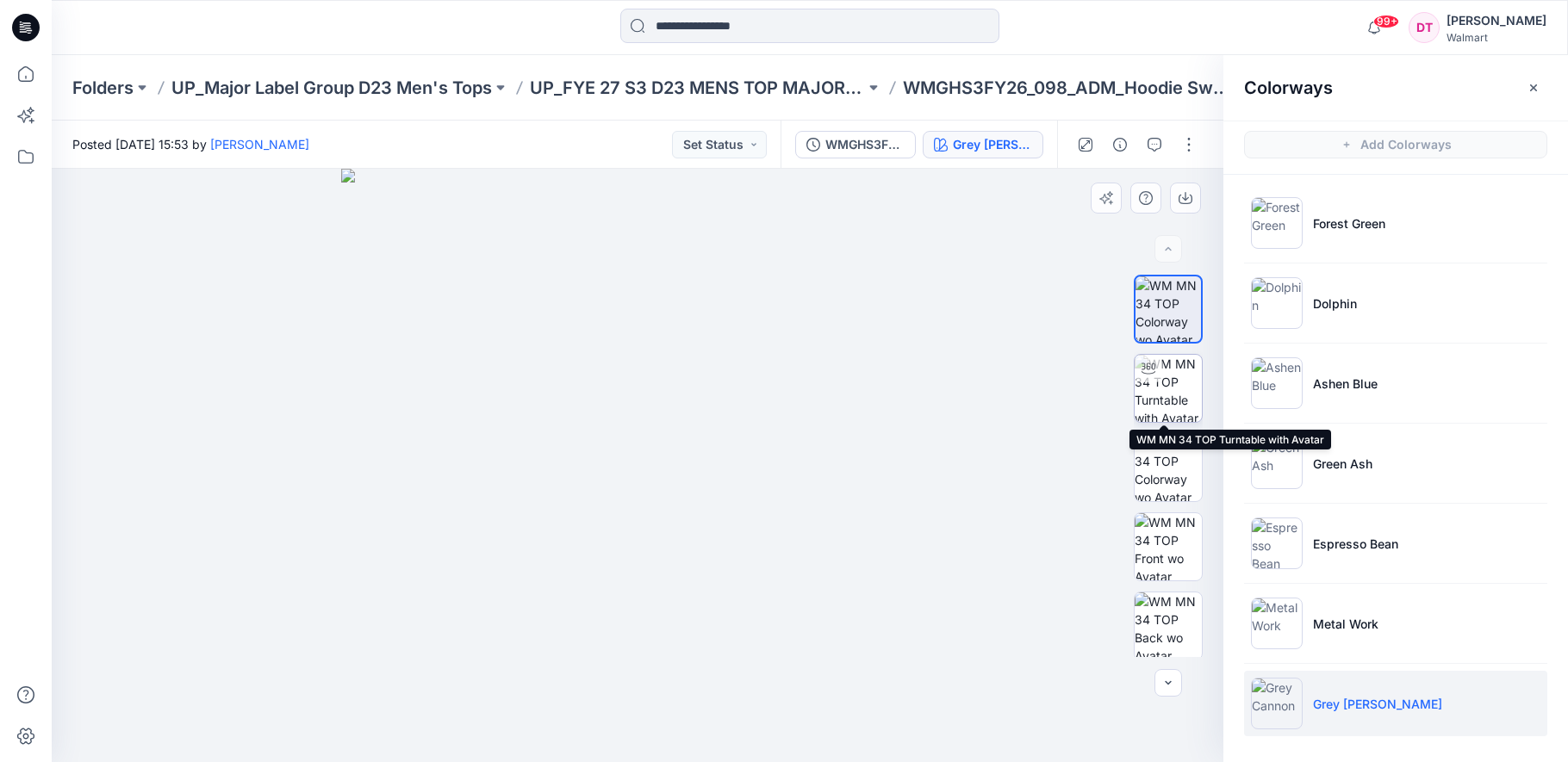
click at [1171, 373] on img at bounding box center [1168, 388] width 67 height 67
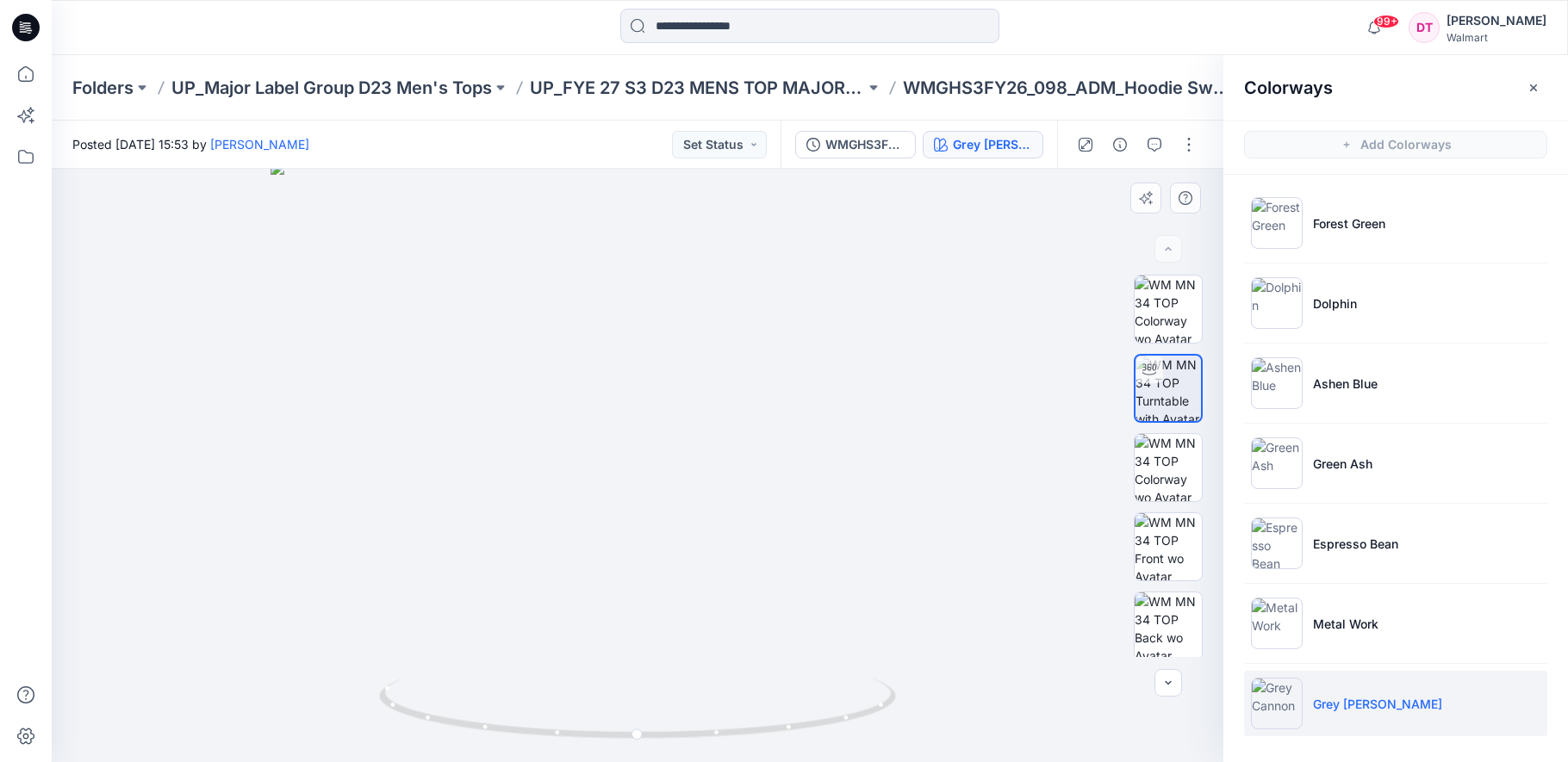
drag, startPoint x: 806, startPoint y: 346, endPoint x: 802, endPoint y: 399, distance: 53.2
click at [802, 399] on img at bounding box center [637, 462] width 733 height 601
drag, startPoint x: 634, startPoint y: 732, endPoint x: 806, endPoint y: 725, distance: 172.1
click at [806, 725] on circle at bounding box center [805, 724] width 10 height 10
drag, startPoint x: 621, startPoint y: 734, endPoint x: 742, endPoint y: 739, distance: 121.1
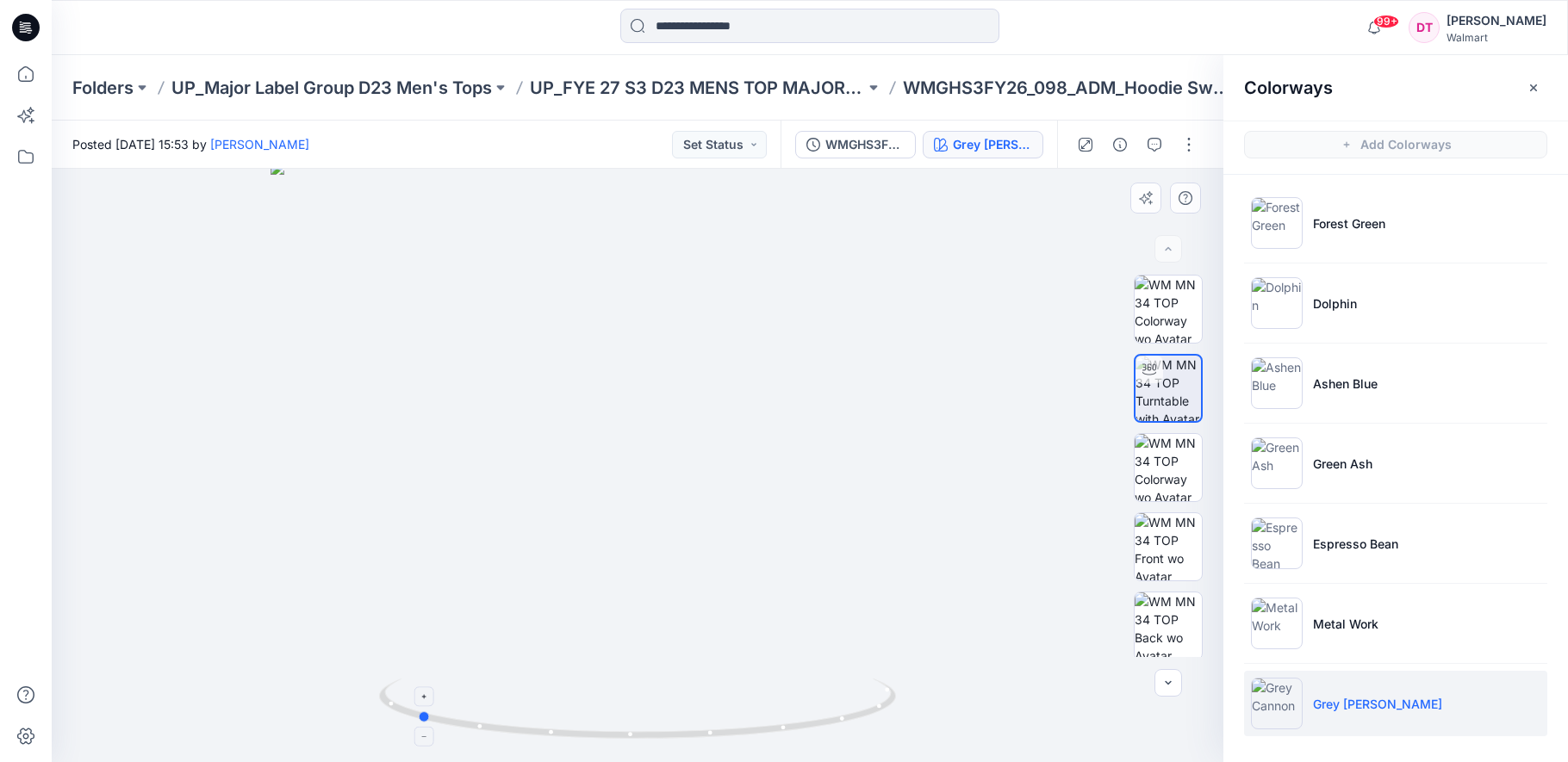
click at [742, 739] on icon at bounding box center [639, 711] width 521 height 64
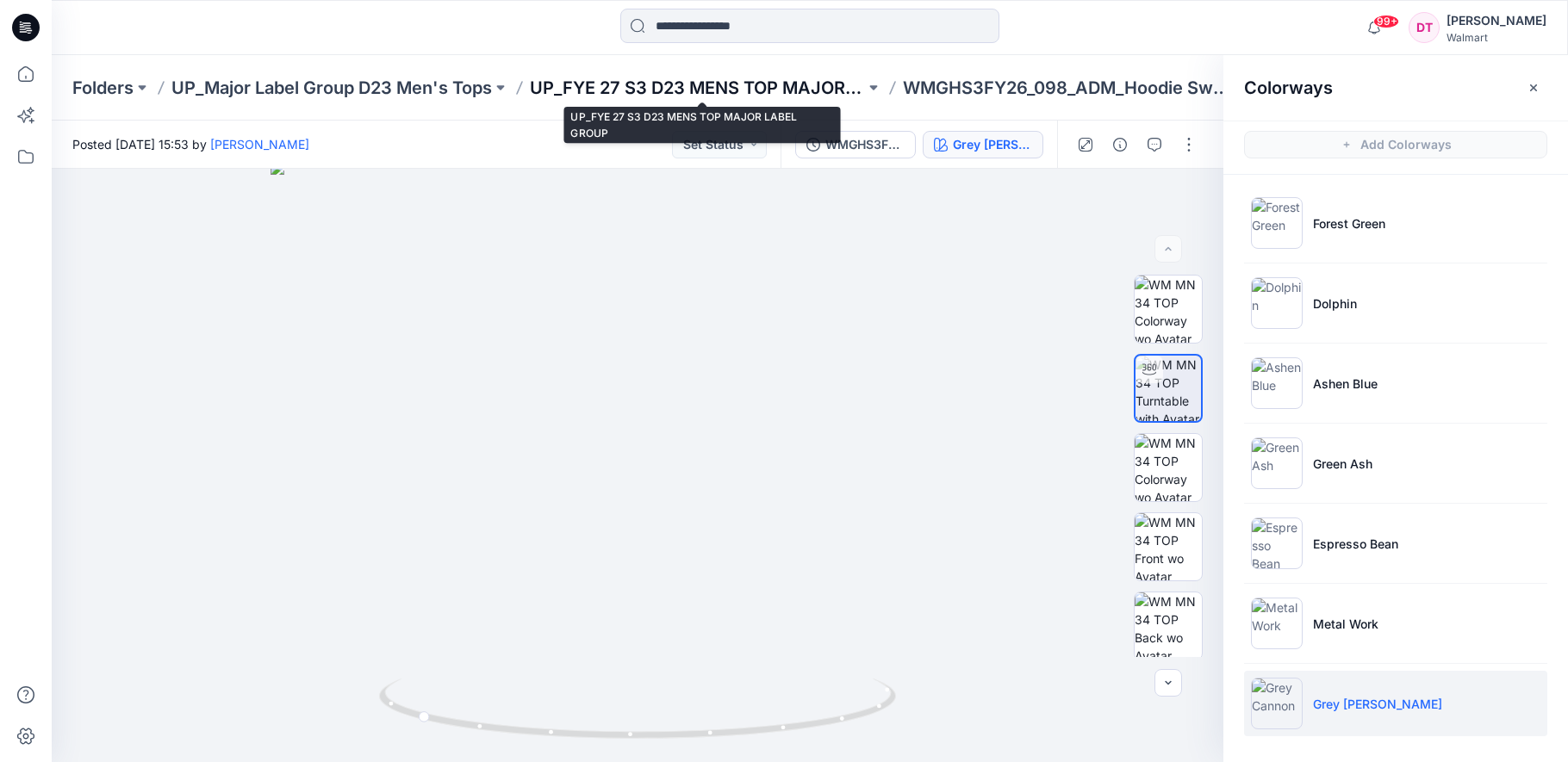
click at [729, 93] on p "UP_FYE 27 S3 D23 MENS TOP MAJOR LABEL GROUP" at bounding box center [697, 88] width 335 height 24
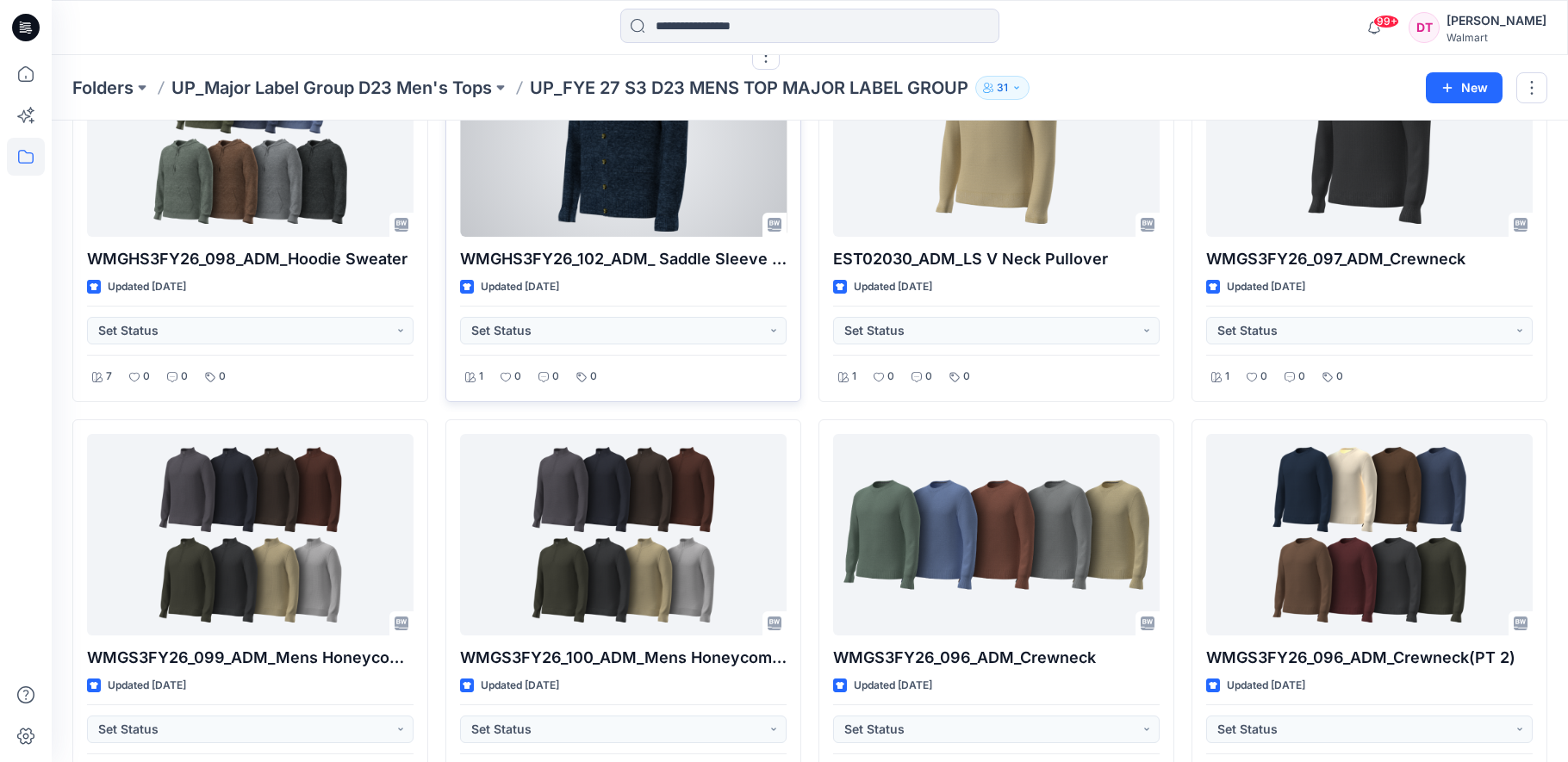
scroll to position [231, 0]
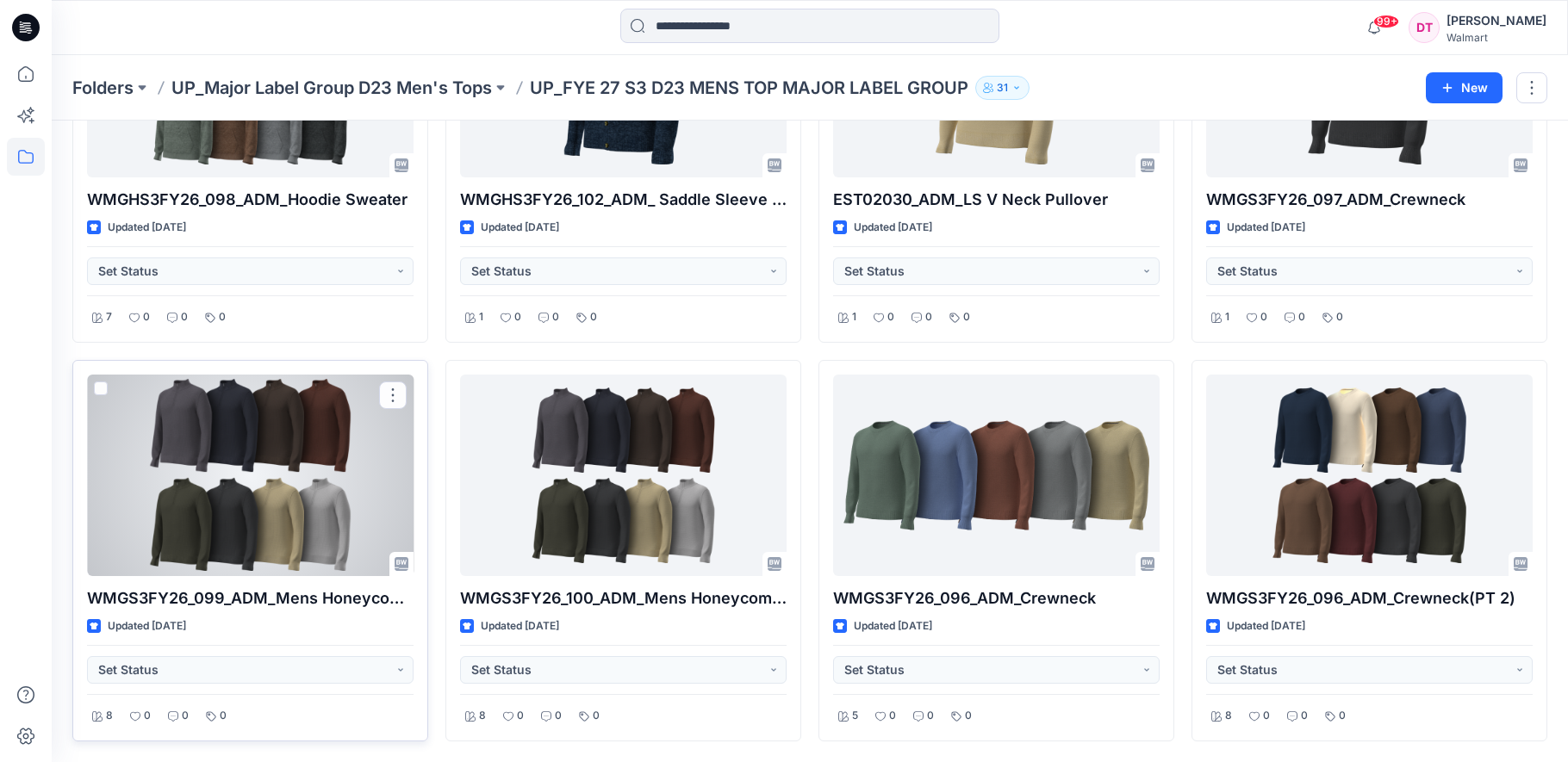
click at [347, 505] on div at bounding box center [250, 475] width 326 height 202
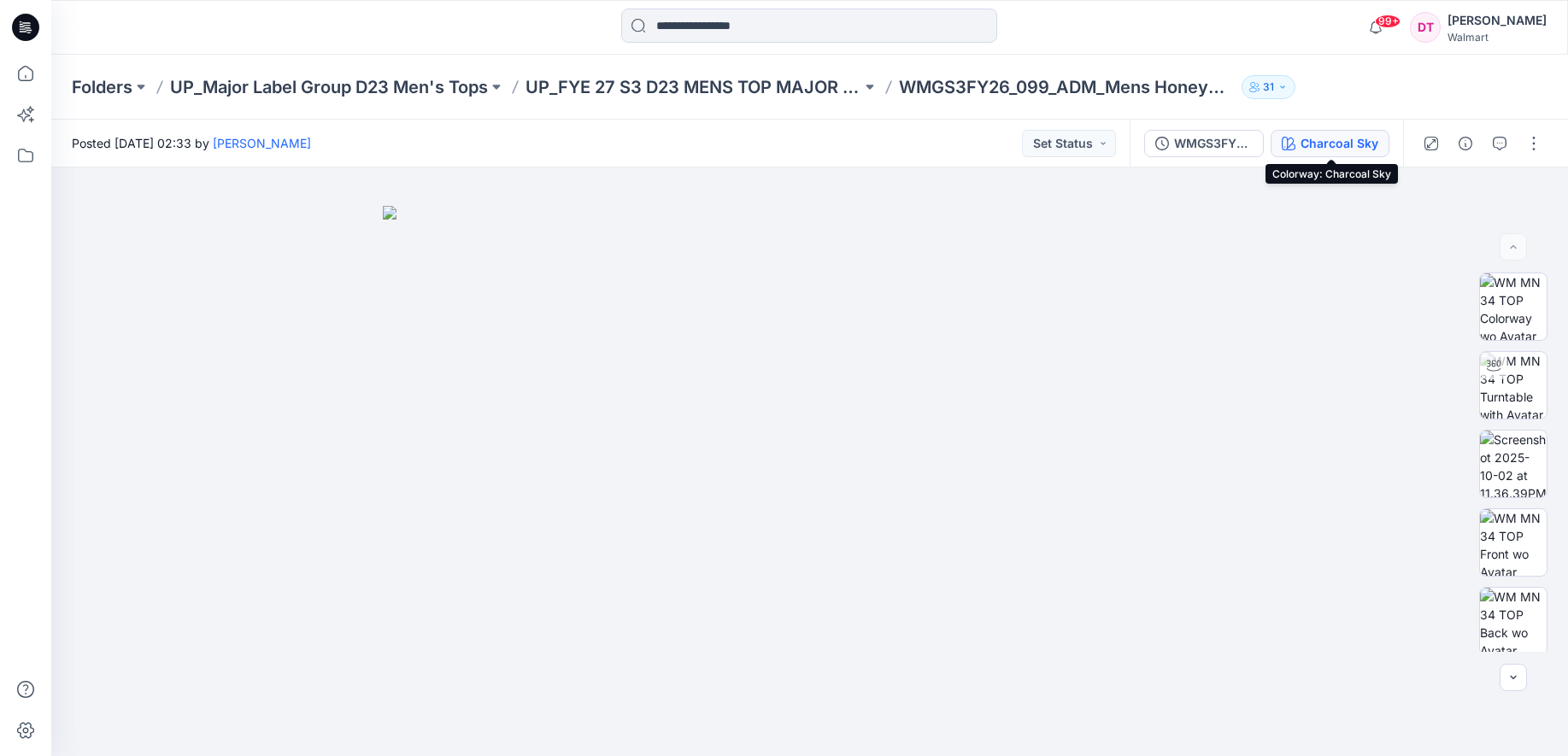
click at [1324, 143] on div "Charcoal Sky" at bounding box center [1339, 143] width 77 height 19
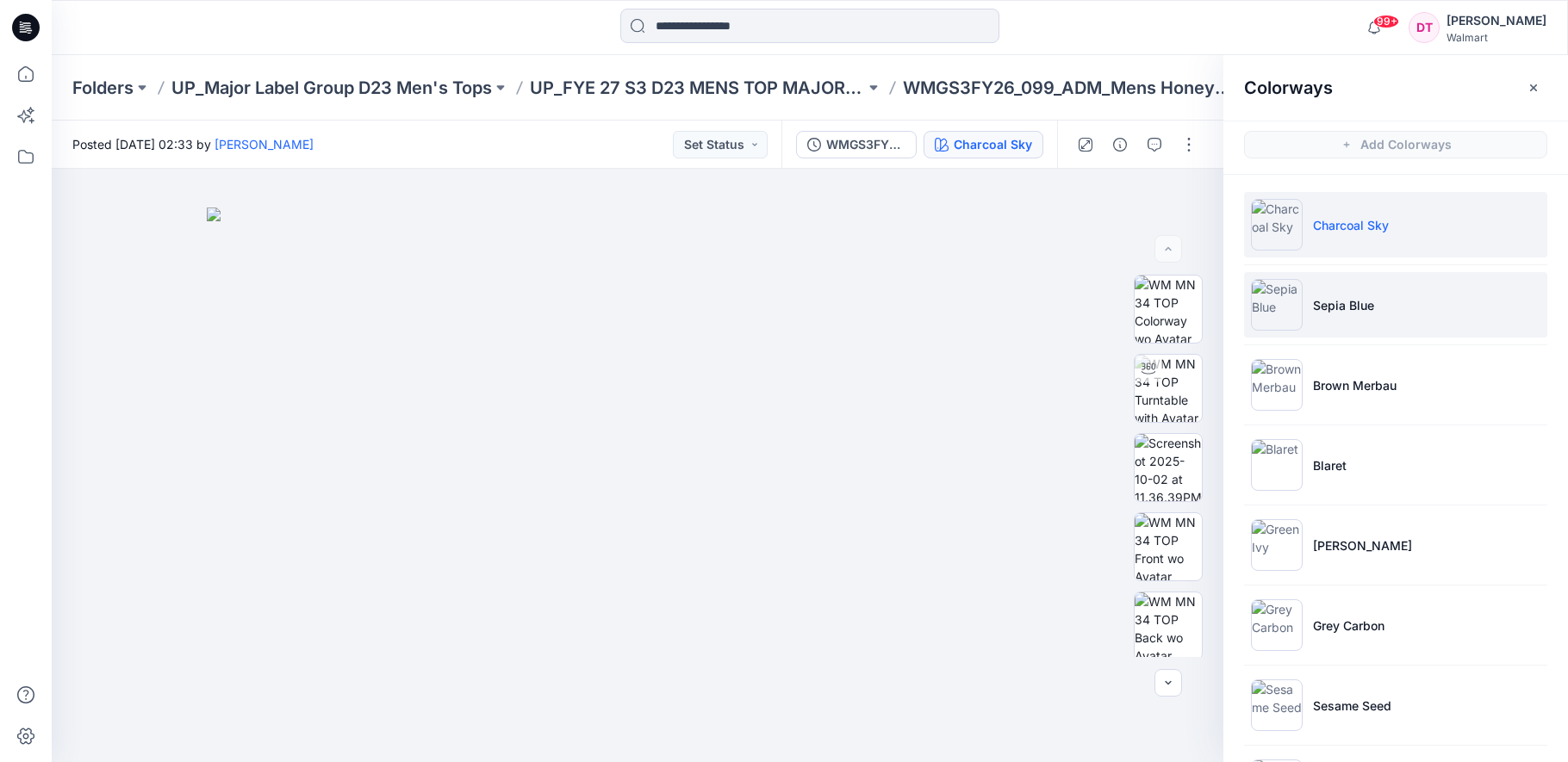
click at [1331, 331] on li "Sepia Blue" at bounding box center [1395, 304] width 304 height 65
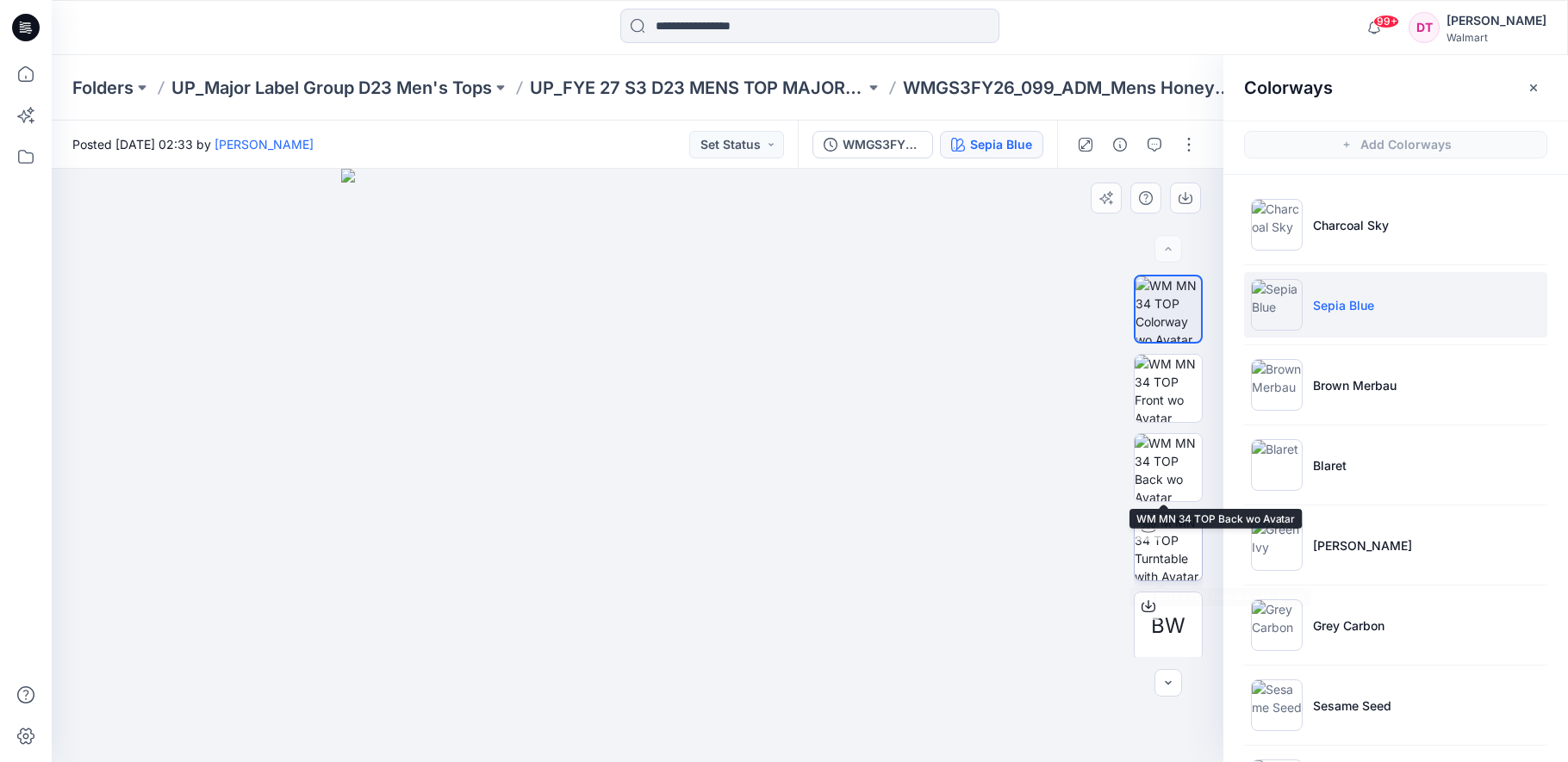
click at [1171, 533] on img at bounding box center [1168, 547] width 67 height 67
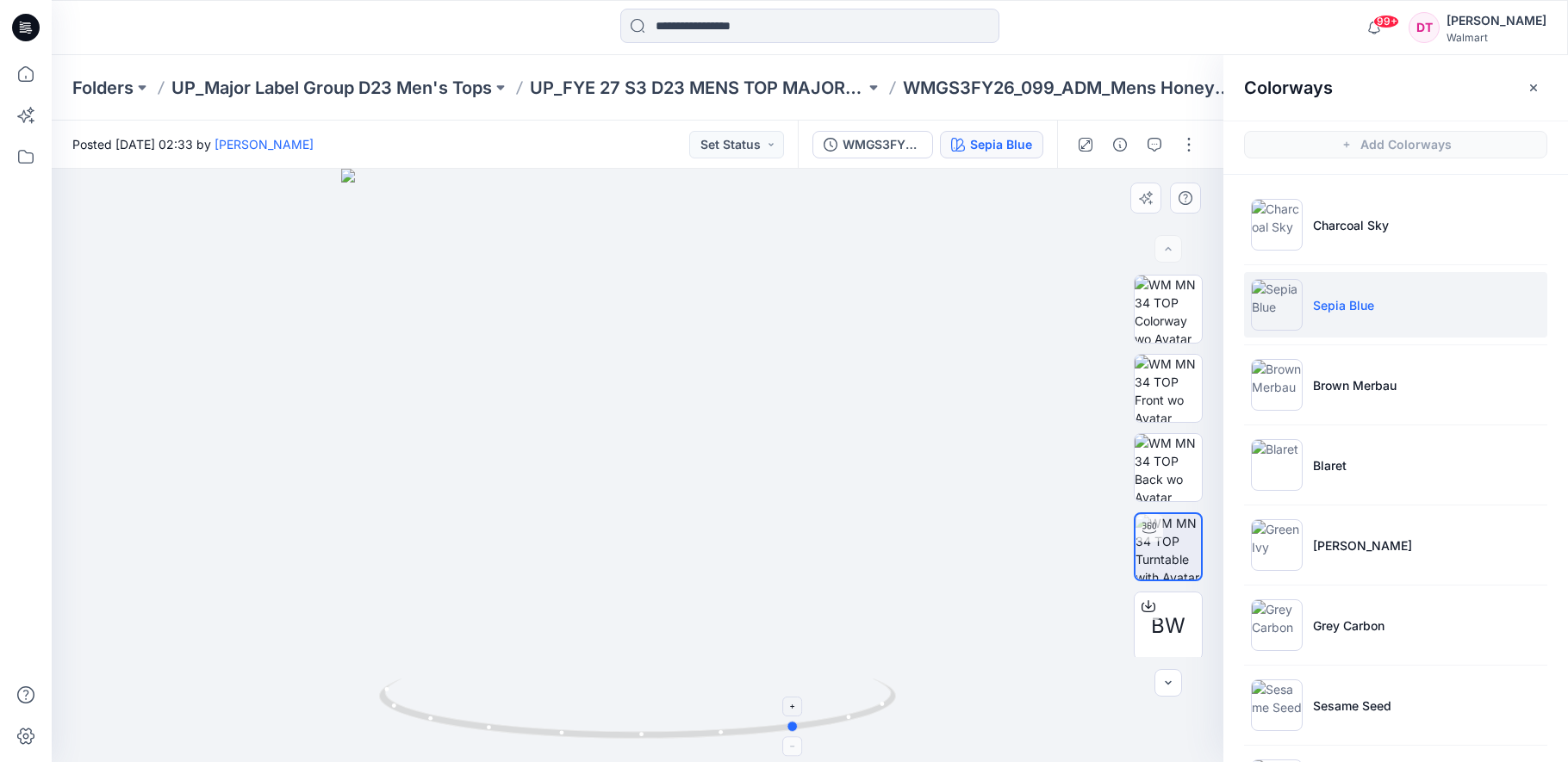
drag, startPoint x: 718, startPoint y: 737, endPoint x: 879, endPoint y: 719, distance: 162.0
click at [879, 719] on icon at bounding box center [639, 711] width 521 height 64
drag, startPoint x: 642, startPoint y: 738, endPoint x: 786, endPoint y: 733, distance: 144.1
click at [786, 733] on icon at bounding box center [639, 711] width 521 height 64
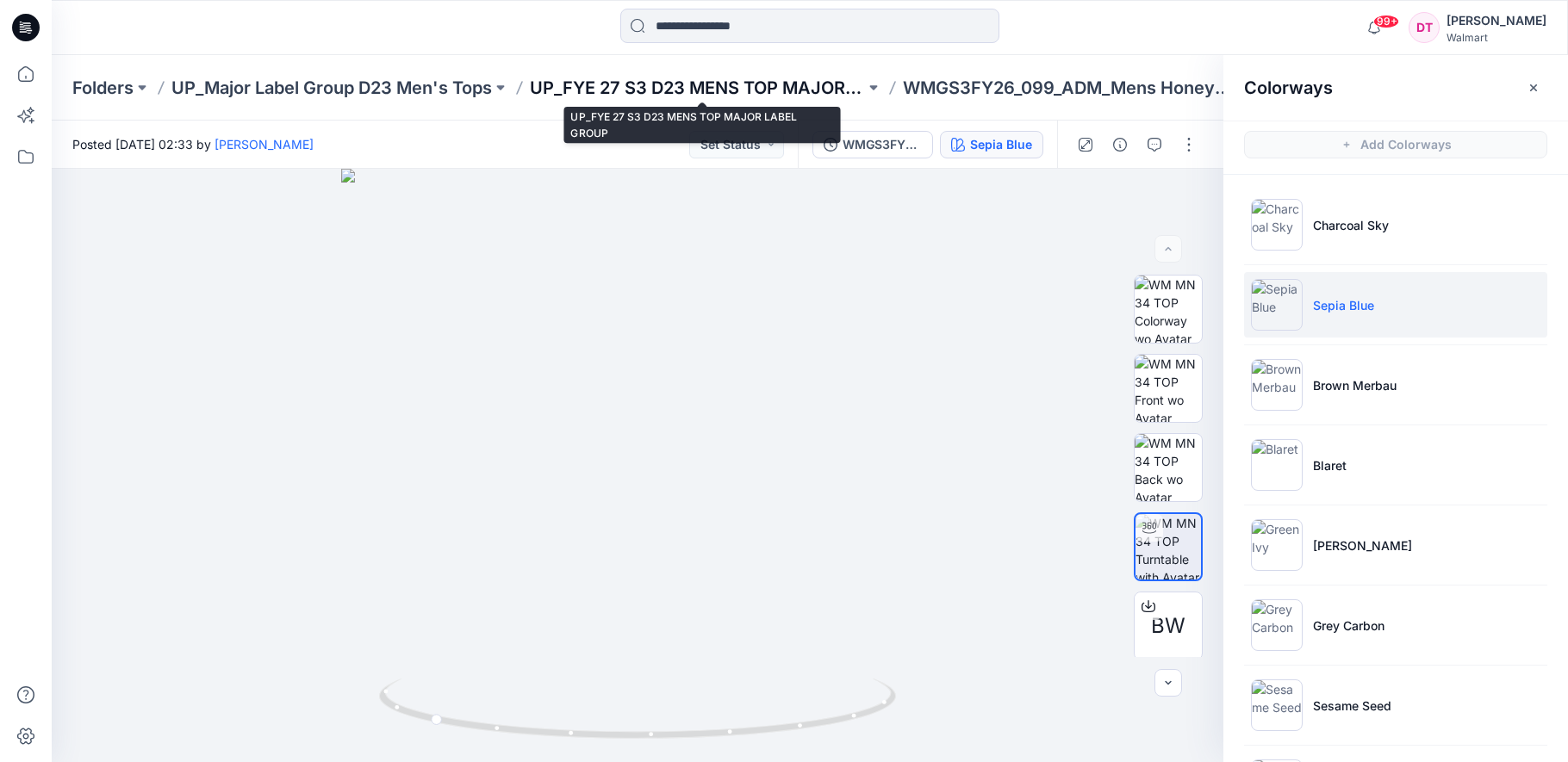
click at [740, 84] on p "UP_FYE 27 S3 D23 MENS TOP MAJOR LABEL GROUP" at bounding box center [697, 88] width 335 height 24
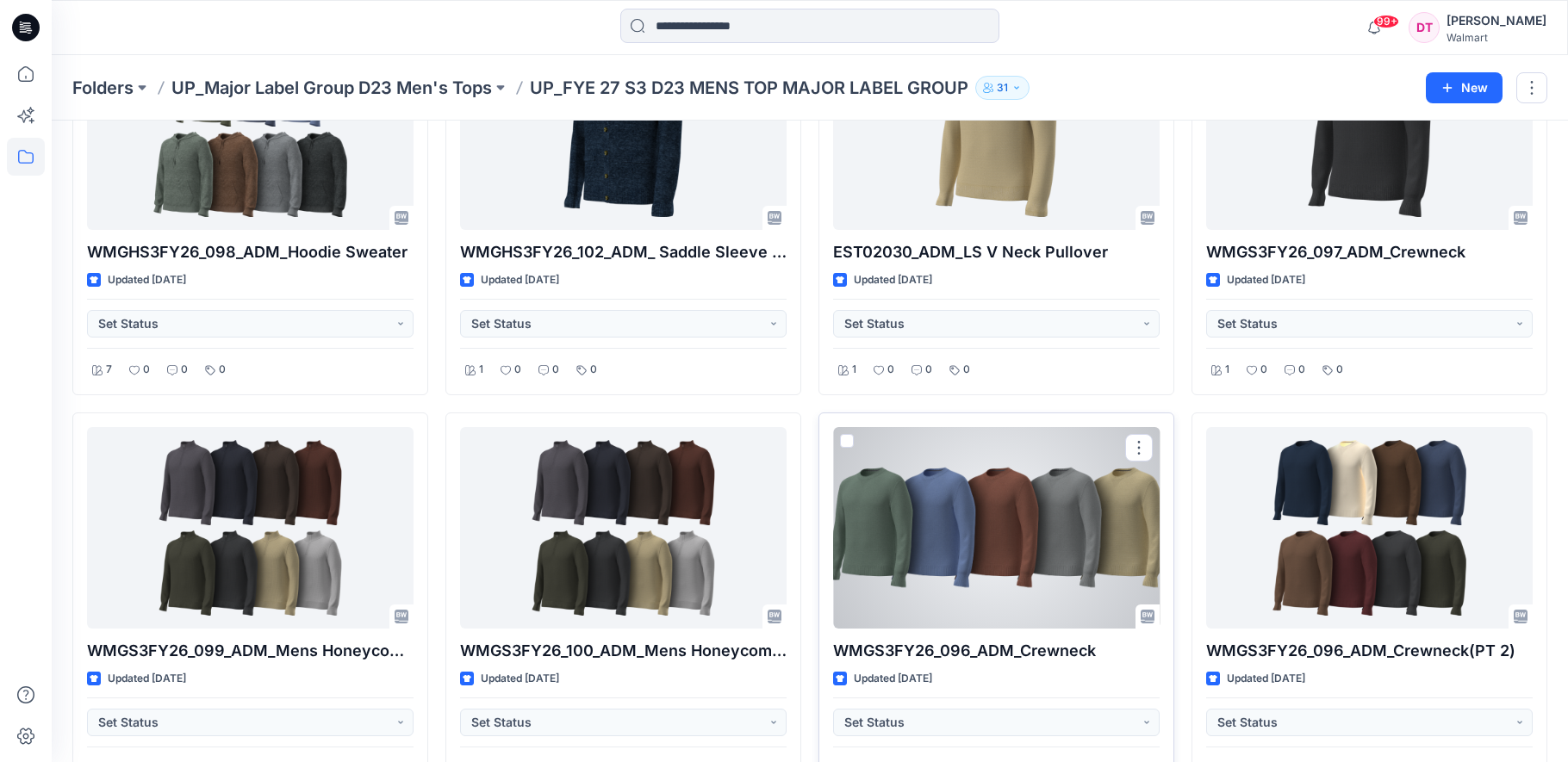
scroll to position [231, 0]
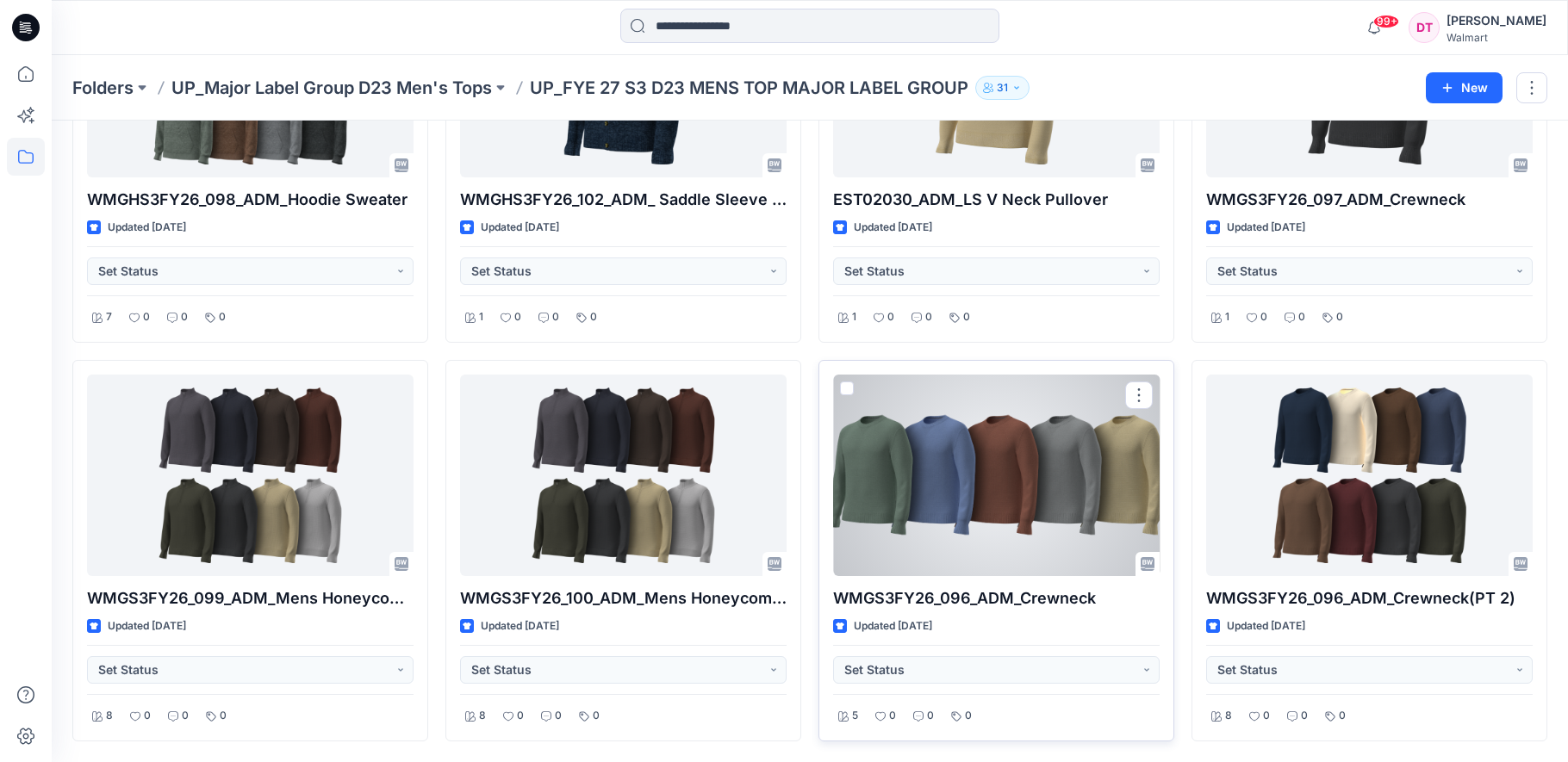
click at [1069, 527] on div at bounding box center [996, 475] width 326 height 202
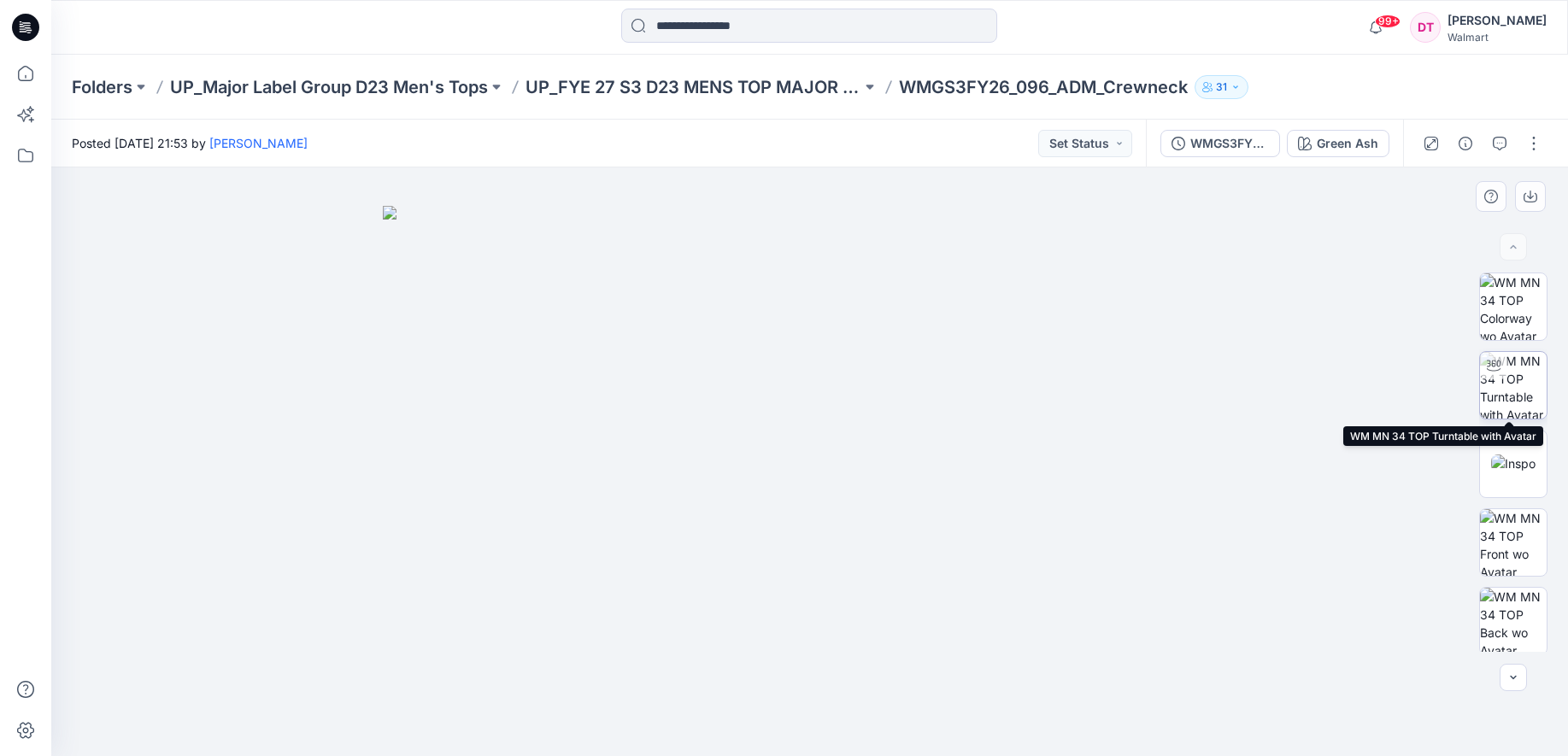
click at [1512, 378] on img at bounding box center [1513, 385] width 67 height 67
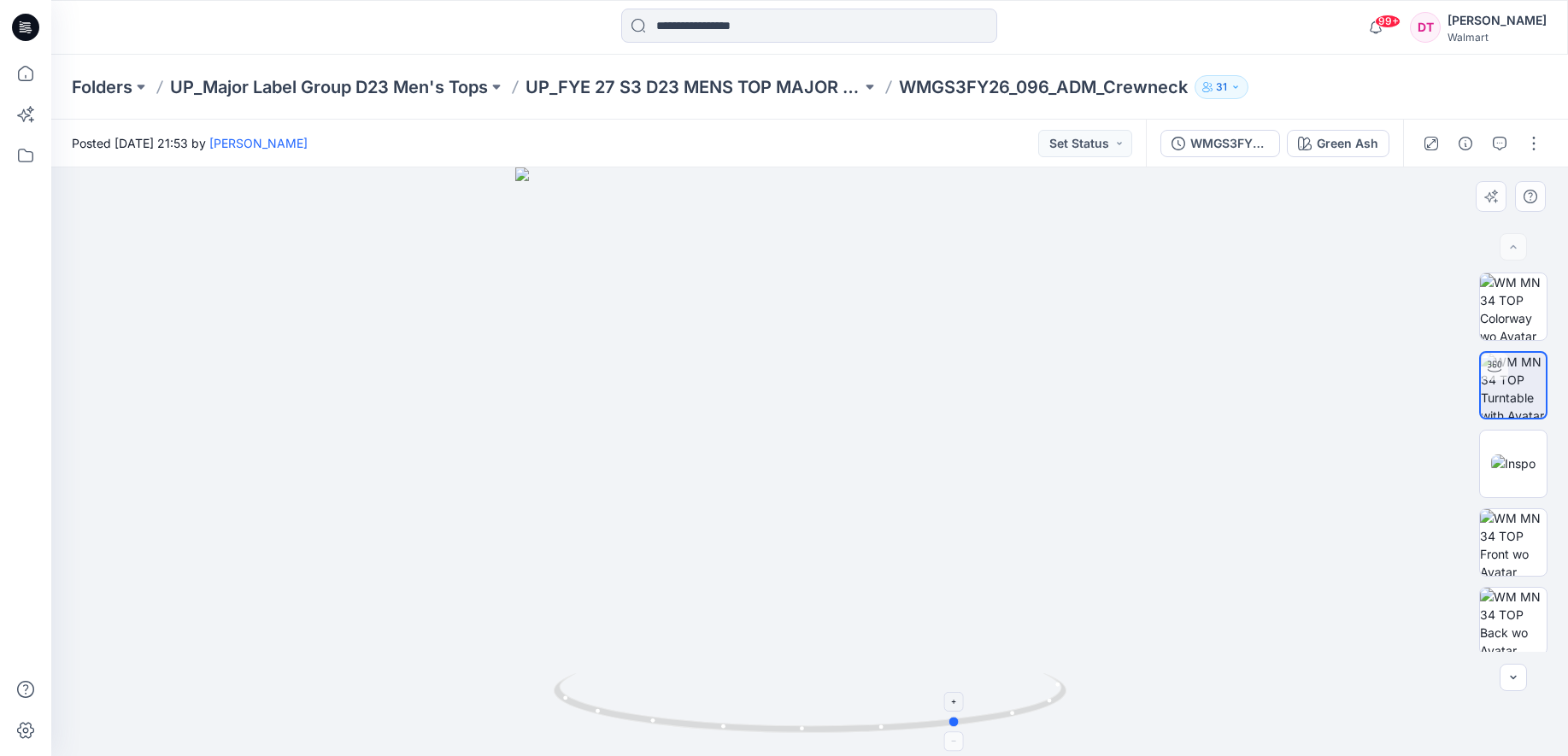
drag, startPoint x: 800, startPoint y: 729, endPoint x: 950, endPoint y: 727, distance: 150.0
click at [950, 727] on icon at bounding box center [812, 705] width 517 height 64
drag, startPoint x: 860, startPoint y: 739, endPoint x: 996, endPoint y: 729, distance: 136.4
click at [996, 729] on div at bounding box center [809, 462] width 1516 height 588
